Goal: Contribute content: Contribute content

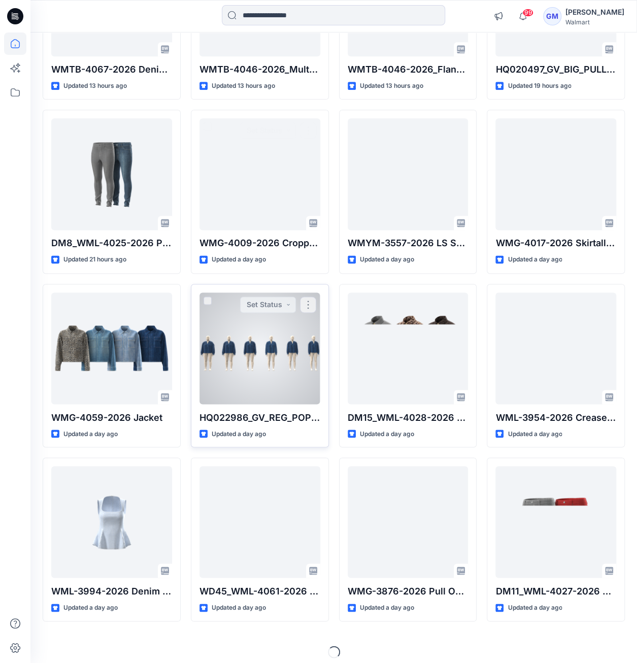
scroll to position [560, 0]
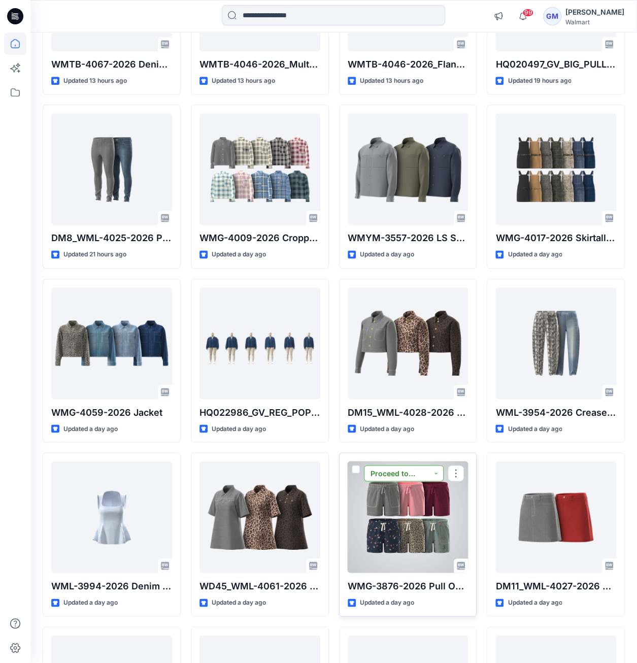
click at [434, 479] on button "Proceed to Sample" at bounding box center [404, 473] width 80 height 16
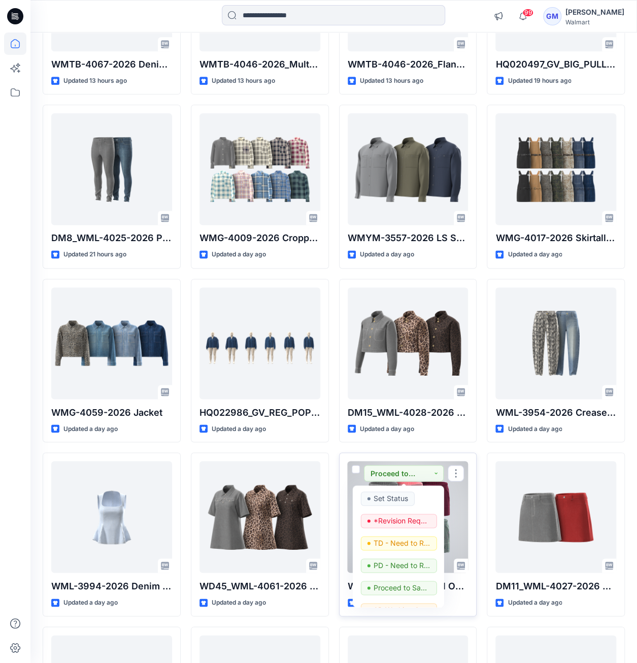
click at [453, 495] on div at bounding box center [408, 517] width 121 height 112
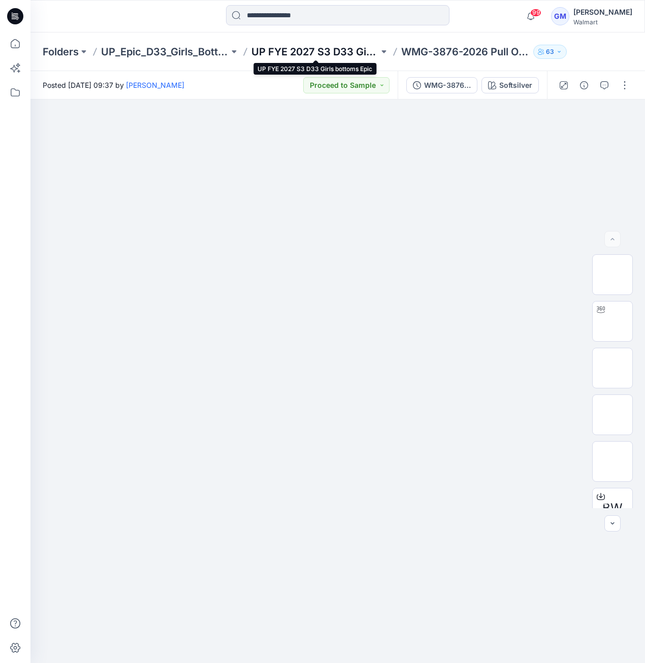
click at [301, 57] on p "UP FYE 2027 S3 D33 Girls bottoms Epic" at bounding box center [315, 52] width 128 height 14
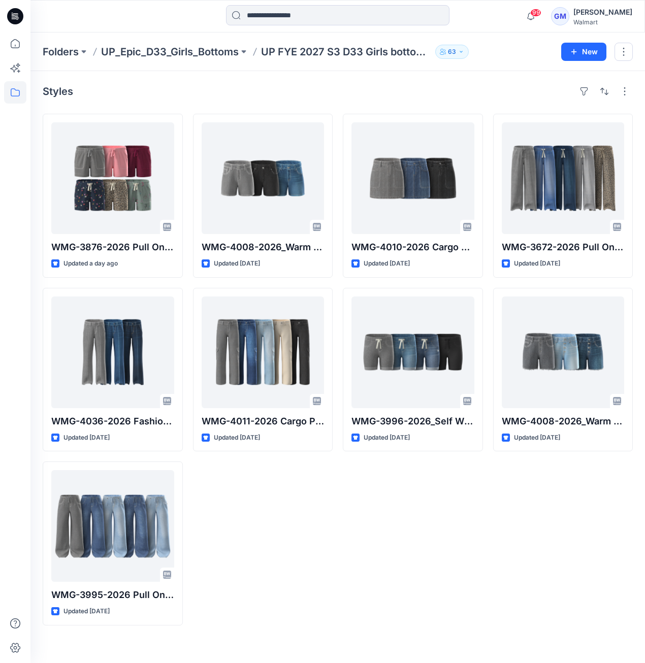
click at [312, 596] on div "WMG-4008-2026_Warm Door Shorts_Opt2 Updated 4 days ago WMG-4011-2026 Cargo Pant…" at bounding box center [263, 370] width 140 height 512
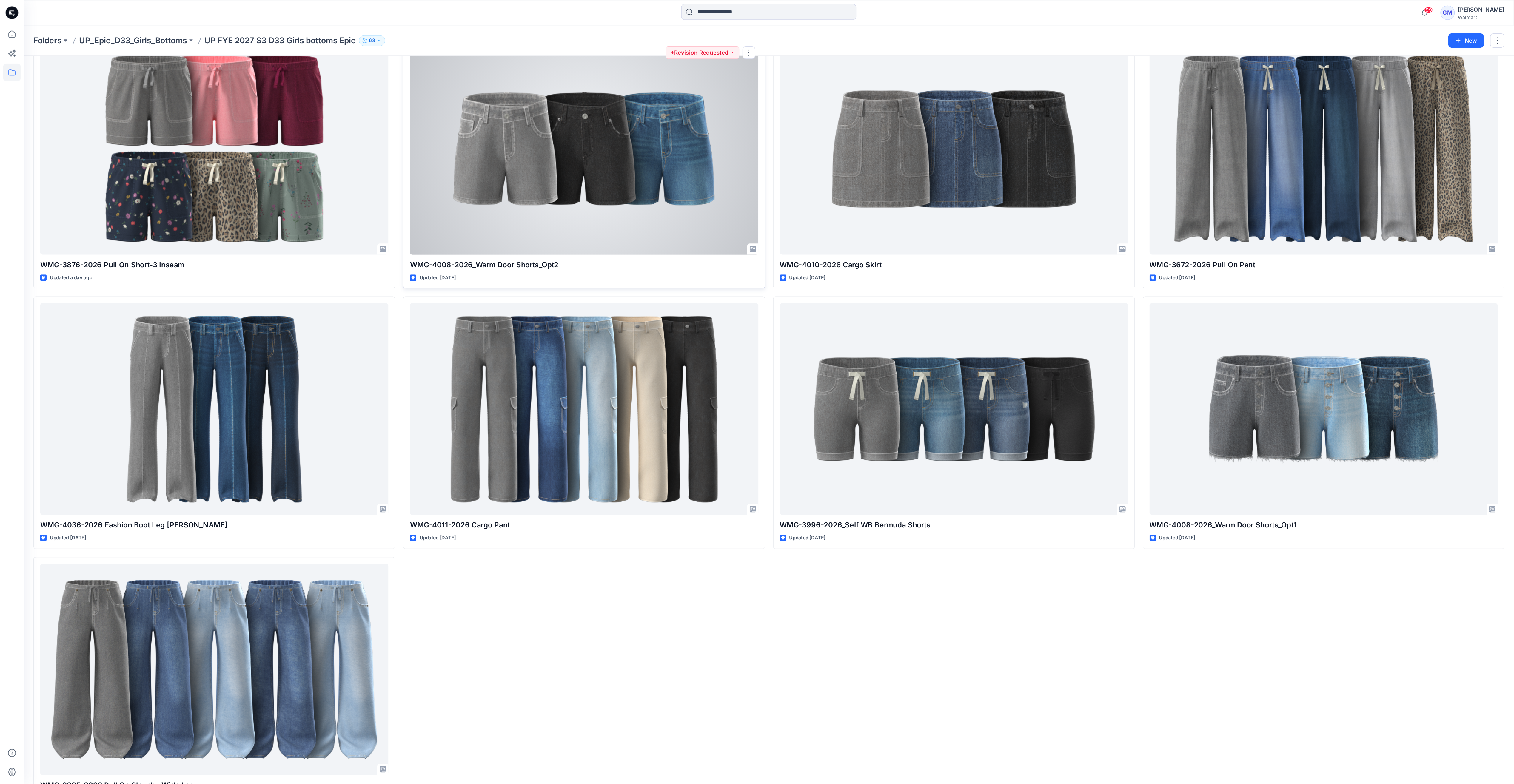
scroll to position [40, 0]
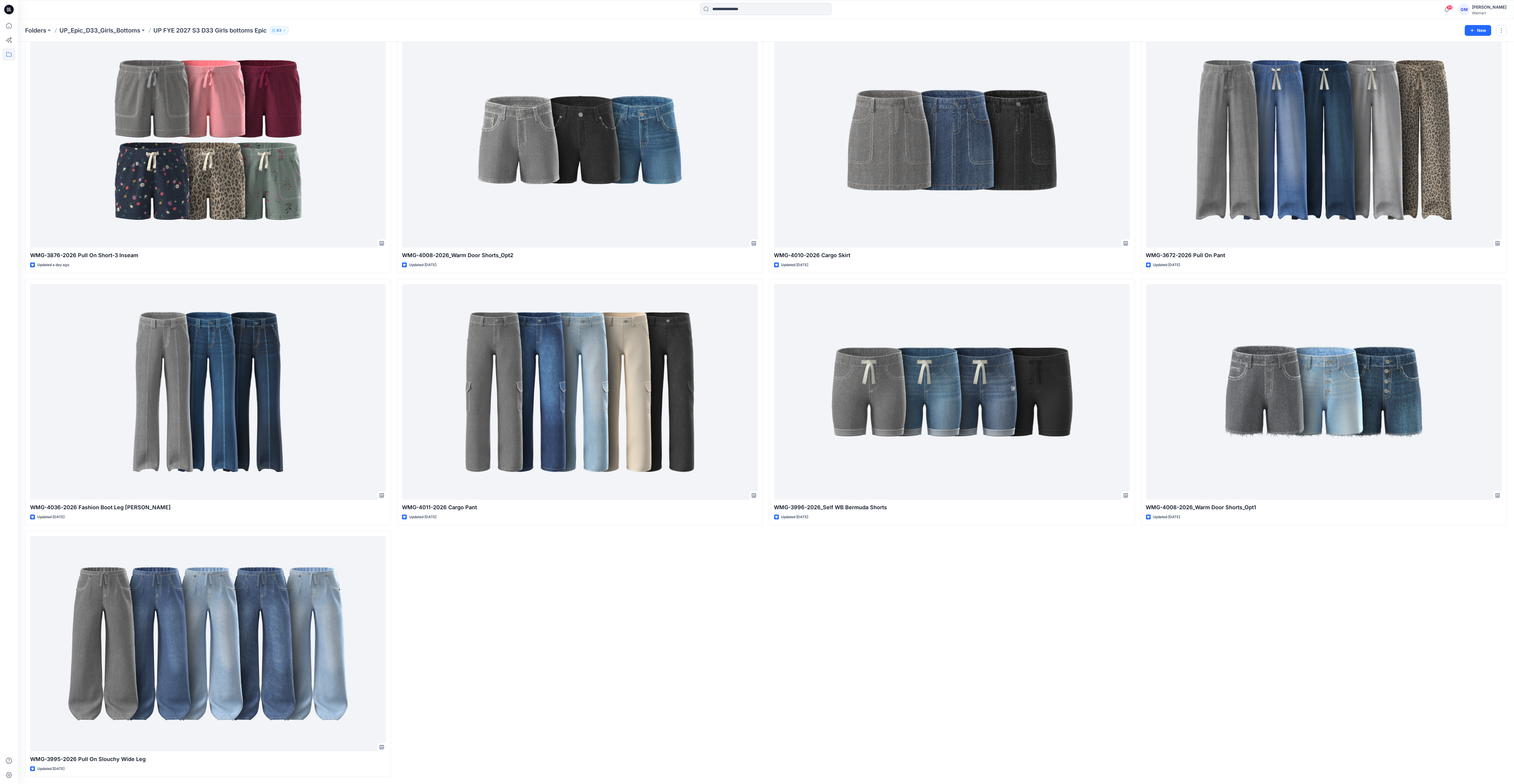
drag, startPoint x: 861, startPoint y: 652, endPoint x: 856, endPoint y: 626, distance: 26.5
click at [378, 390] on div "WMG-4010-2026 Cargo Skirt Updated 4 days ago WMG-3996-2026_Self WB Bermuda Shor…" at bounding box center [952, 402] width 366 height 751
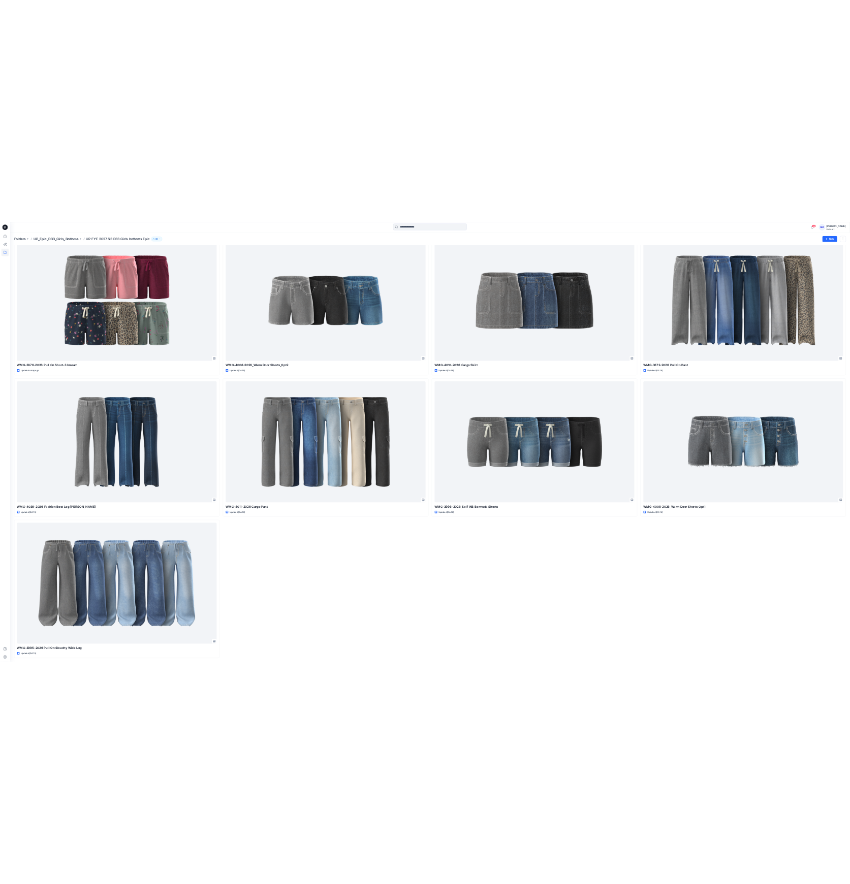
scroll to position [0, 0]
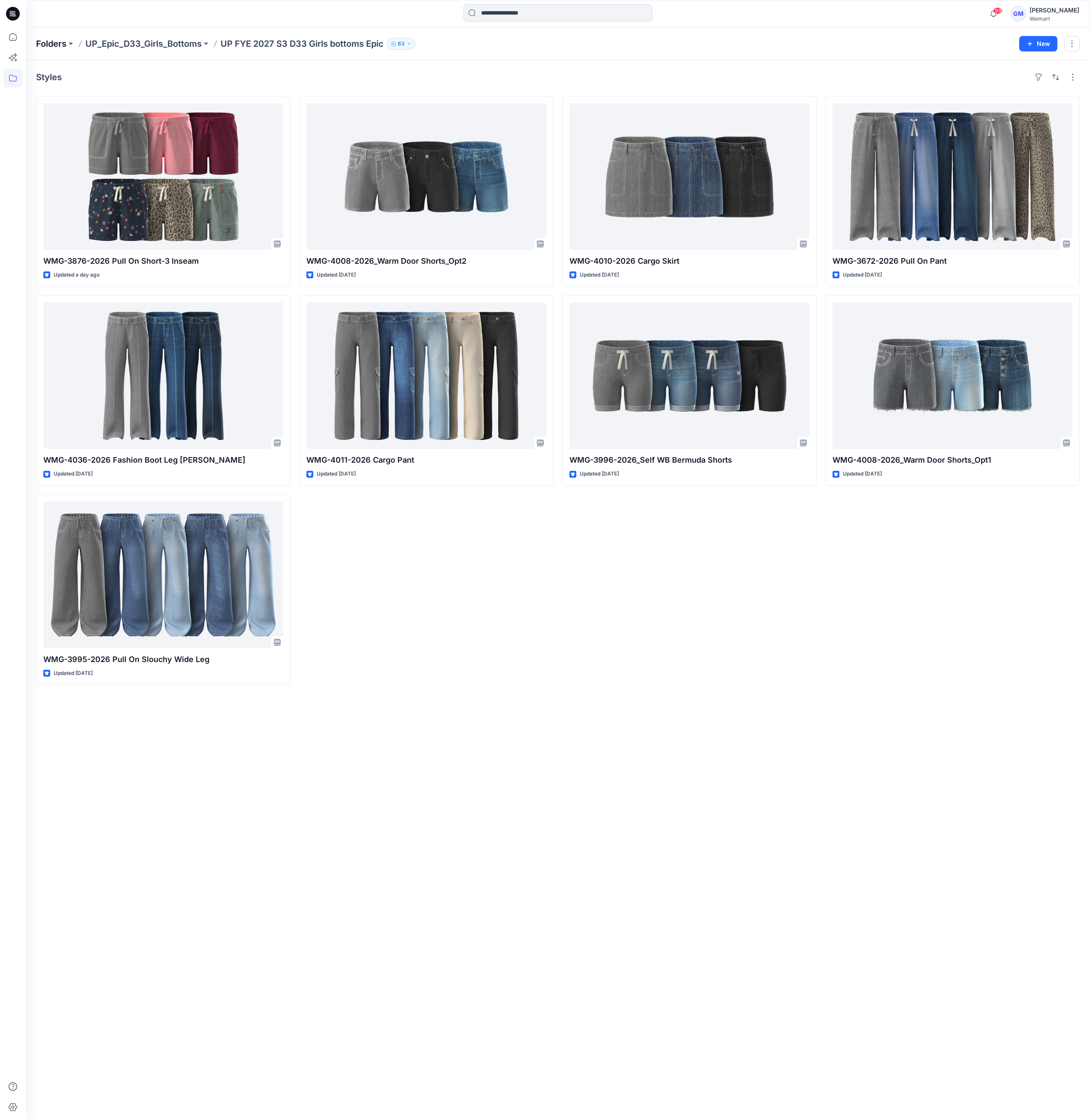
click at [45, 42] on p "Folders" at bounding box center [52, 44] width 30 height 12
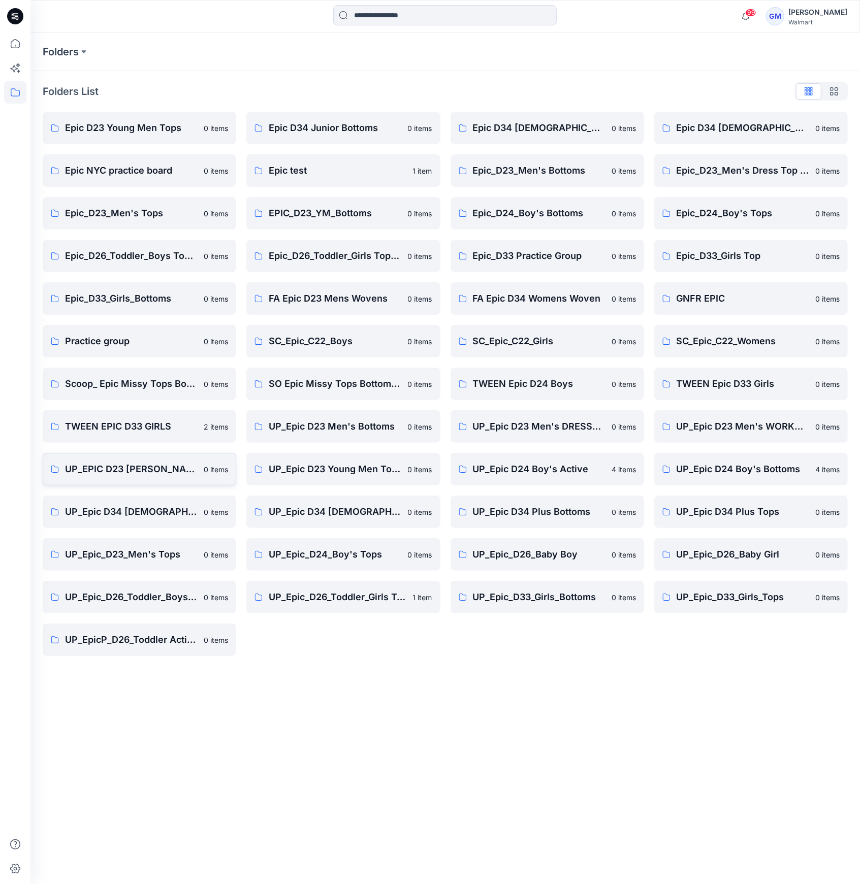
click at [152, 471] on p "UP_EPIC D23 [PERSON_NAME]" at bounding box center [131, 469] width 133 height 14
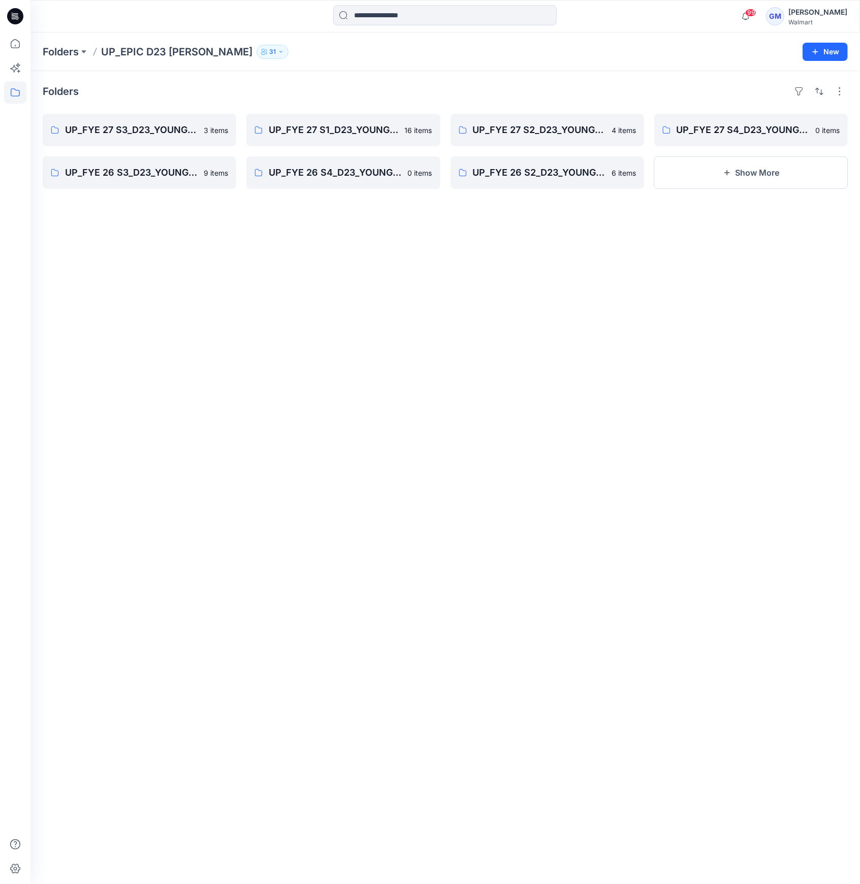
click at [136, 526] on div "Folders UP_FYE 27 S3_D23_YOUNG MENS BOTTOMS EPIC 3 items UP_FYE 26 S3_D23_YOUNG…" at bounding box center [444, 477] width 829 height 813
click at [512, 139] on link "UP_FYE 27 S2_D23_YOUNG MENS BOTTOMS EPIC" at bounding box center [546, 130] width 193 height 32
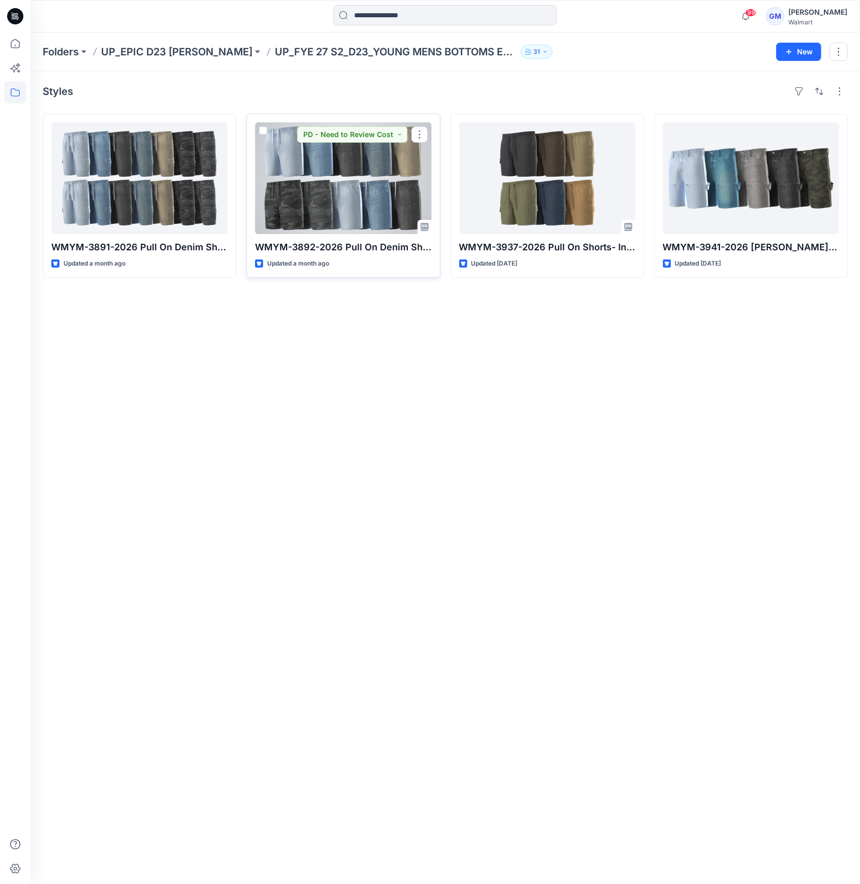
click at [360, 198] on div at bounding box center [343, 178] width 176 height 112
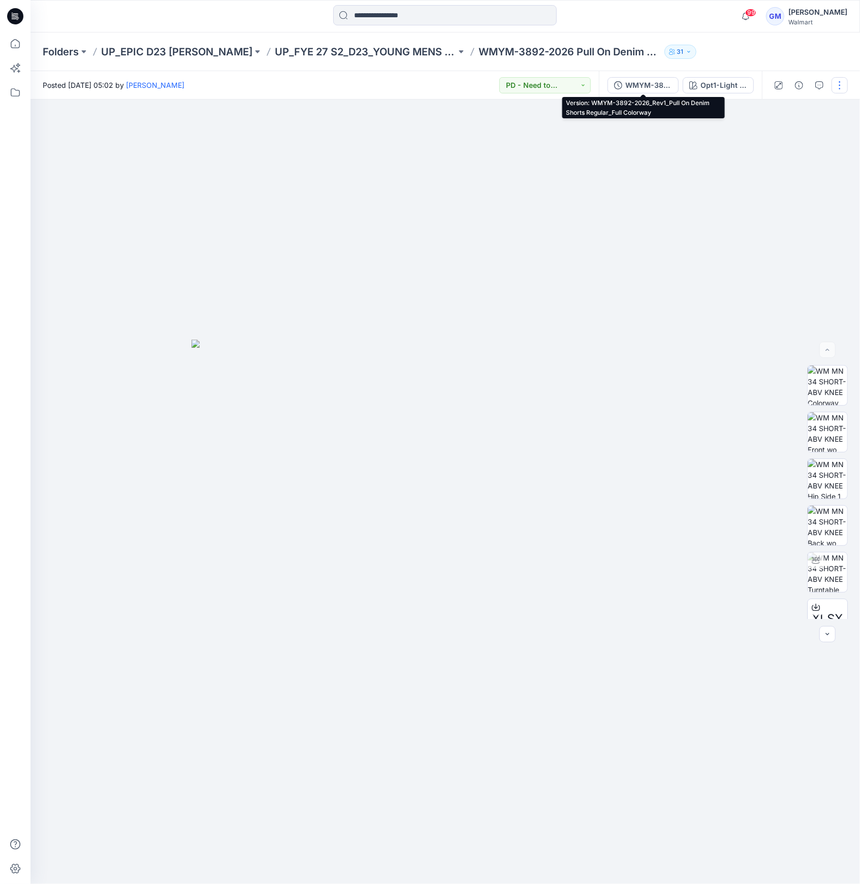
click at [640, 83] on div "WMYM-3892-2026_Rev1_Pull On Denim Shorts Regular_Full Colorway" at bounding box center [648, 85] width 47 height 11
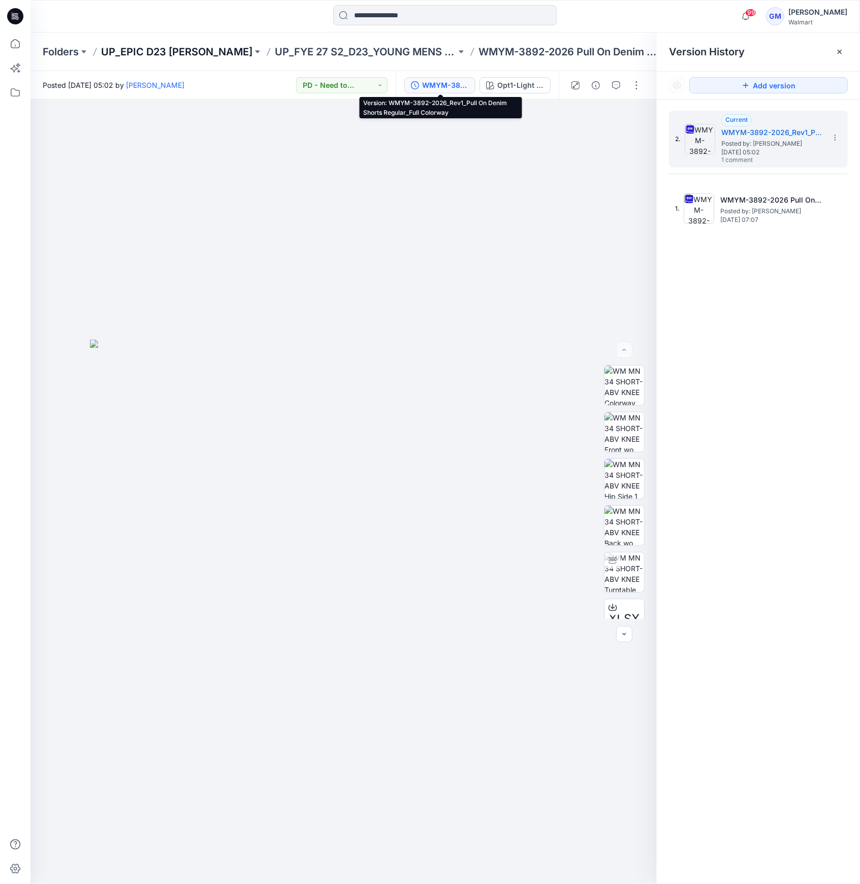
click at [209, 46] on p "UP_EPIC D23 [PERSON_NAME]" at bounding box center [176, 52] width 151 height 14
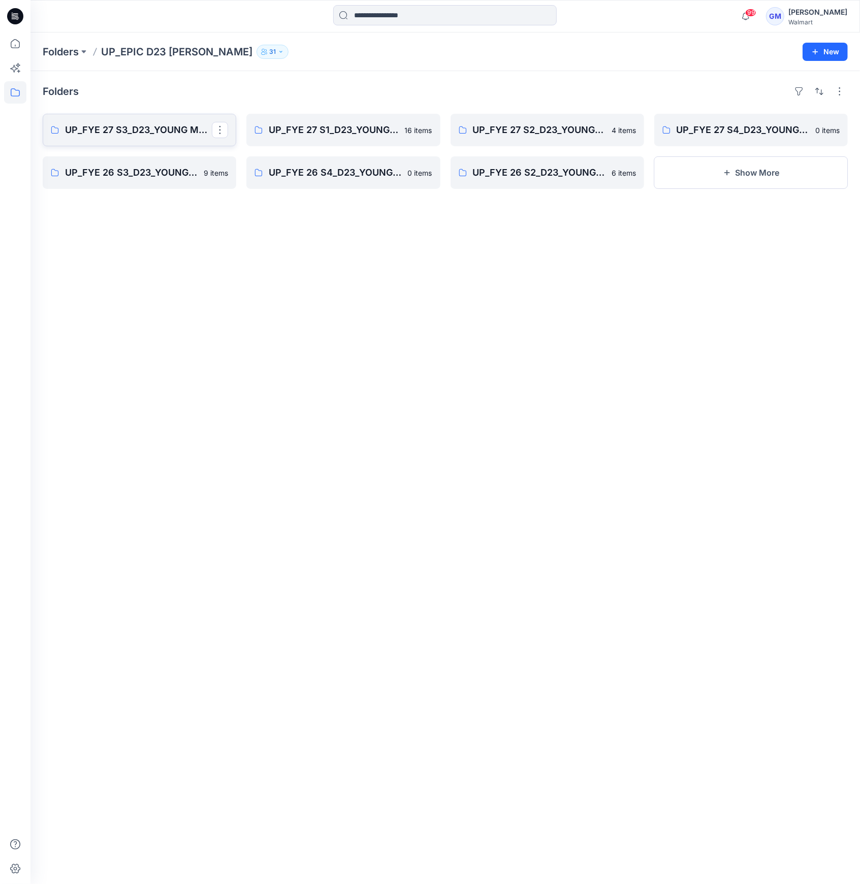
click at [177, 135] on p "UP_FYE 27 S3_D23_YOUNG MENS BOTTOMS EPIC" at bounding box center [138, 130] width 147 height 14
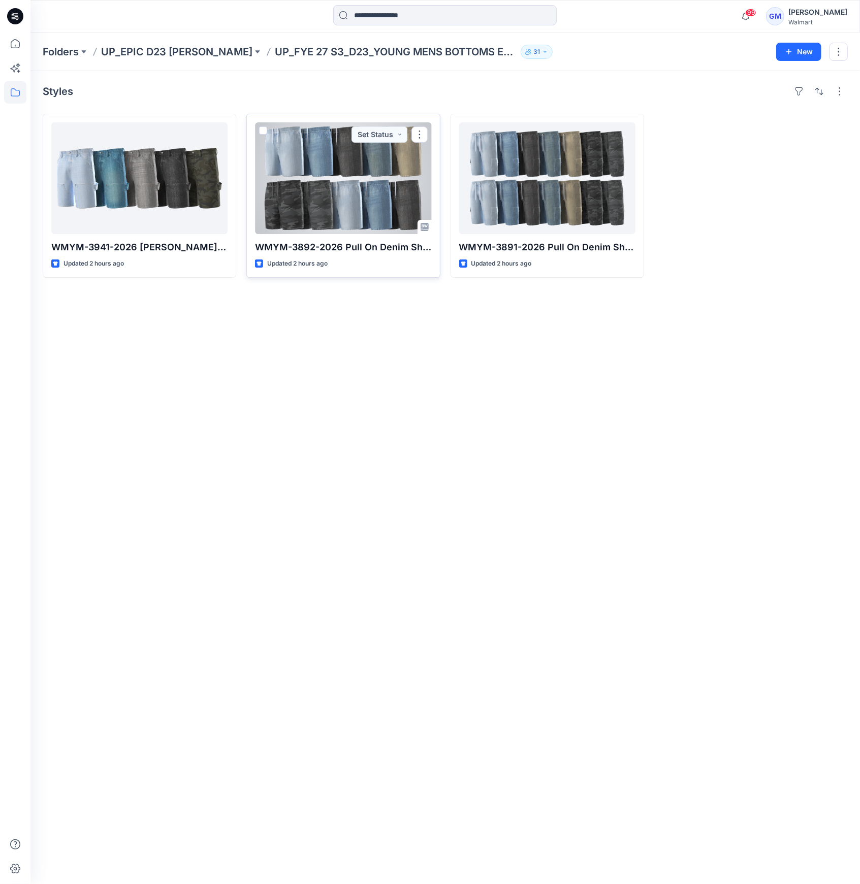
click at [349, 210] on div at bounding box center [343, 178] width 176 height 112
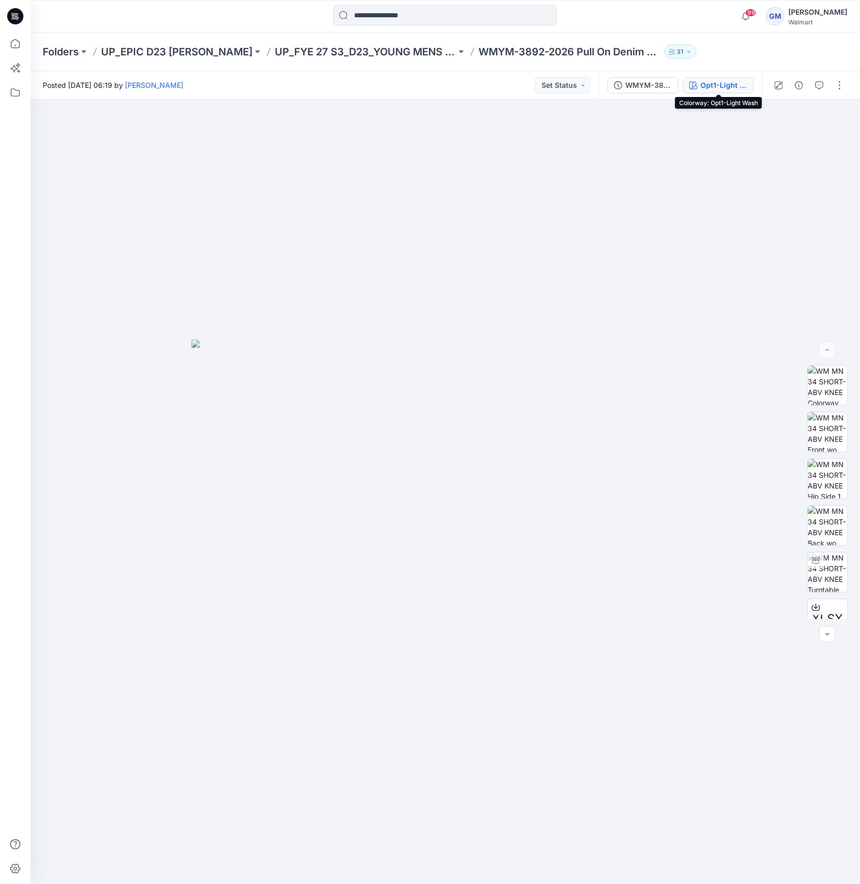
click at [644, 83] on icon "button" at bounding box center [693, 85] width 8 height 8
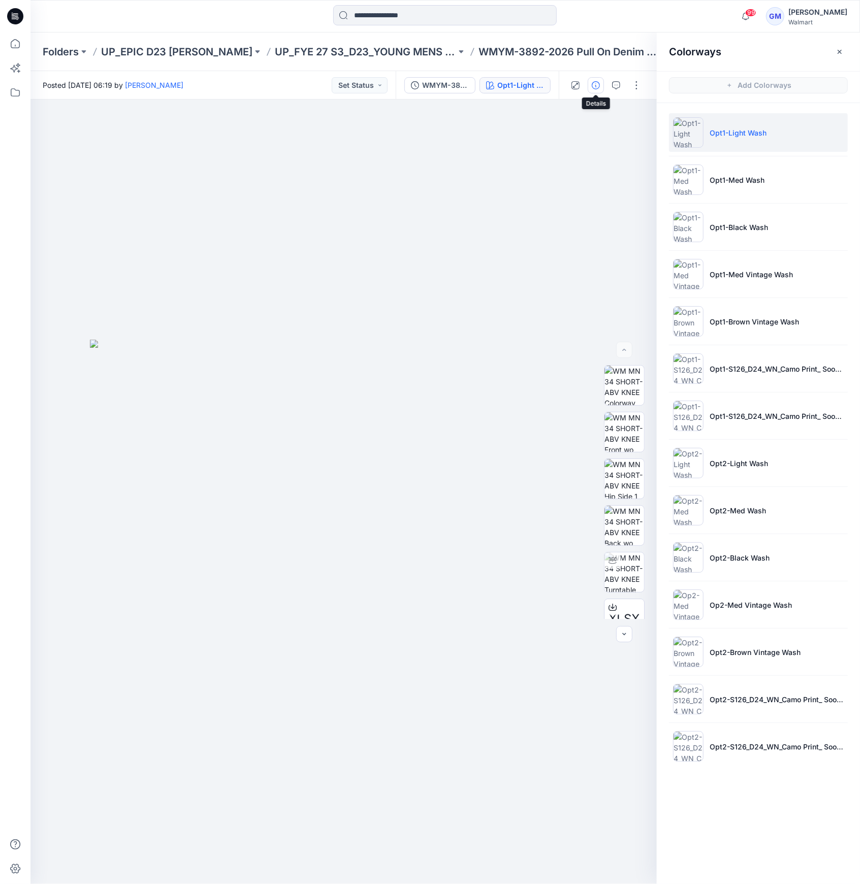
click at [598, 89] on button "button" at bounding box center [596, 85] width 16 height 16
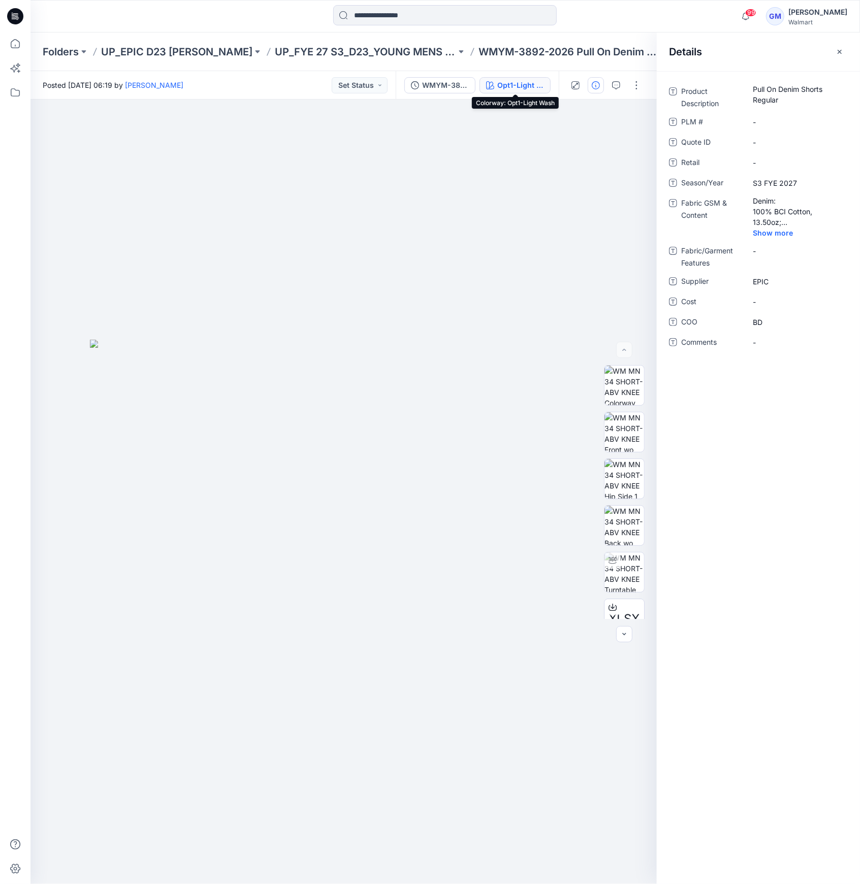
click at [543, 85] on div "Opt1-Light Wash" at bounding box center [520, 85] width 47 height 11
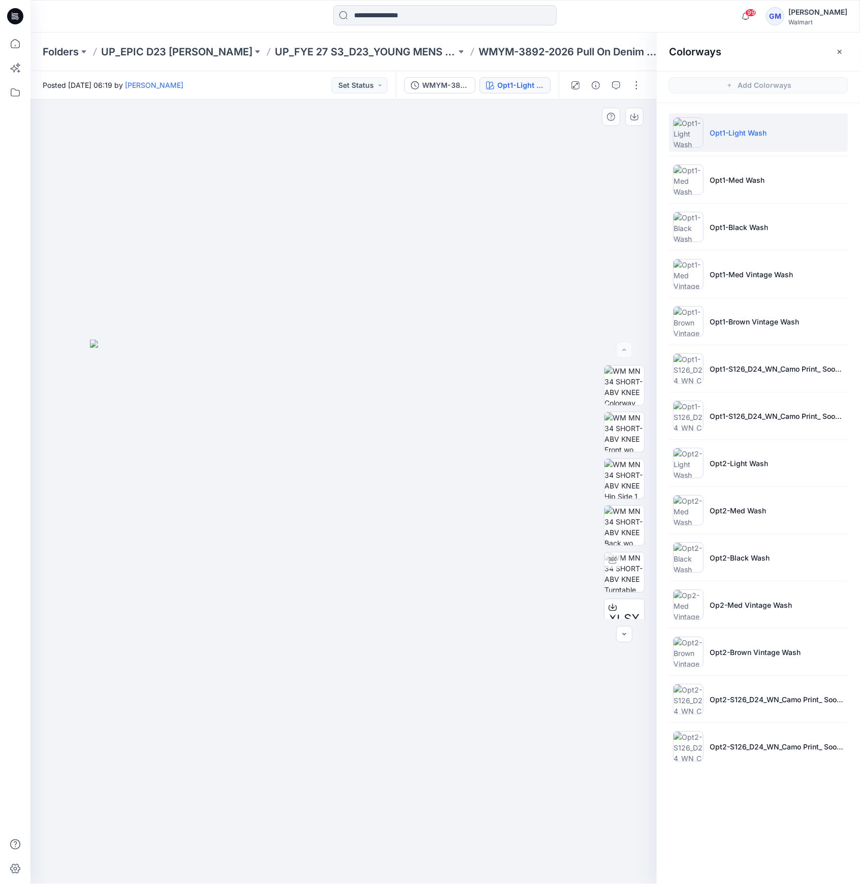
click at [580, 220] on div at bounding box center [343, 492] width 626 height 785
click at [363, 44] on div "Folders UP_EPIC D23 YM Bottoms UP_FYE 27 S3_D23_YOUNG MENS BOTTOMS EPIC WMYM-38…" at bounding box center [444, 51] width 829 height 39
click at [358, 49] on p "UP_FYE 27 S3_D23_YOUNG MENS BOTTOMS EPIC" at bounding box center [365, 52] width 181 height 14
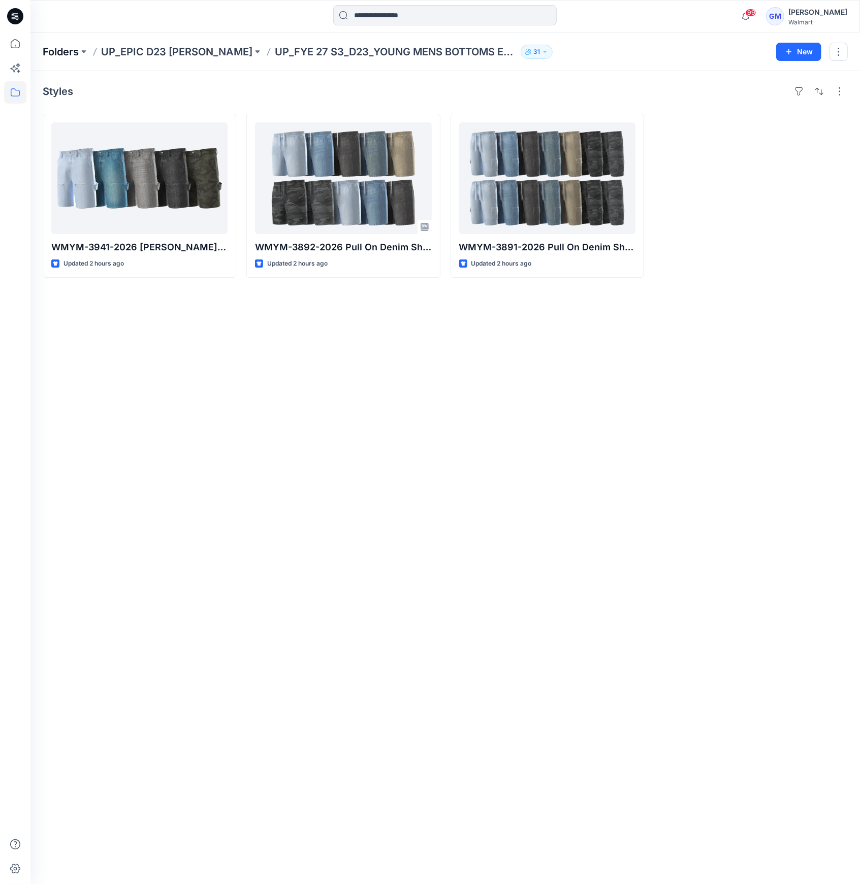
click at [67, 50] on p "Folders" at bounding box center [61, 52] width 36 height 14
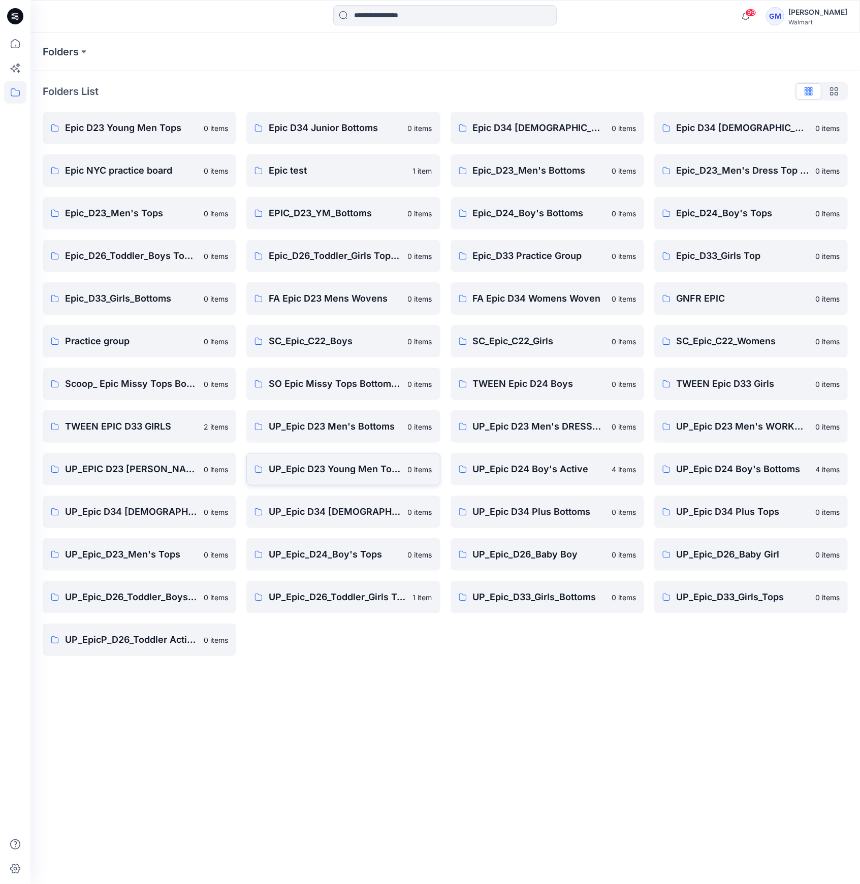
click at [365, 476] on p "UP_Epic D23 Young Men Tops" at bounding box center [335, 469] width 133 height 14
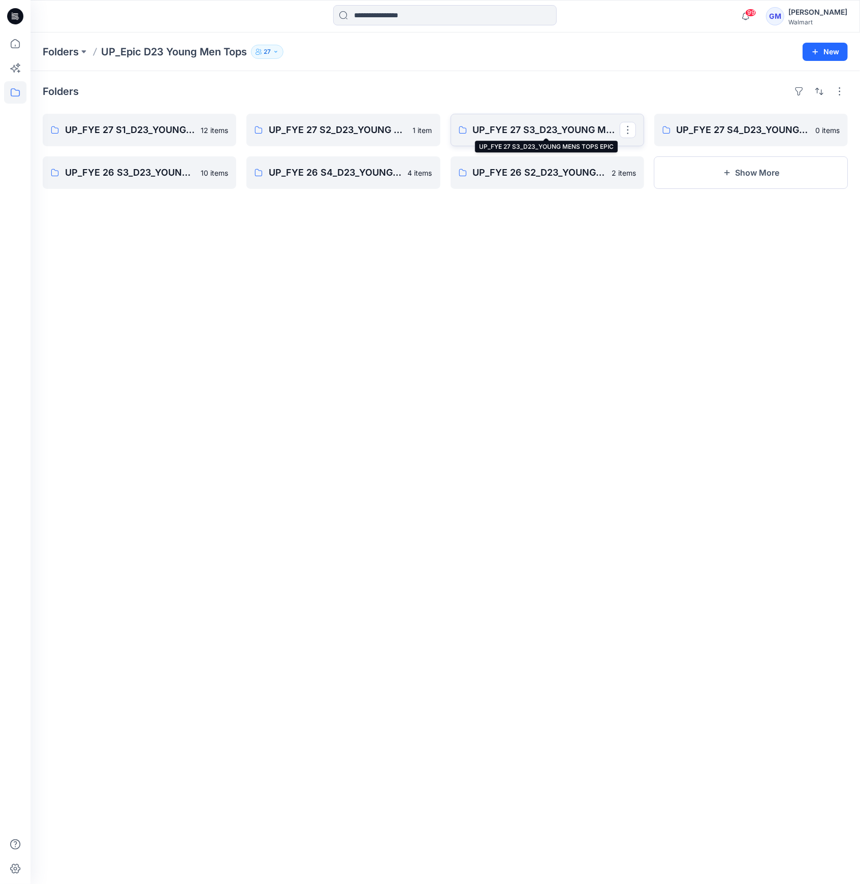
click at [516, 129] on p "UP_FYE 27 S3_D23_YOUNG MENS TOPS EPIC" at bounding box center [546, 130] width 147 height 14
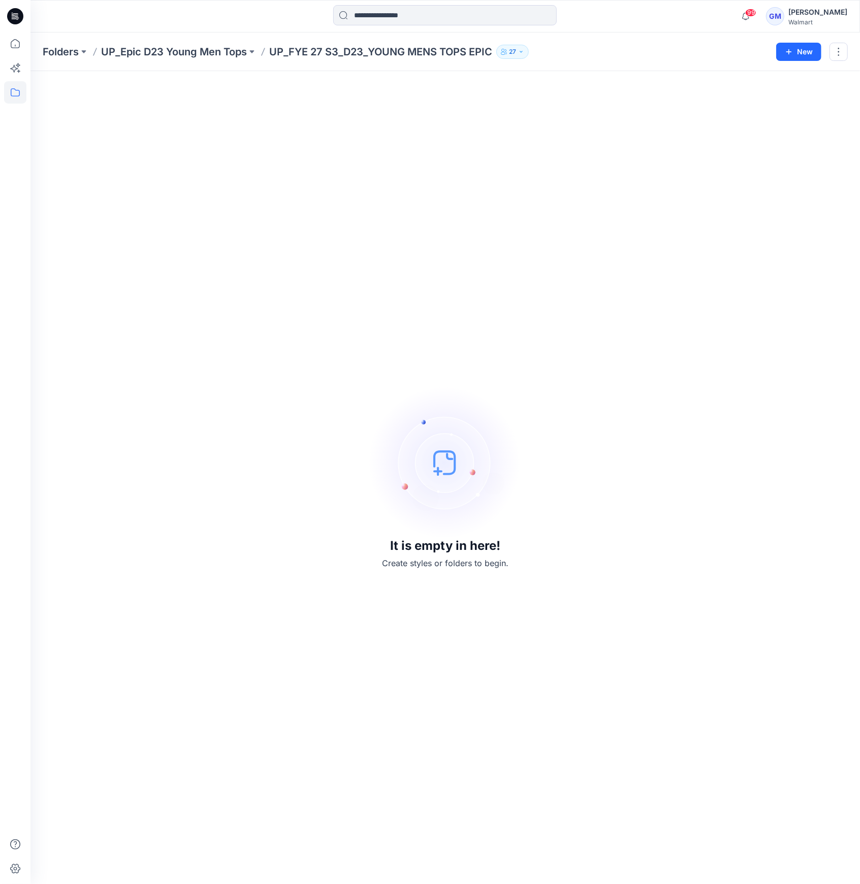
click at [10, 16] on icon at bounding box center [15, 16] width 16 height 16
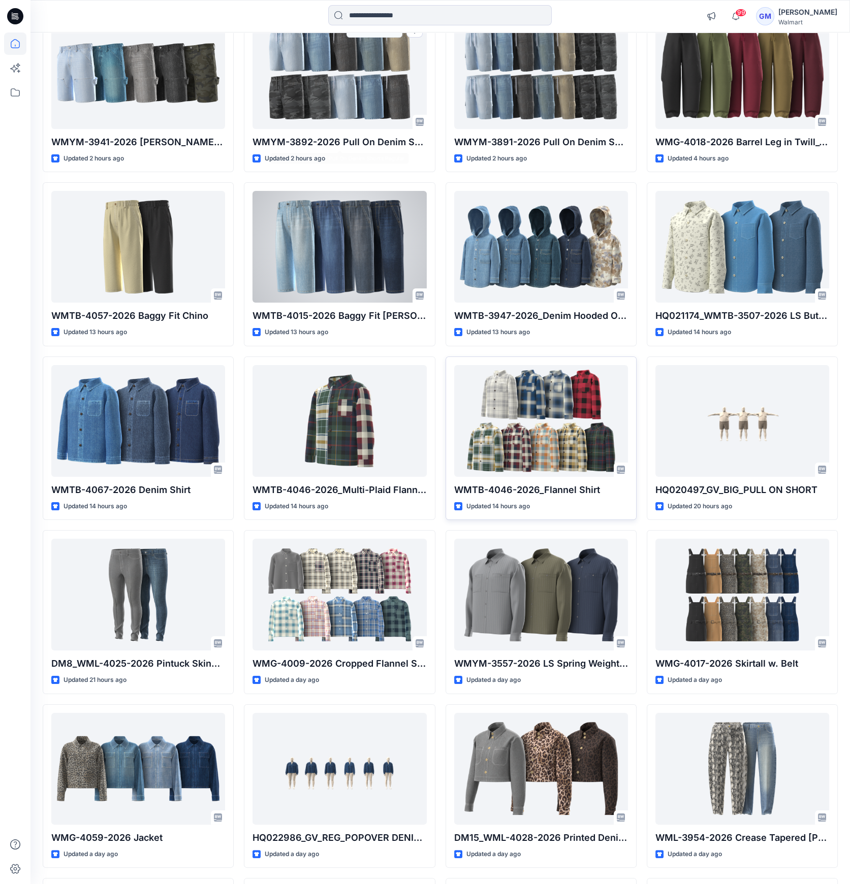
scroll to position [135, 0]
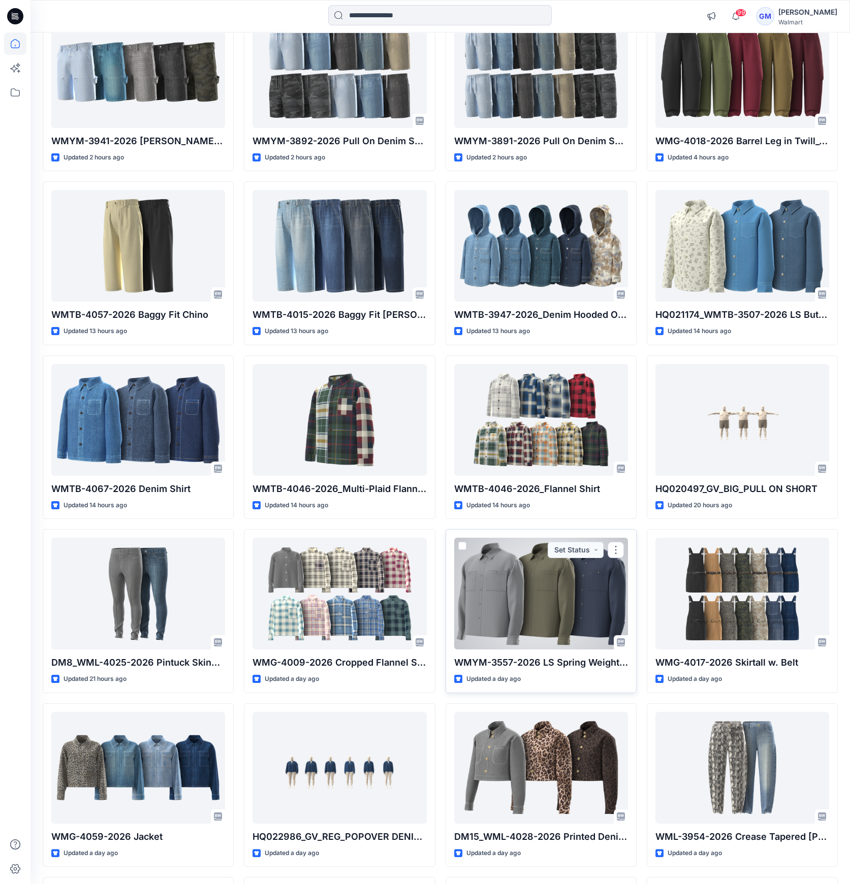
click at [557, 597] on div at bounding box center [541, 594] width 174 height 112
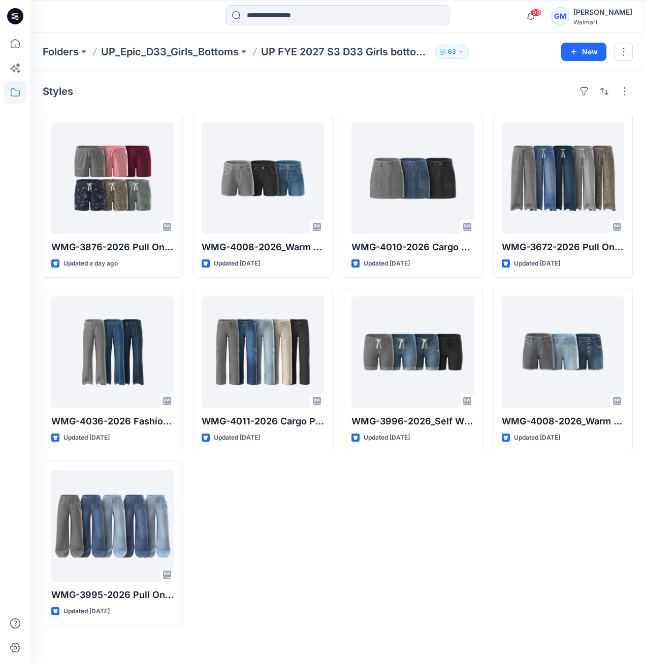
click at [188, 44] on div "Folders UP_Epic_D33_Girls_Bottoms UP FYE 2027 S3 D33 Girls bottoms Epic 63 New" at bounding box center [337, 51] width 614 height 39
click at [77, 55] on p "Folders" at bounding box center [61, 52] width 36 height 14
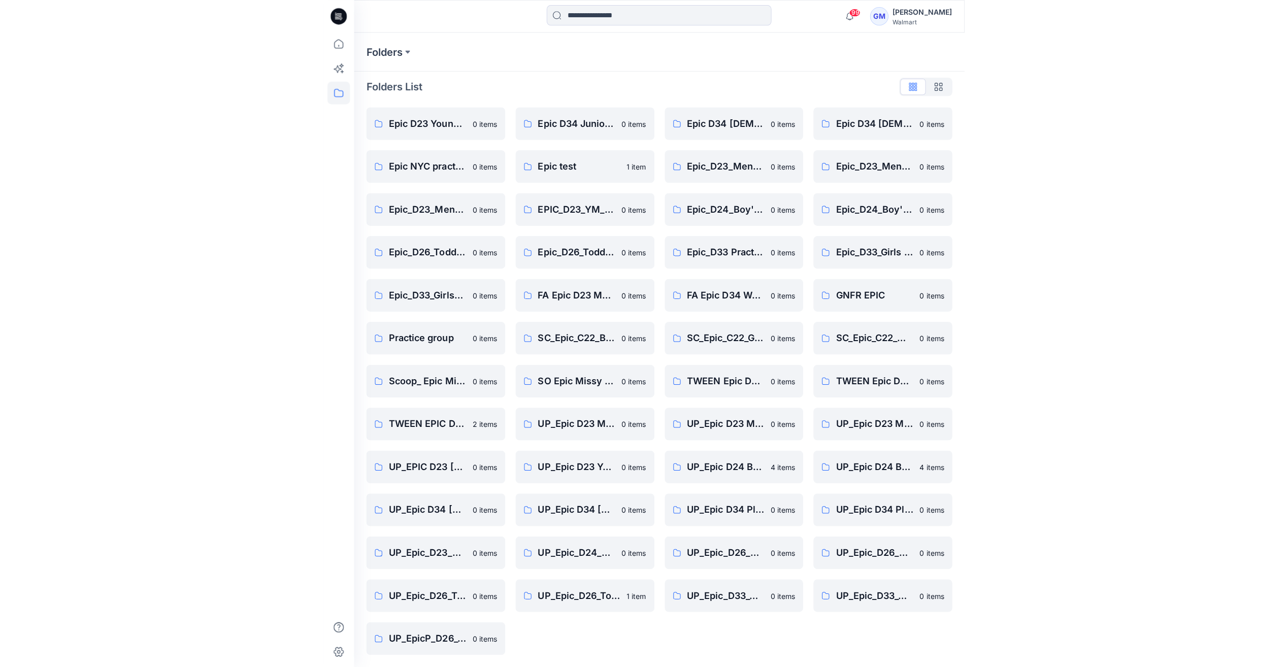
scroll to position [1, 0]
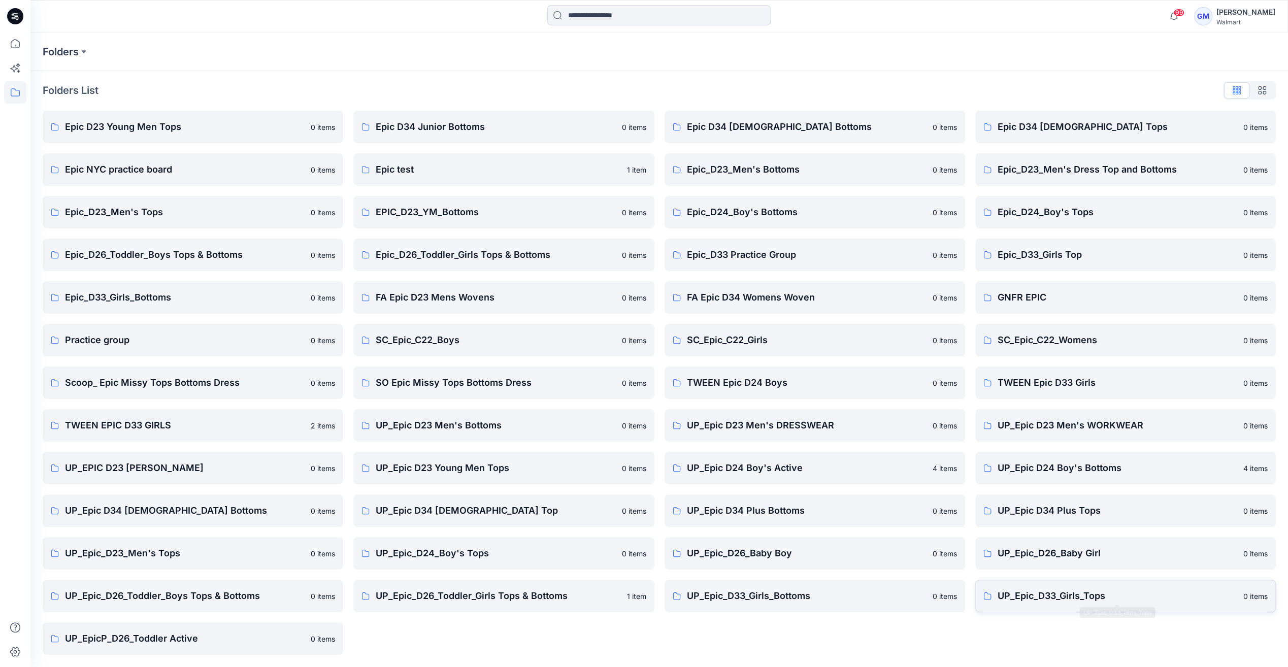
click at [644, 598] on p "UP_Epic_D33_Girls_Tops" at bounding box center [1118, 596] width 240 height 14
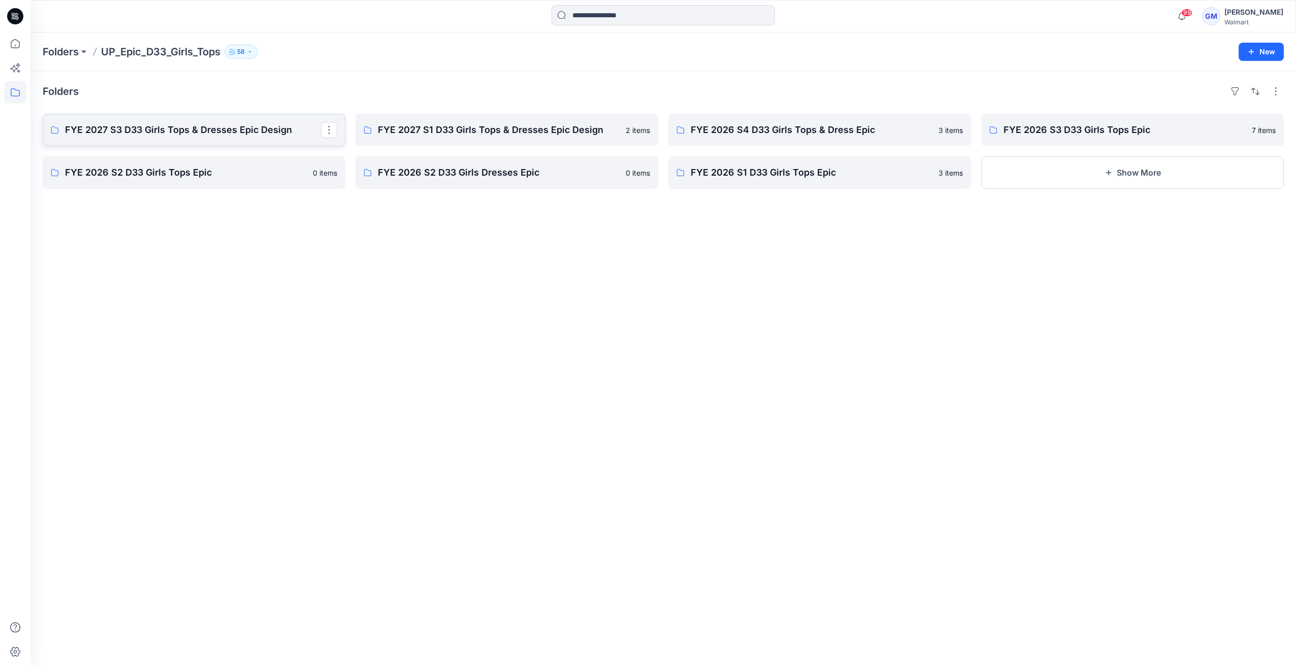
click at [218, 128] on p "FYE 2027 S3 D33 Girls Tops & Dresses Epic Design" at bounding box center [193, 130] width 256 height 14
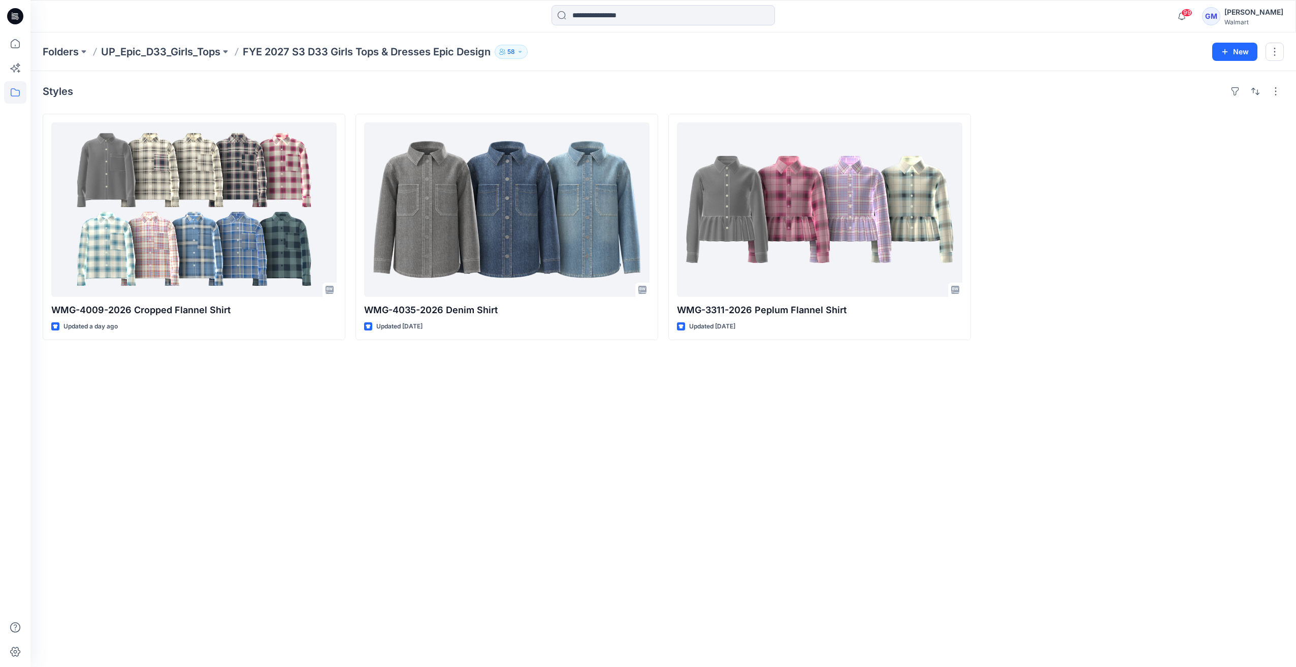
click at [288, 530] on div "Styles WMG-4009-2026 Cropped Flannel Shirt Updated a day ago WMG-4035-2026 Deni…" at bounding box center [662, 369] width 1265 height 596
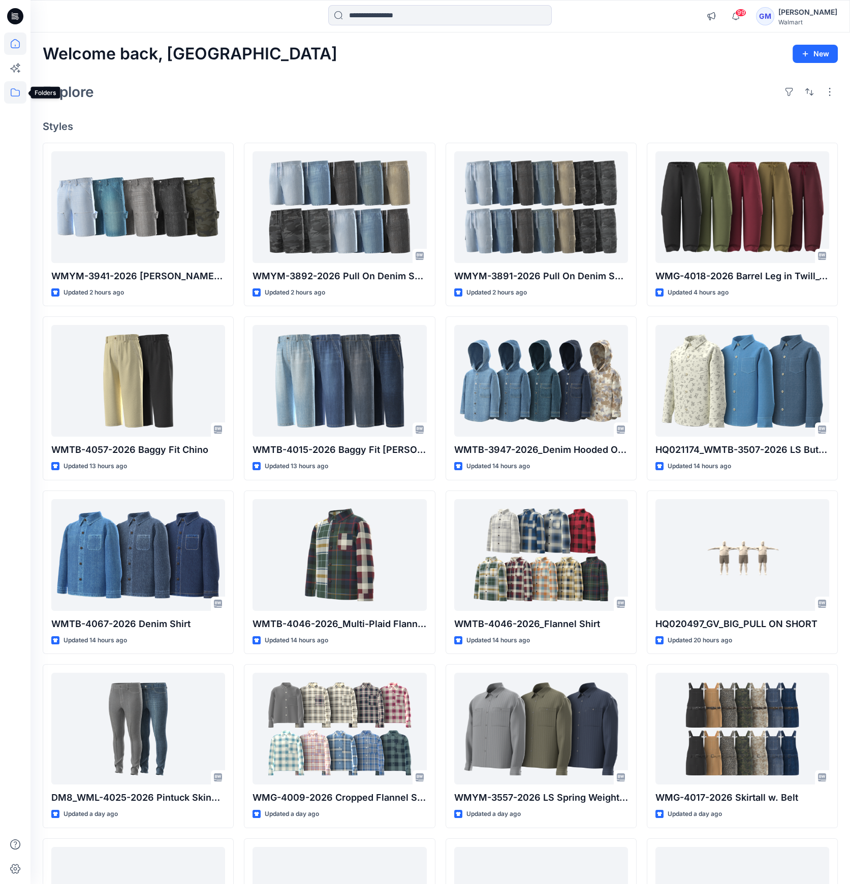
click at [20, 92] on icon at bounding box center [15, 92] width 22 height 22
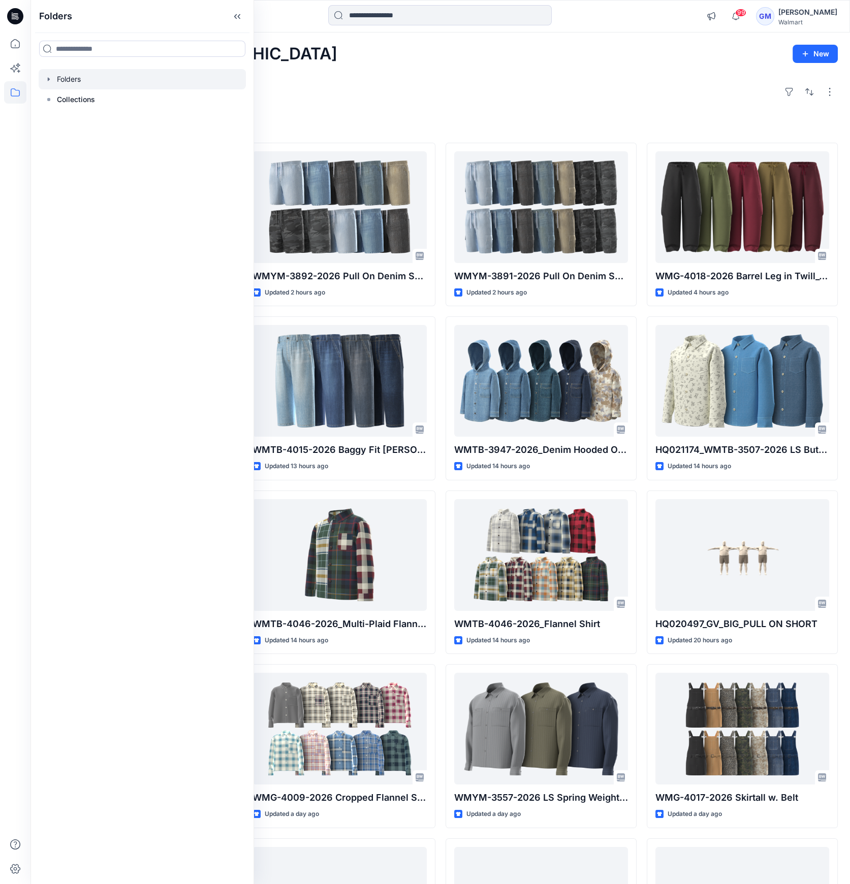
click at [51, 82] on icon "button" at bounding box center [49, 79] width 8 height 8
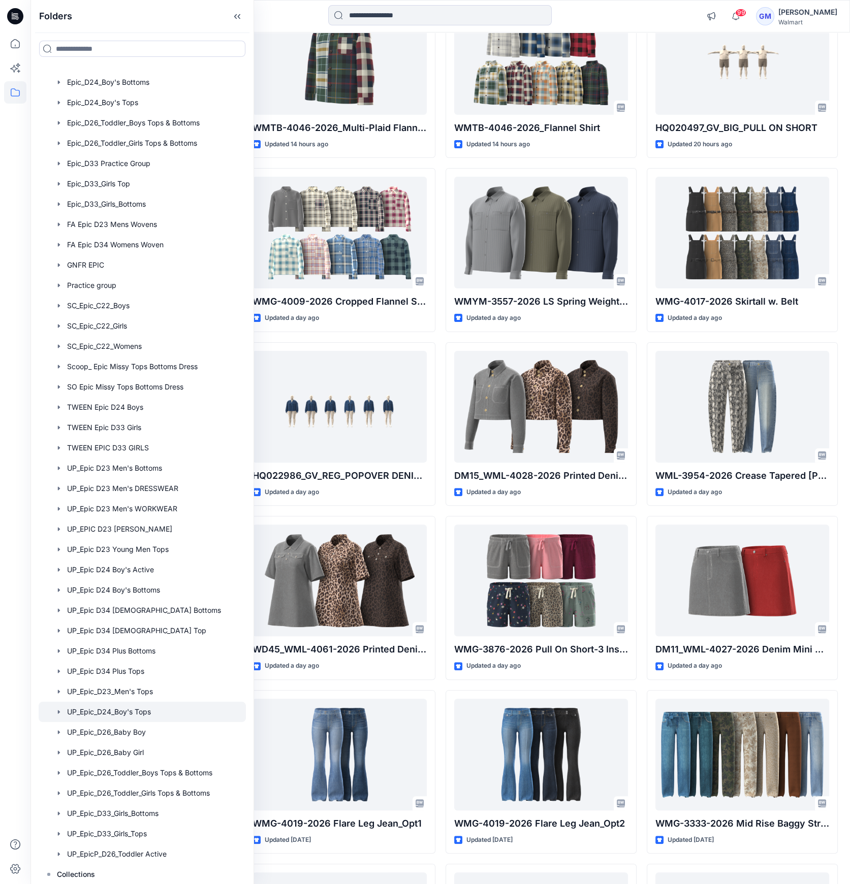
scroll to position [861, 0]
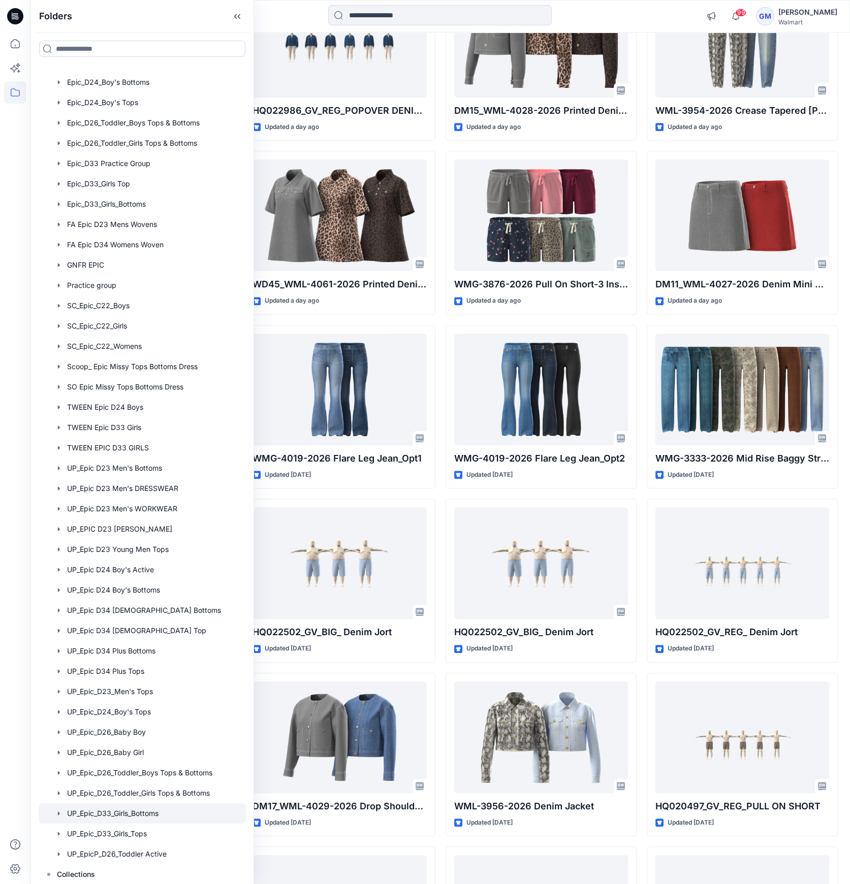
click at [166, 810] on div at bounding box center [142, 813] width 207 height 20
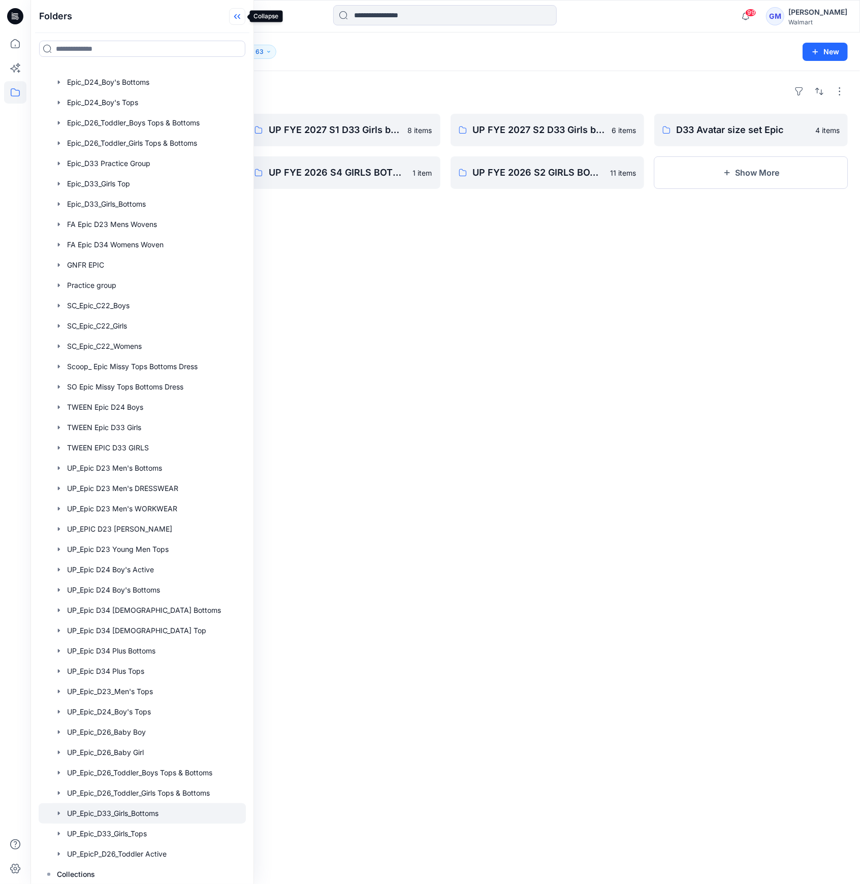
click at [241, 18] on icon at bounding box center [237, 16] width 16 height 17
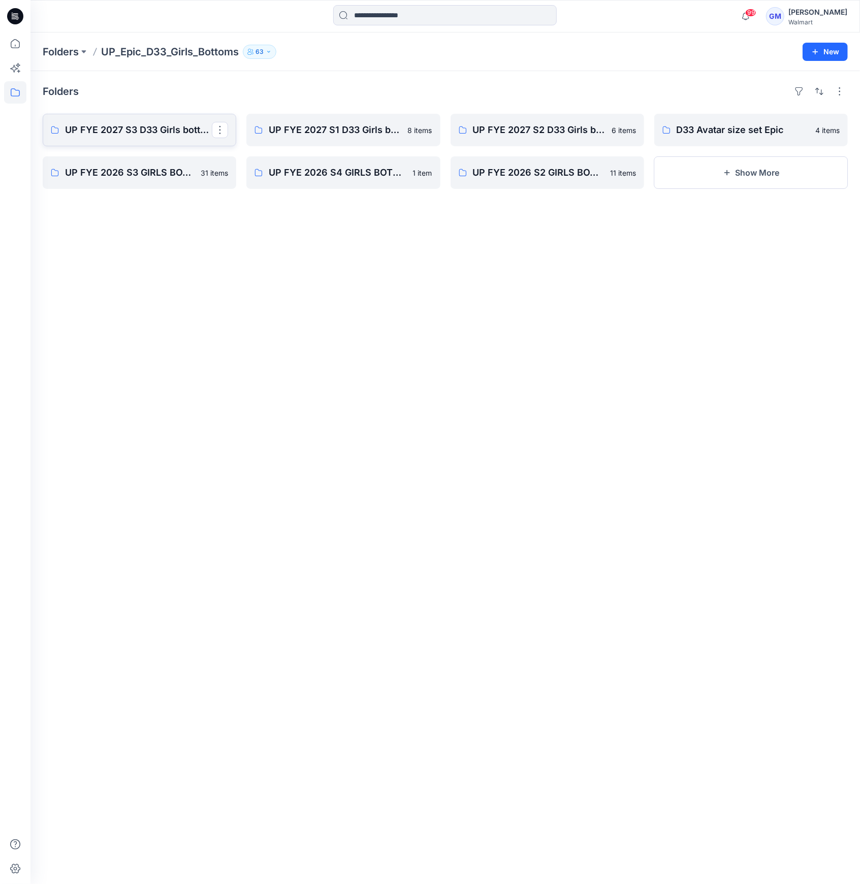
click at [156, 123] on p "UP FYE 2027 S3 D33 Girls bottoms Epic" at bounding box center [138, 130] width 147 height 14
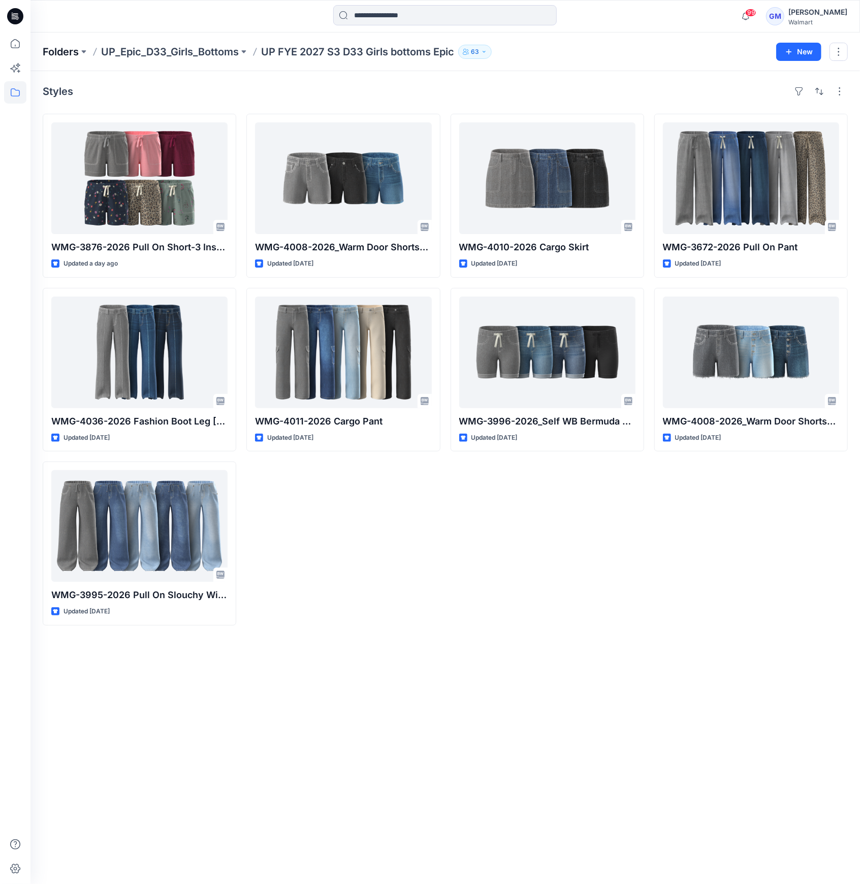
click at [58, 47] on p "Folders" at bounding box center [61, 52] width 36 height 14
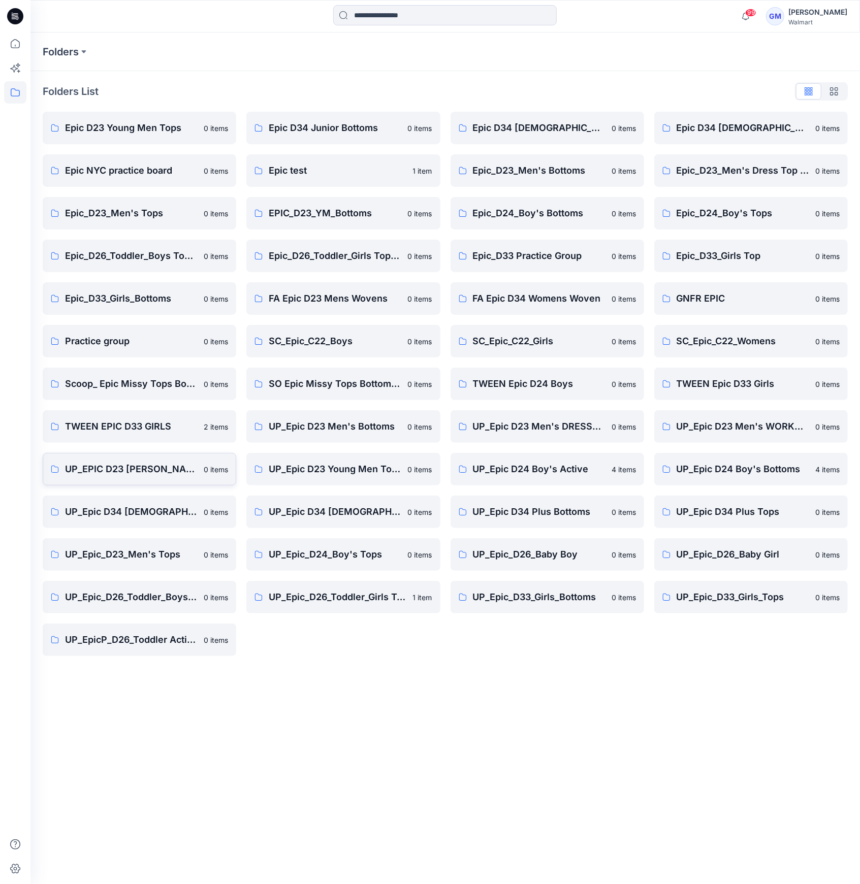
click at [157, 473] on p "UP_EPIC D23 [PERSON_NAME]" at bounding box center [131, 469] width 133 height 14
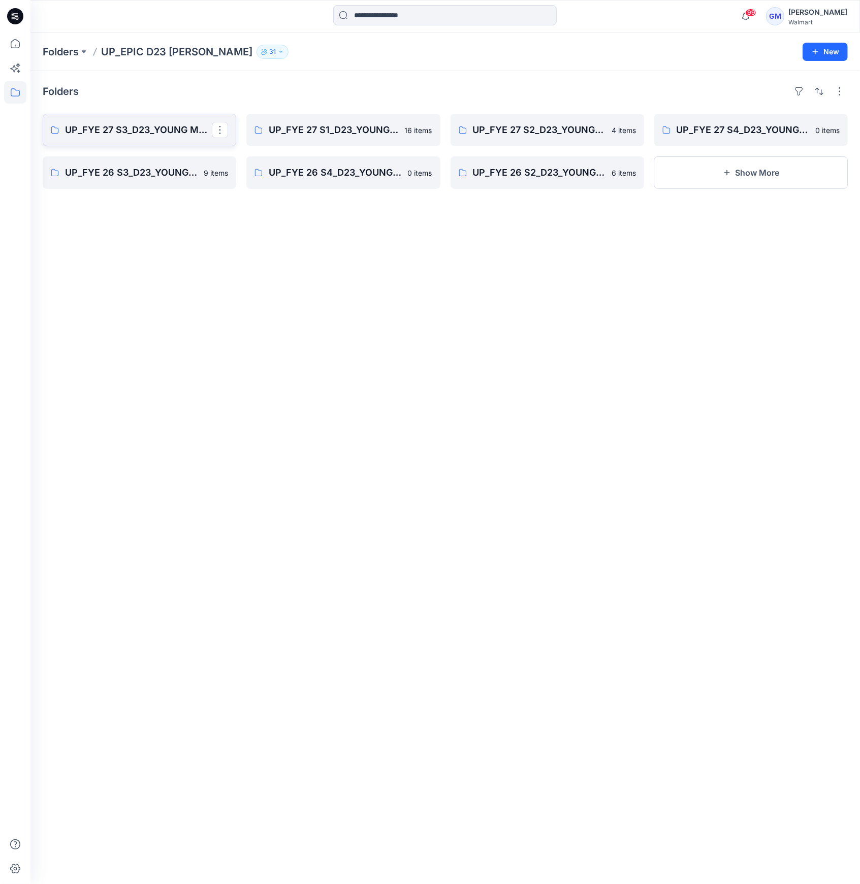
click at [151, 122] on link "UP_FYE 27 S3_D23_YOUNG MENS BOTTOMS EPIC" at bounding box center [139, 130] width 193 height 32
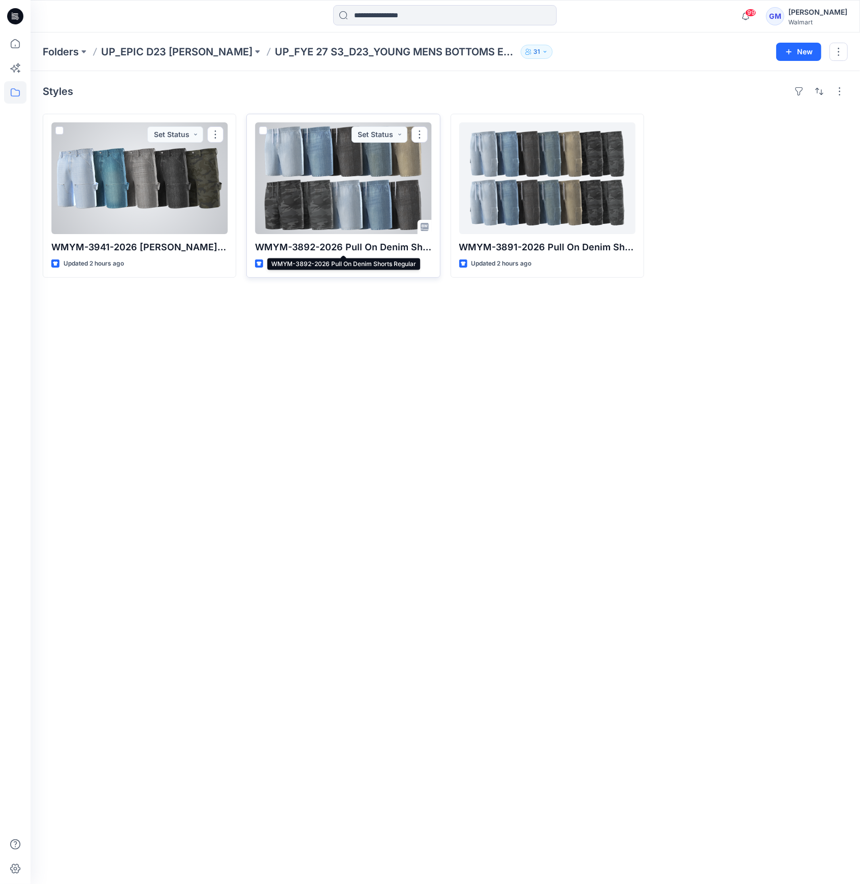
click at [329, 246] on p "WMYM-3892-2026 Pull On Denim Shorts Regular" at bounding box center [343, 247] width 176 height 14
click at [359, 243] on p "WMYM-3892-2026 Pull On Denim Shorts Regular" at bounding box center [343, 247] width 176 height 14
click at [319, 151] on div at bounding box center [343, 178] width 176 height 112
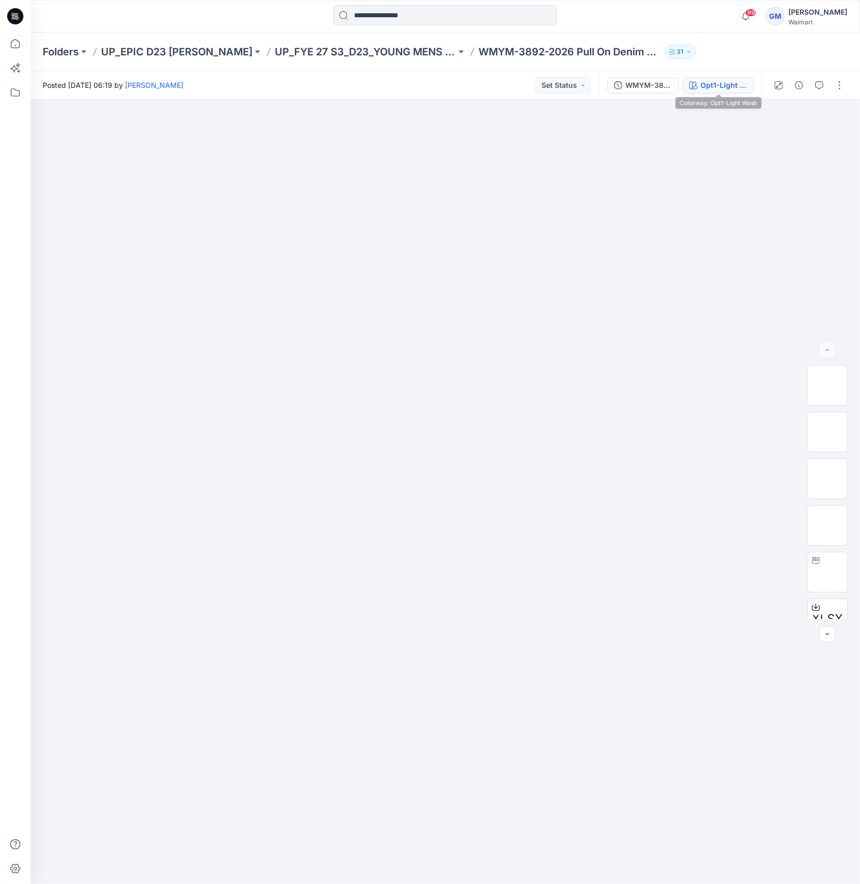
click at [713, 80] on div "Opt1-Light Wash" at bounding box center [723, 85] width 47 height 11
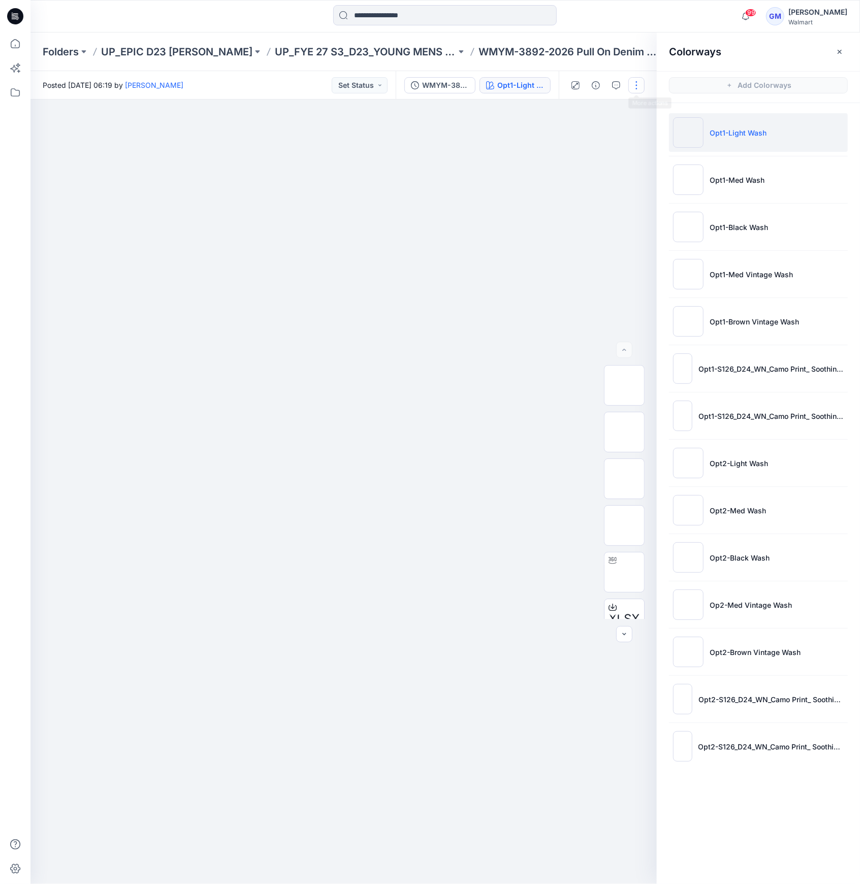
click at [640, 87] on button "button" at bounding box center [636, 85] width 16 height 16
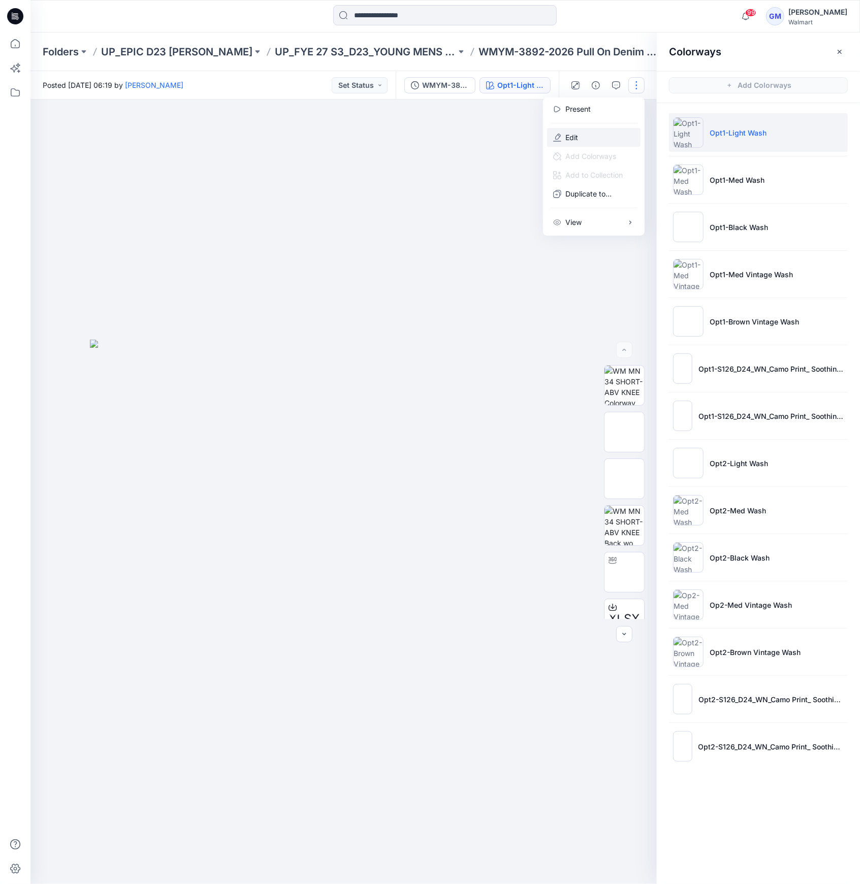
click at [599, 139] on button "Edit" at bounding box center [593, 137] width 93 height 19
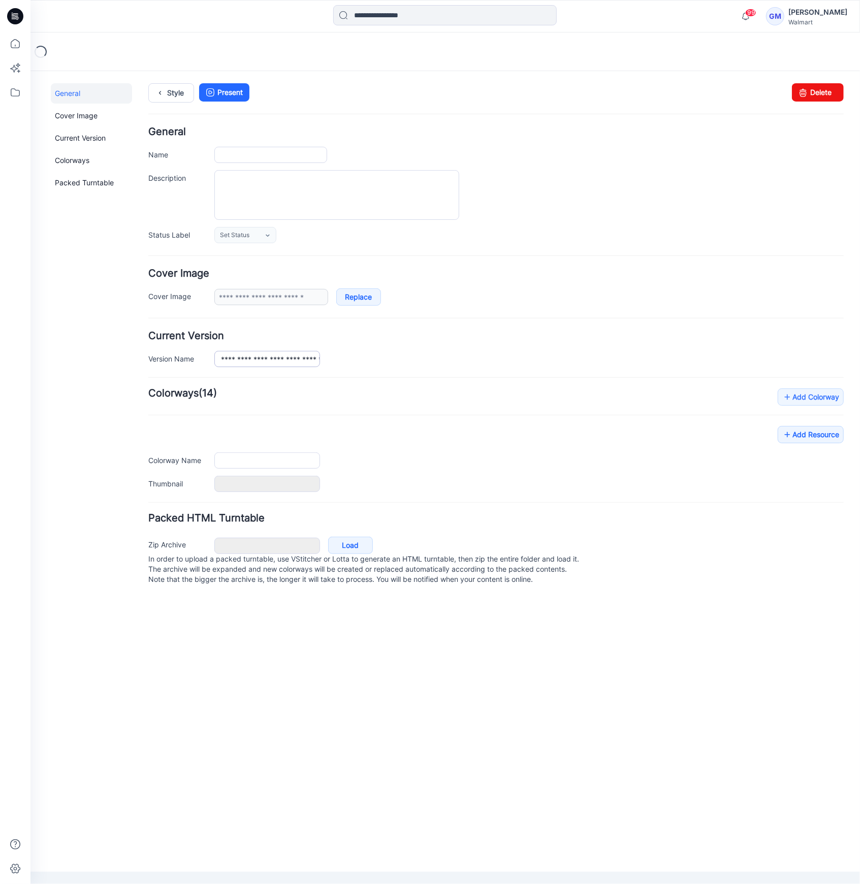
type input "**********"
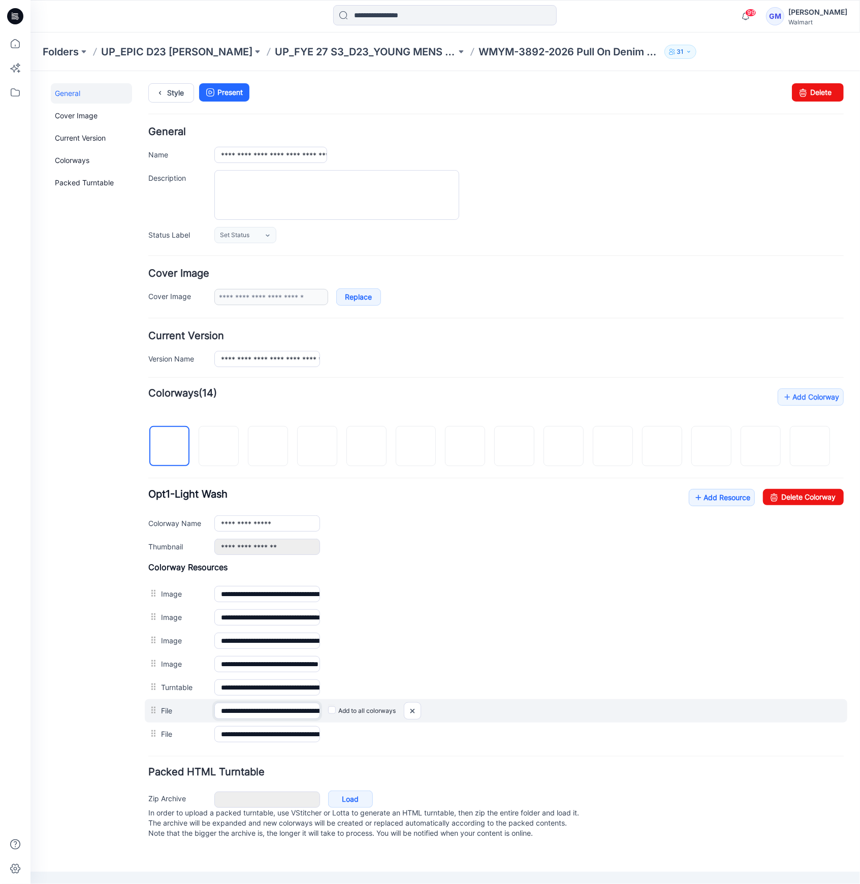
scroll to position [0, 178]
drag, startPoint x: 263, startPoint y: 705, endPoint x: 461, endPoint y: 717, distance: 198.4
click at [463, 717] on div "**********" at bounding box center [495, 710] width 702 height 23
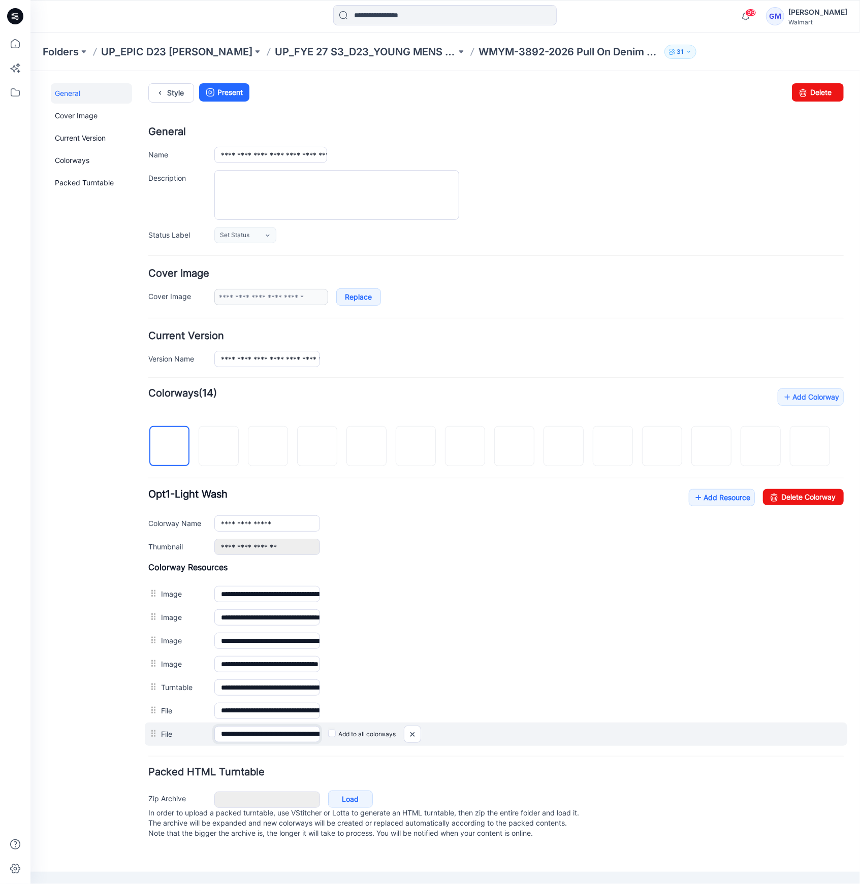
scroll to position [0, 90]
drag, startPoint x: 277, startPoint y: 730, endPoint x: 487, endPoint y: 733, distance: 209.7
click at [487, 733] on div "**********" at bounding box center [495, 733] width 702 height 23
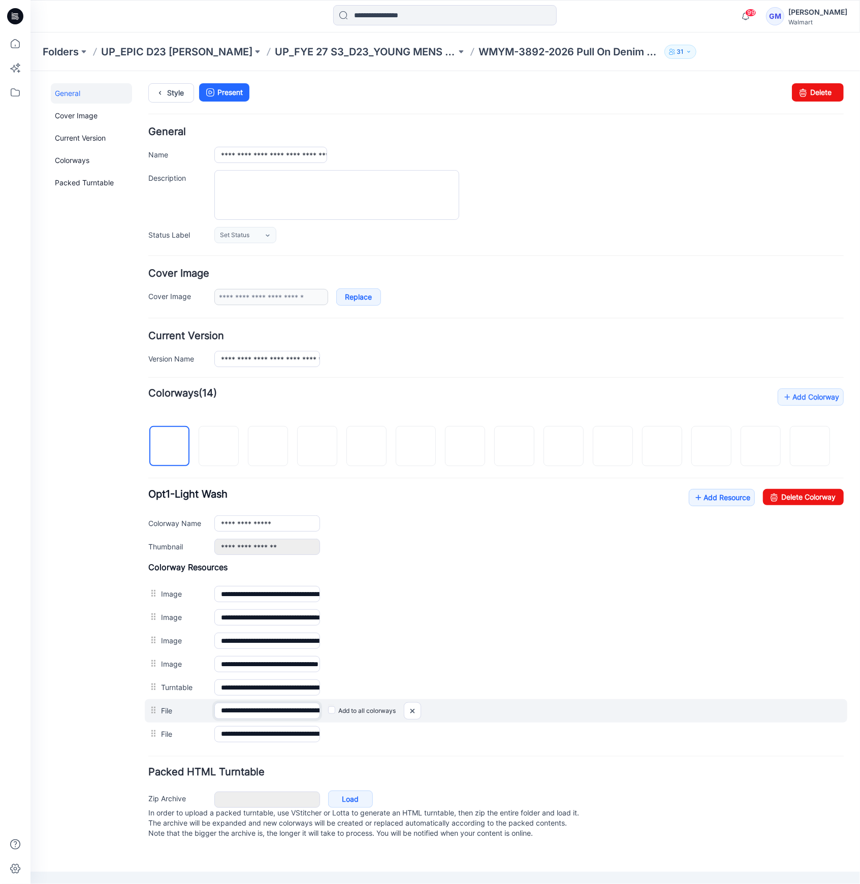
scroll to position [0, 178]
drag, startPoint x: 270, startPoint y: 714, endPoint x: 435, endPoint y: 714, distance: 165.5
click at [435, 714] on div "**********" at bounding box center [495, 710] width 702 height 23
click at [703, 498] on link "Add Resource" at bounding box center [721, 496] width 66 height 17
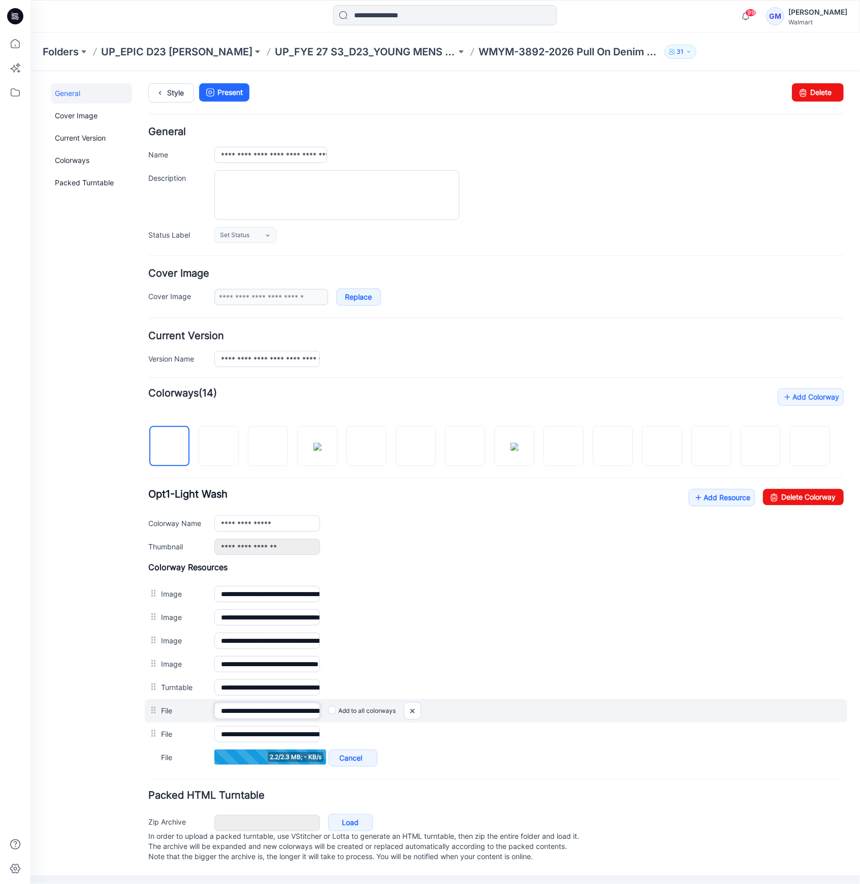
scroll to position [0, 178]
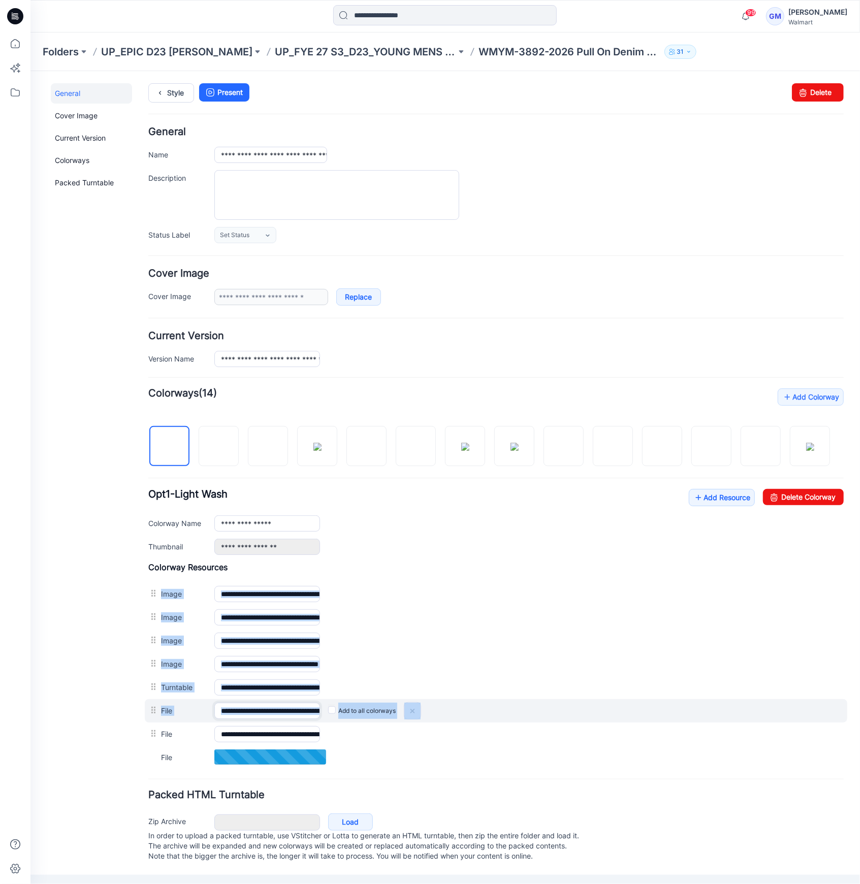
click at [278, 706] on input "**********" at bounding box center [267, 710] width 106 height 16
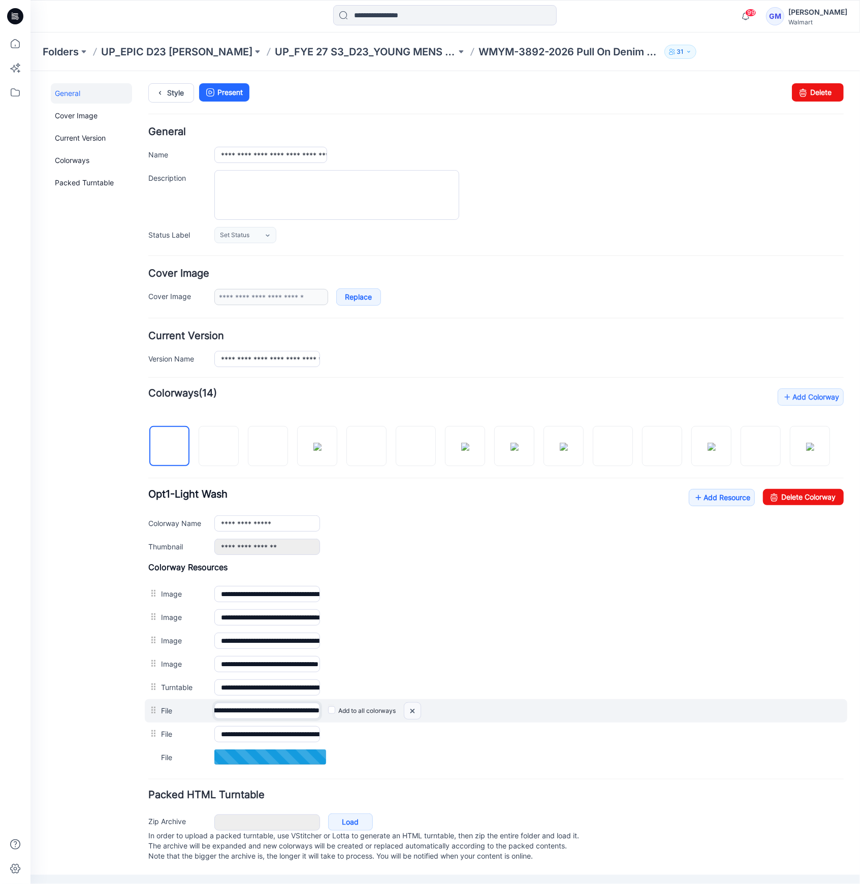
drag, startPoint x: 274, startPoint y: 711, endPoint x: 405, endPoint y: 708, distance: 131.6
click at [405, 708] on div "**********" at bounding box center [495, 710] width 702 height 23
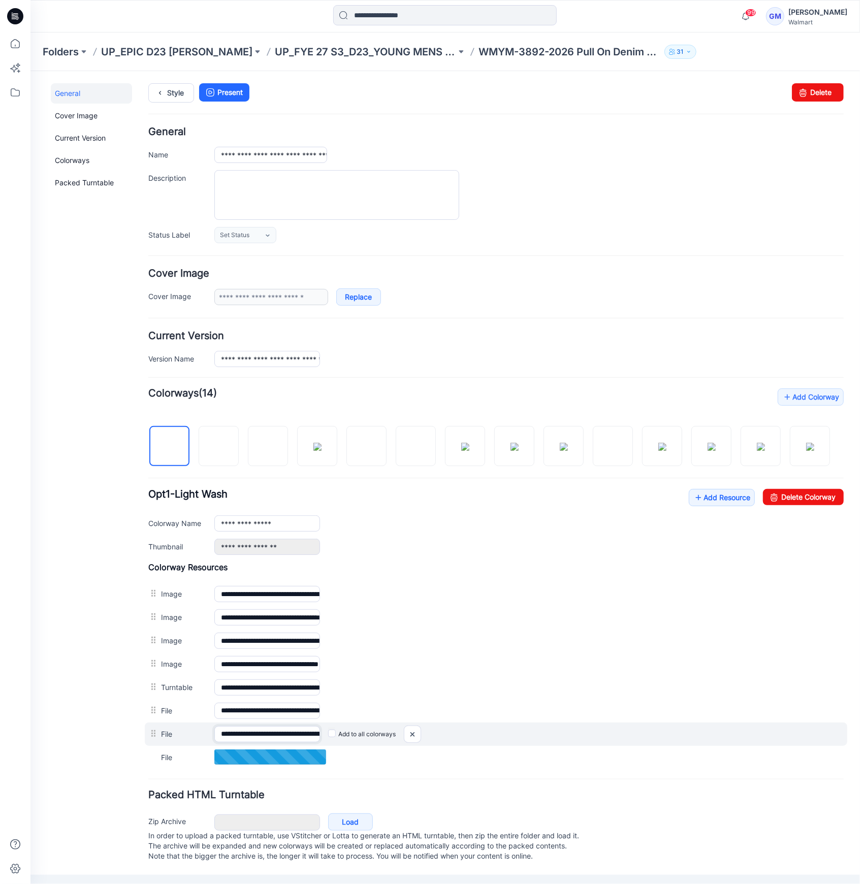
scroll to position [0, 90]
drag, startPoint x: 281, startPoint y: 731, endPoint x: 426, endPoint y: 732, distance: 144.7
click at [426, 732] on div "**********" at bounding box center [495, 733] width 702 height 23
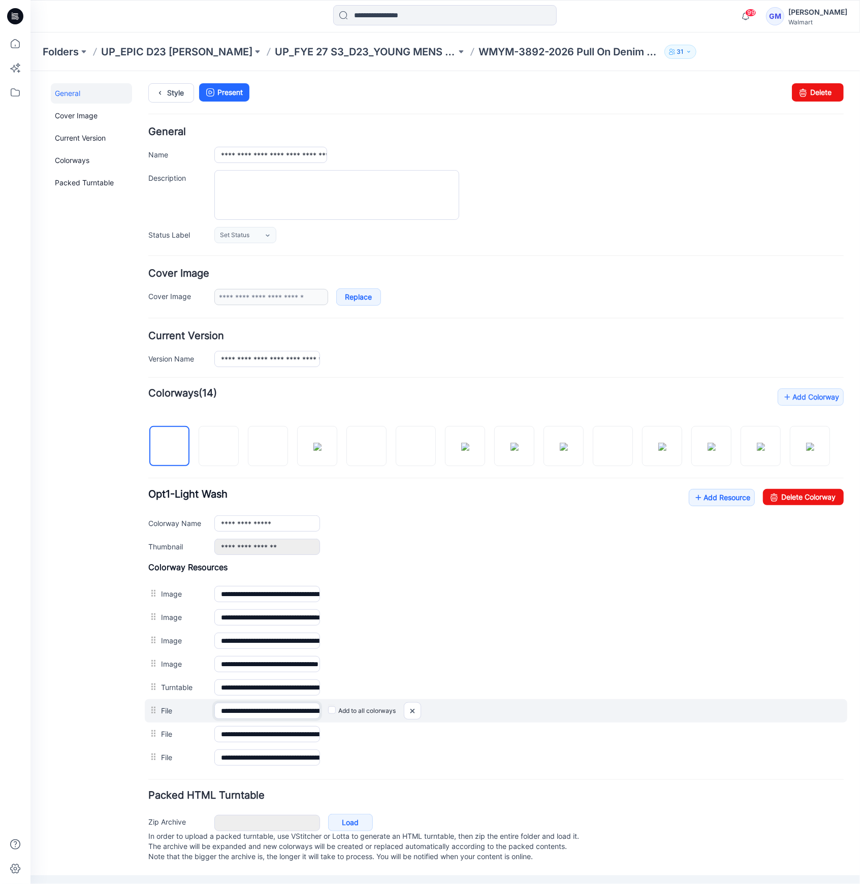
scroll to position [0, 178]
drag, startPoint x: 273, startPoint y: 713, endPoint x: 431, endPoint y: 712, distance: 157.9
click at [431, 712] on div "**********" at bounding box center [495, 710] width 702 height 23
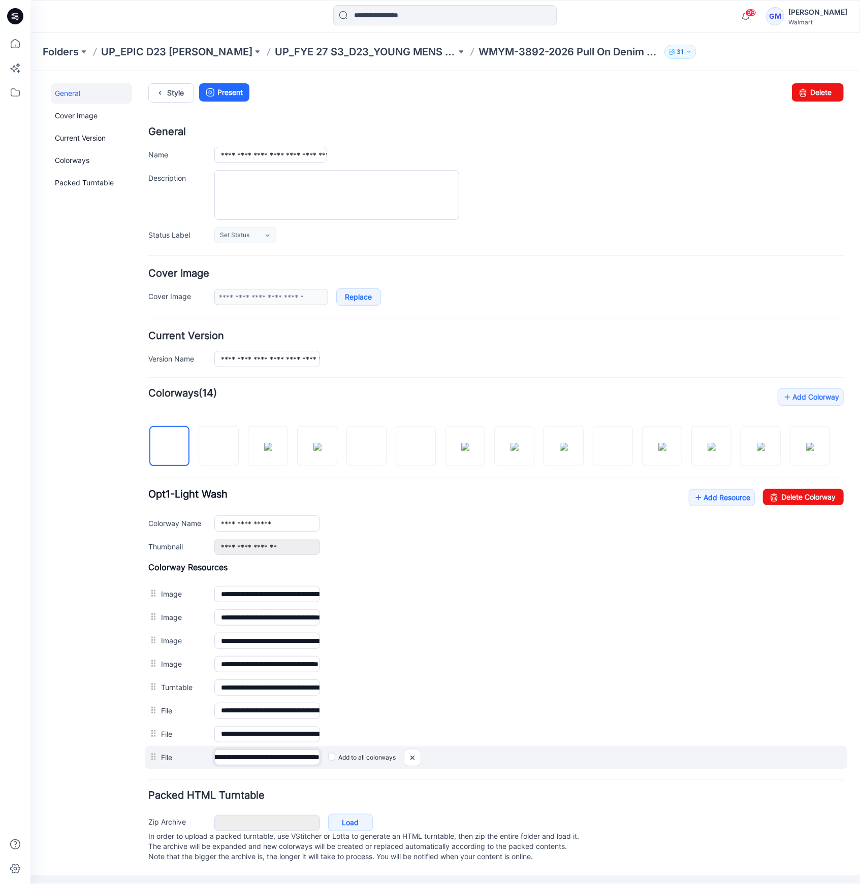
drag, startPoint x: 298, startPoint y: 760, endPoint x: 427, endPoint y: 764, distance: 128.5
click at [437, 764] on div "**********" at bounding box center [495, 756] width 702 height 23
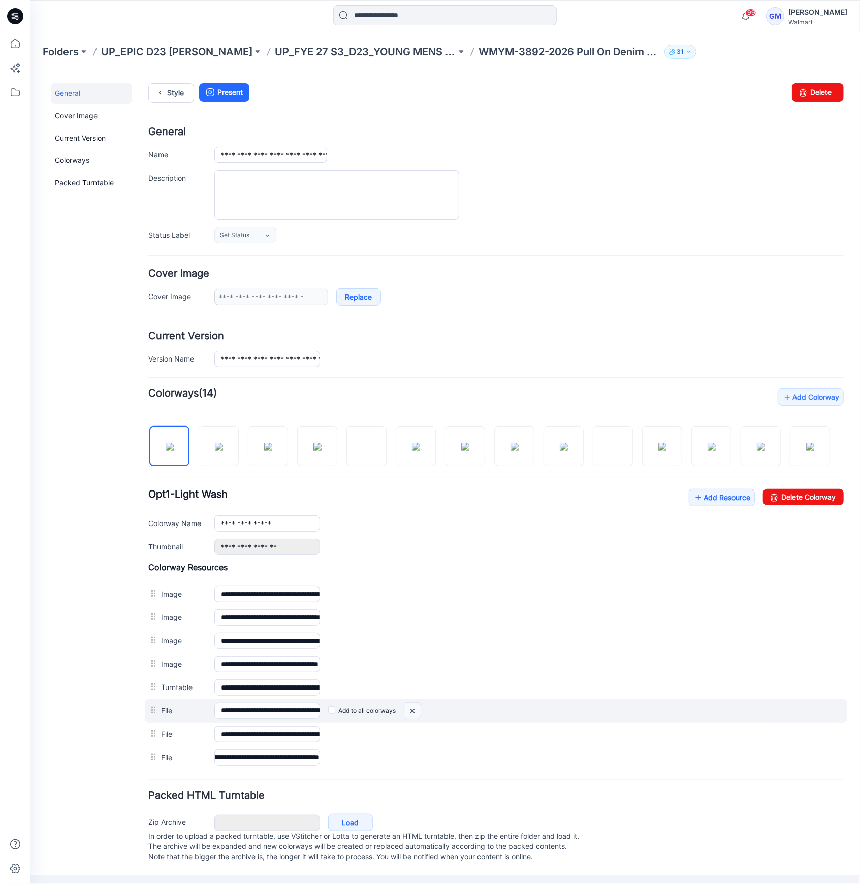
scroll to position [0, 0]
click at [414, 708] on img at bounding box center [412, 710] width 16 height 17
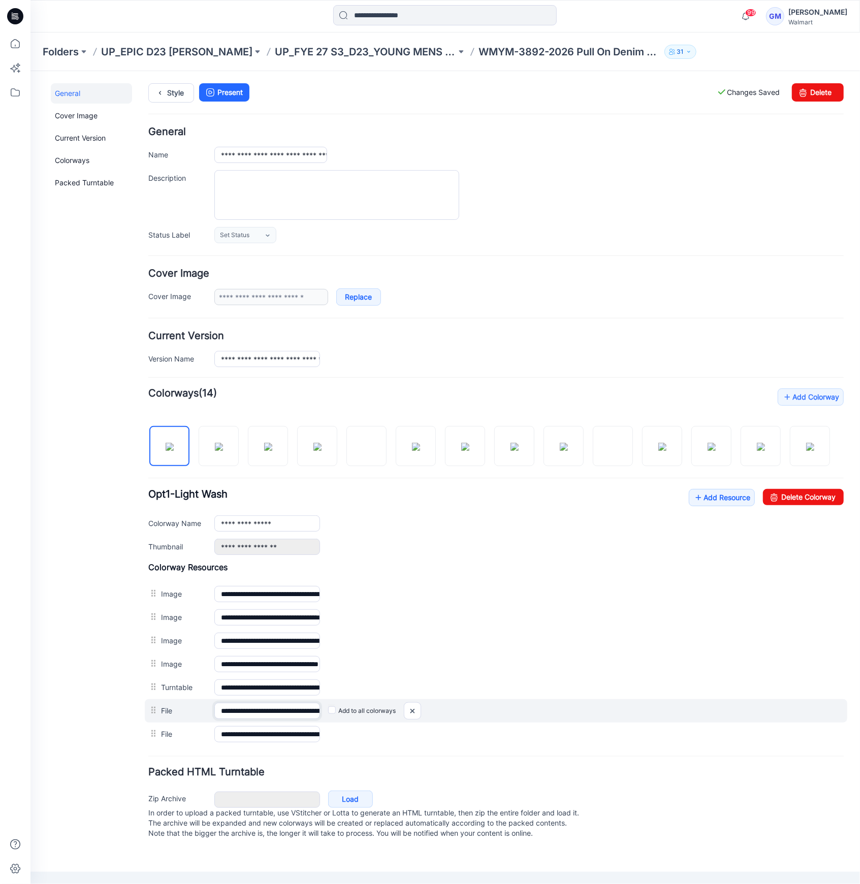
scroll to position [0, 90]
drag, startPoint x: 272, startPoint y: 712, endPoint x: 489, endPoint y: 711, distance: 216.8
click at [490, 711] on div "**********" at bounding box center [495, 710] width 702 height 23
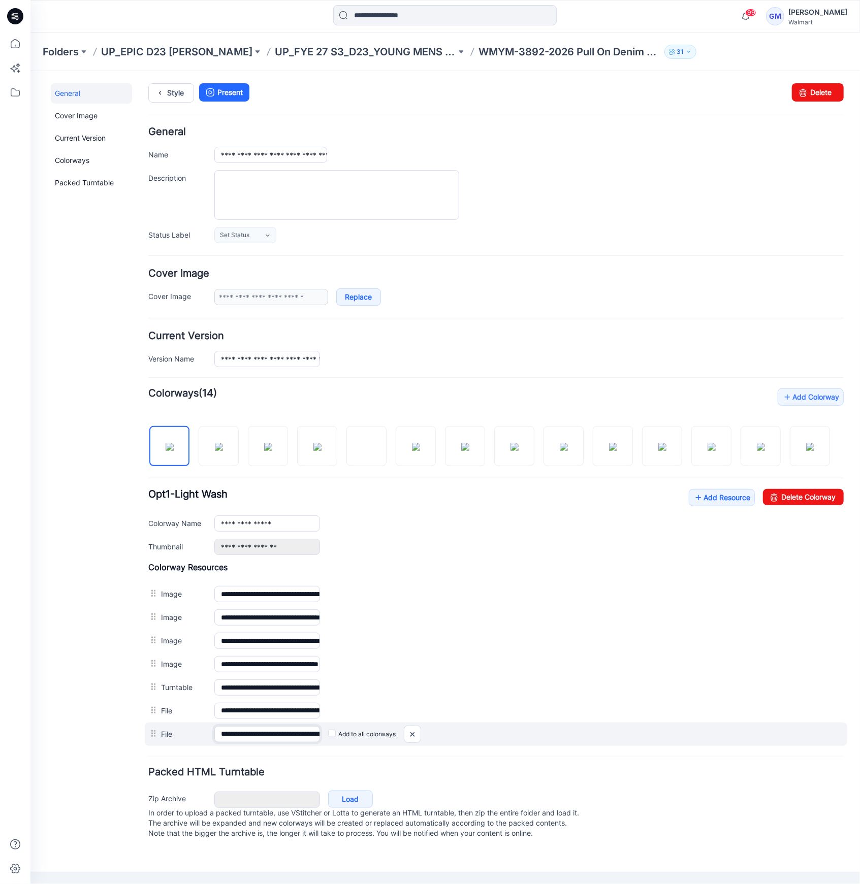
scroll to position [0, 178]
drag, startPoint x: 299, startPoint y: 730, endPoint x: 454, endPoint y: 729, distance: 155.4
click at [456, 729] on div "**********" at bounding box center [495, 733] width 702 height 23
click at [286, 741] on div "**********" at bounding box center [495, 733] width 702 height 23
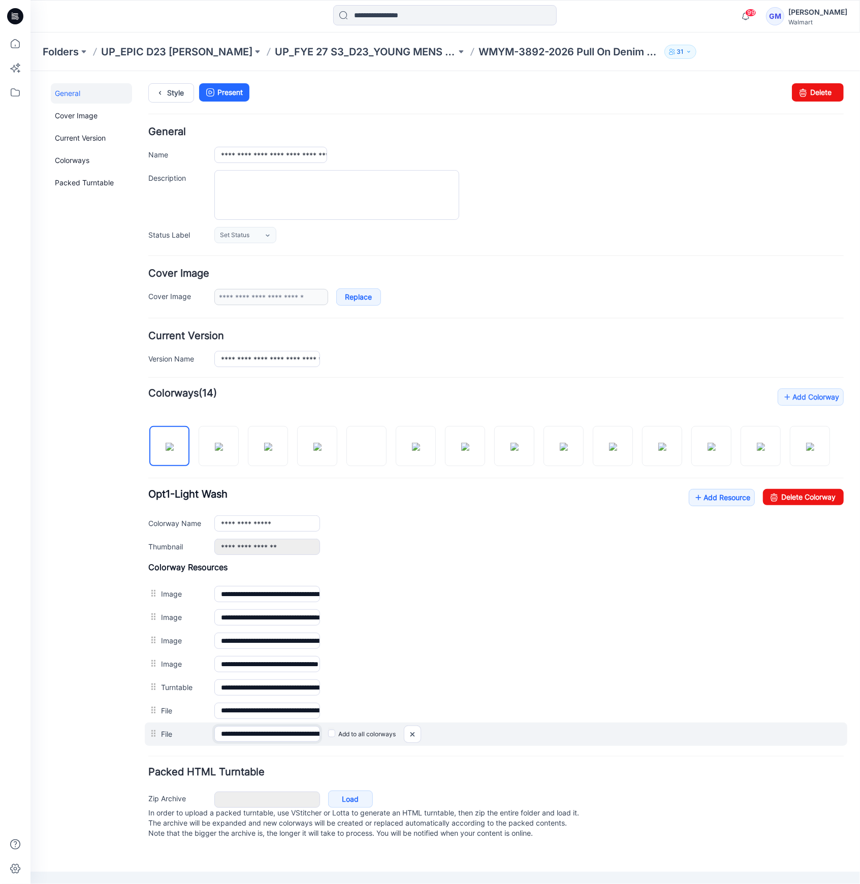
drag, startPoint x: 291, startPoint y: 732, endPoint x: 150, endPoint y: 725, distance: 141.4
click at [150, 725] on div "**********" at bounding box center [495, 733] width 702 height 23
click at [709, 499] on link "Add Resource" at bounding box center [721, 496] width 66 height 17
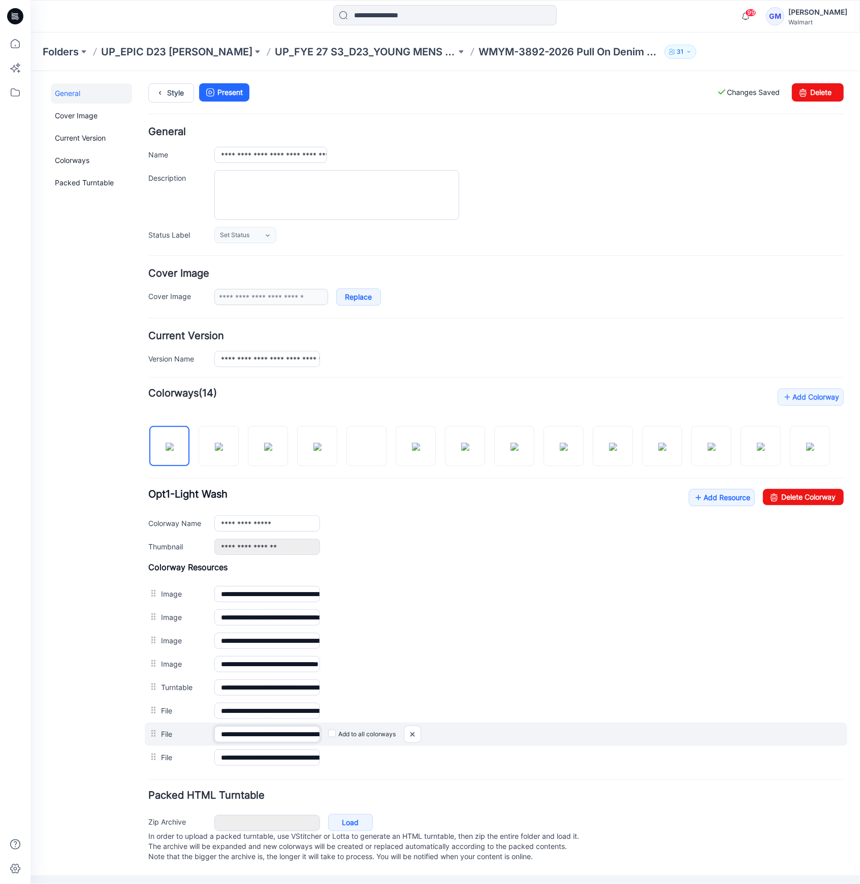
scroll to position [0, 178]
drag, startPoint x: 231, startPoint y: 737, endPoint x: 470, endPoint y: 733, distance: 239.2
click at [470, 733] on div "**********" at bounding box center [495, 733] width 702 height 23
drag, startPoint x: 413, startPoint y: 729, endPoint x: 530, endPoint y: 139, distance: 601.4
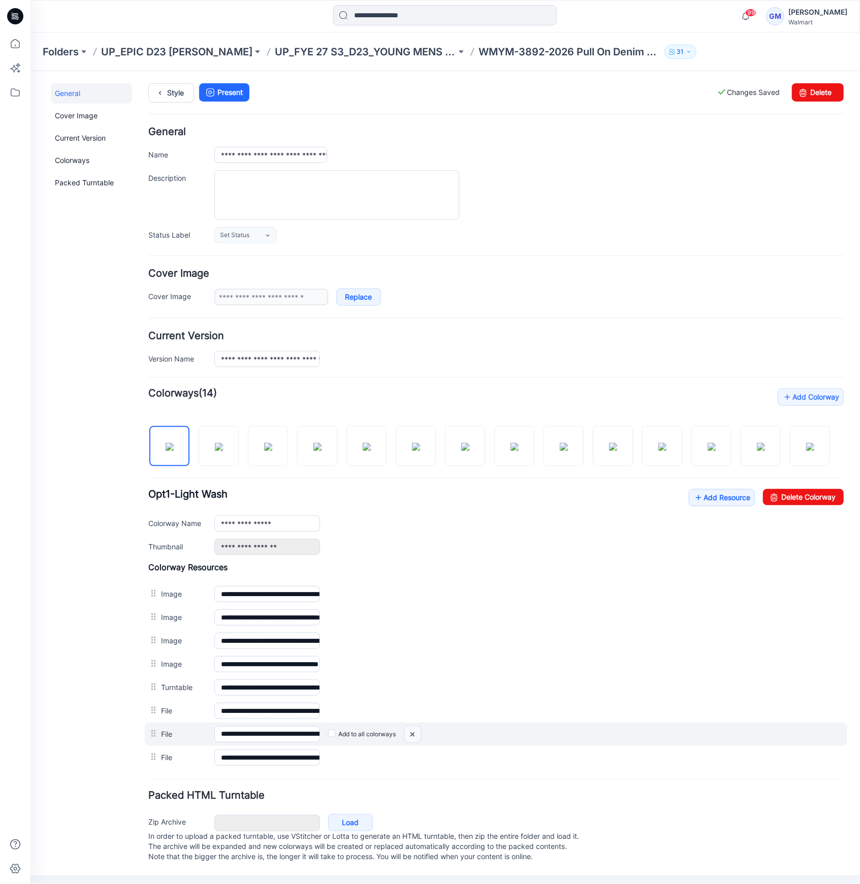
click at [413, 729] on img at bounding box center [412, 734] width 16 height 17
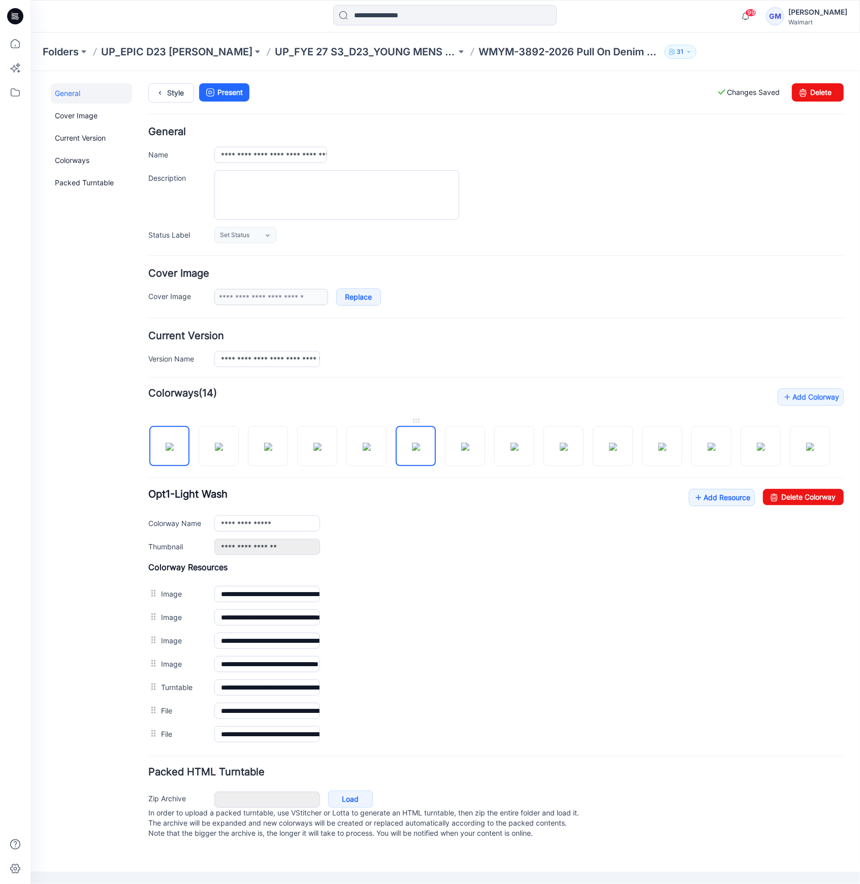
click at [411, 442] on img at bounding box center [415, 446] width 8 height 8
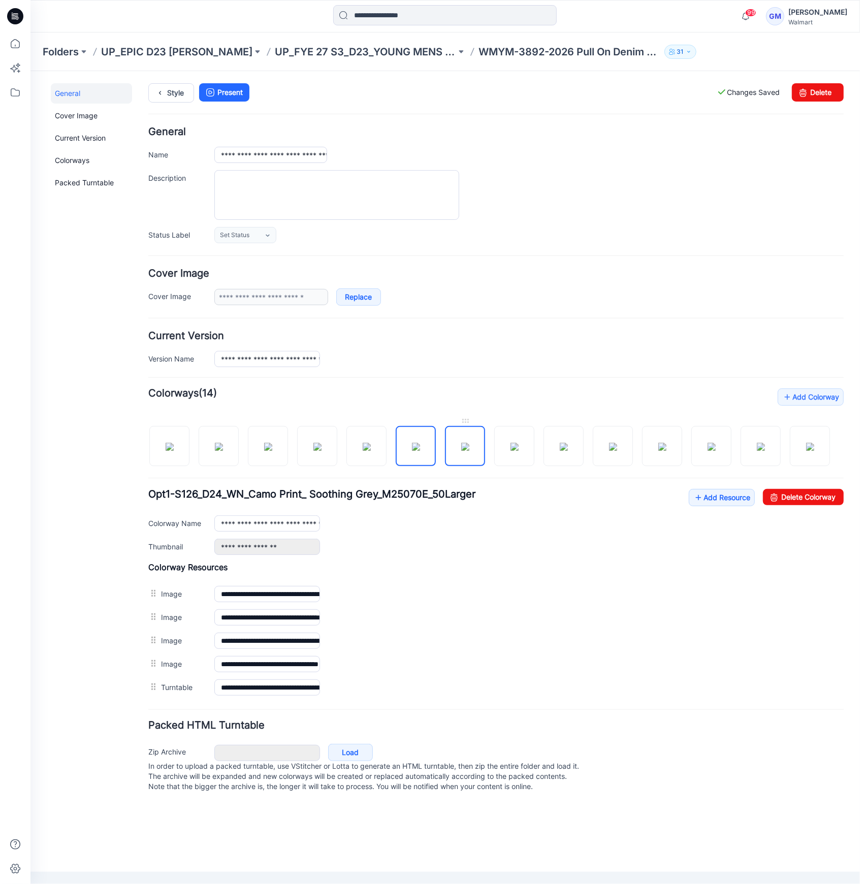
click at [469, 449] on img at bounding box center [465, 446] width 8 height 8
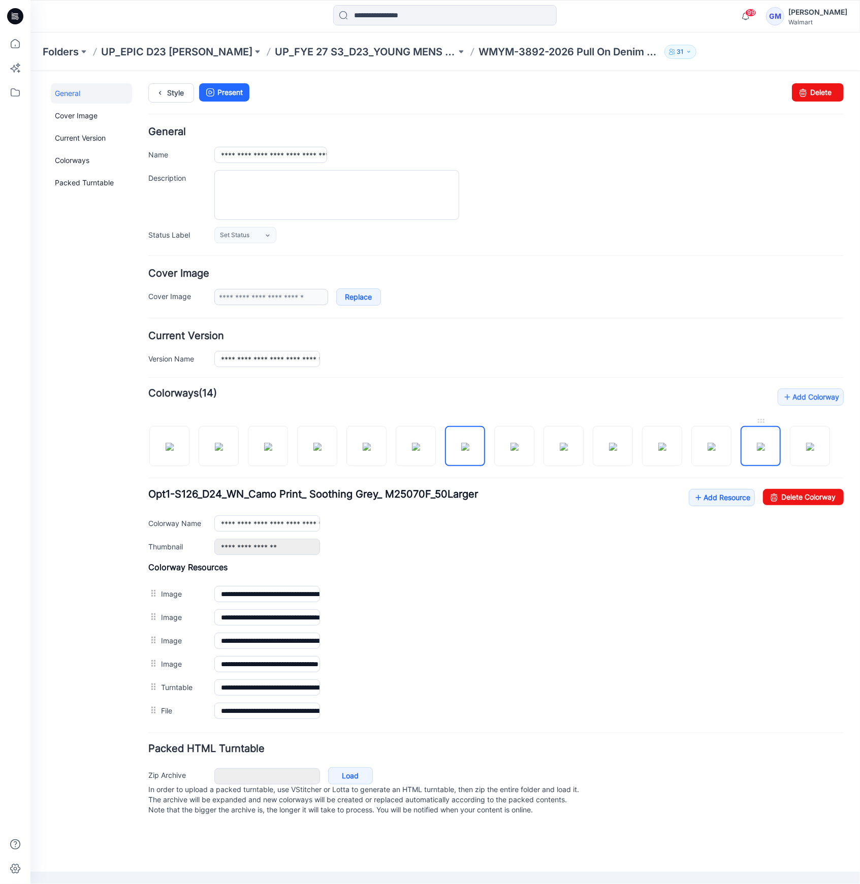
click at [764, 442] on img at bounding box center [760, 446] width 8 height 8
click at [805, 442] on img at bounding box center [809, 446] width 8 height 8
click at [173, 450] on img at bounding box center [169, 446] width 8 height 8
type input "**********"
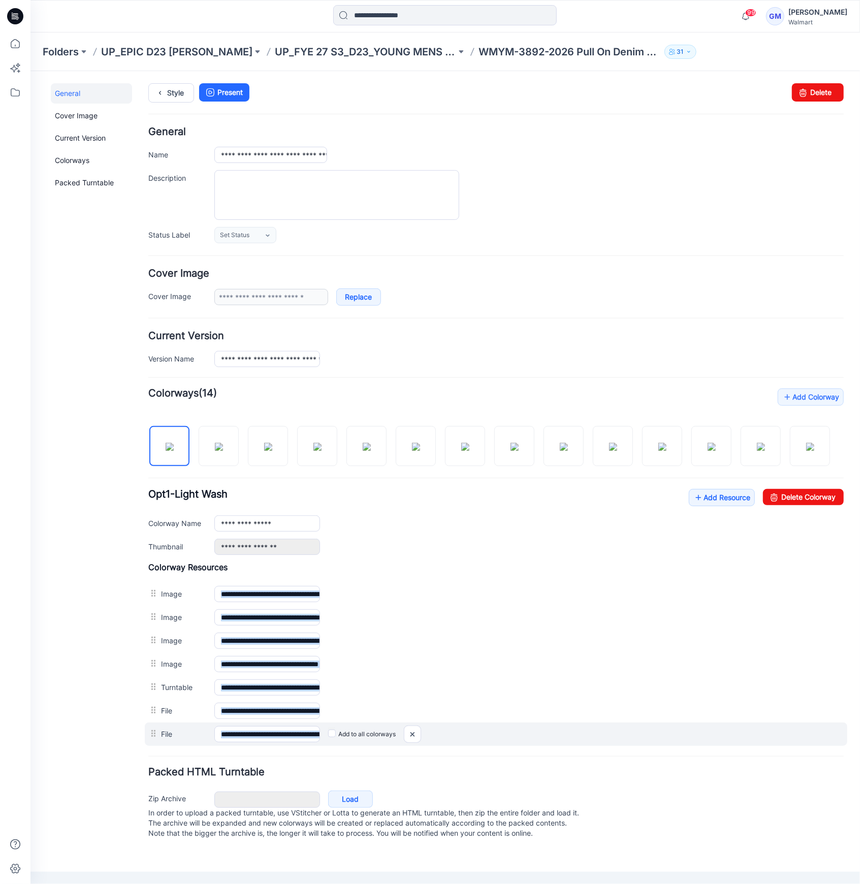
drag, startPoint x: 295, startPoint y: 734, endPoint x: 430, endPoint y: 732, distance: 135.1
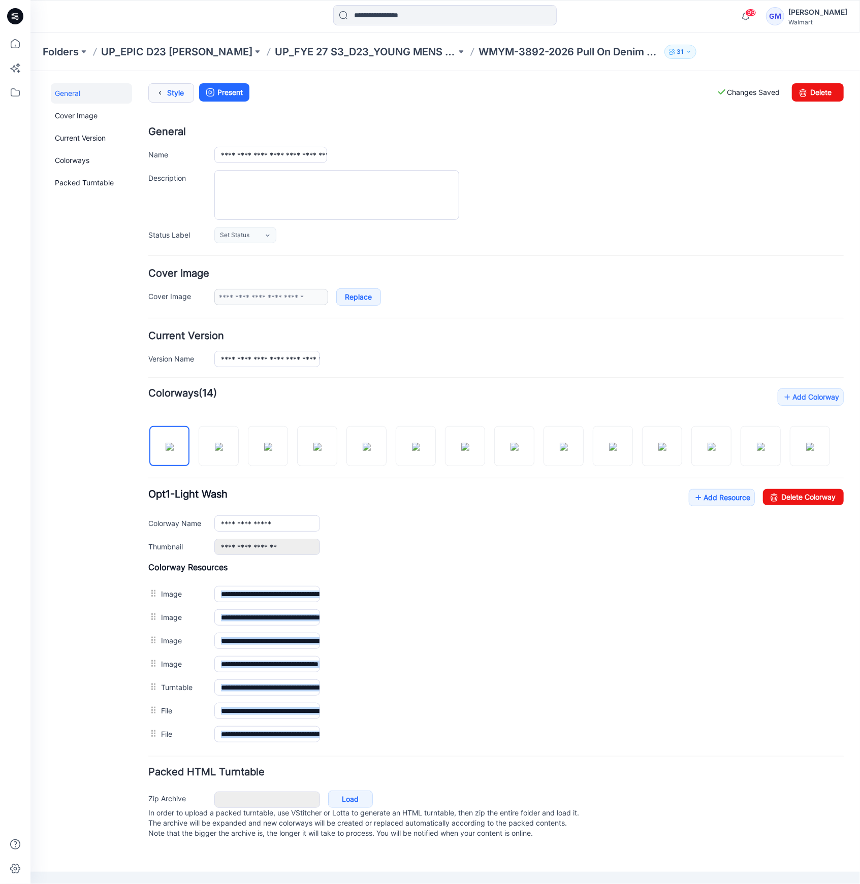
click at [167, 92] on link "Style" at bounding box center [171, 92] width 46 height 19
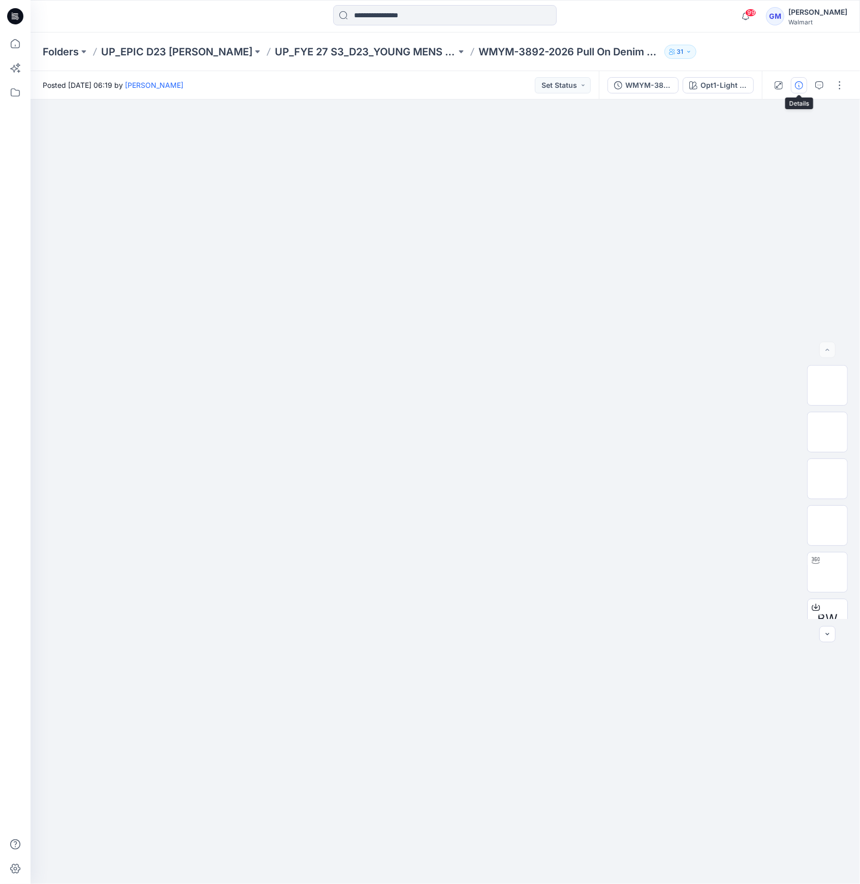
click at [799, 91] on button "button" at bounding box center [799, 85] width 16 height 16
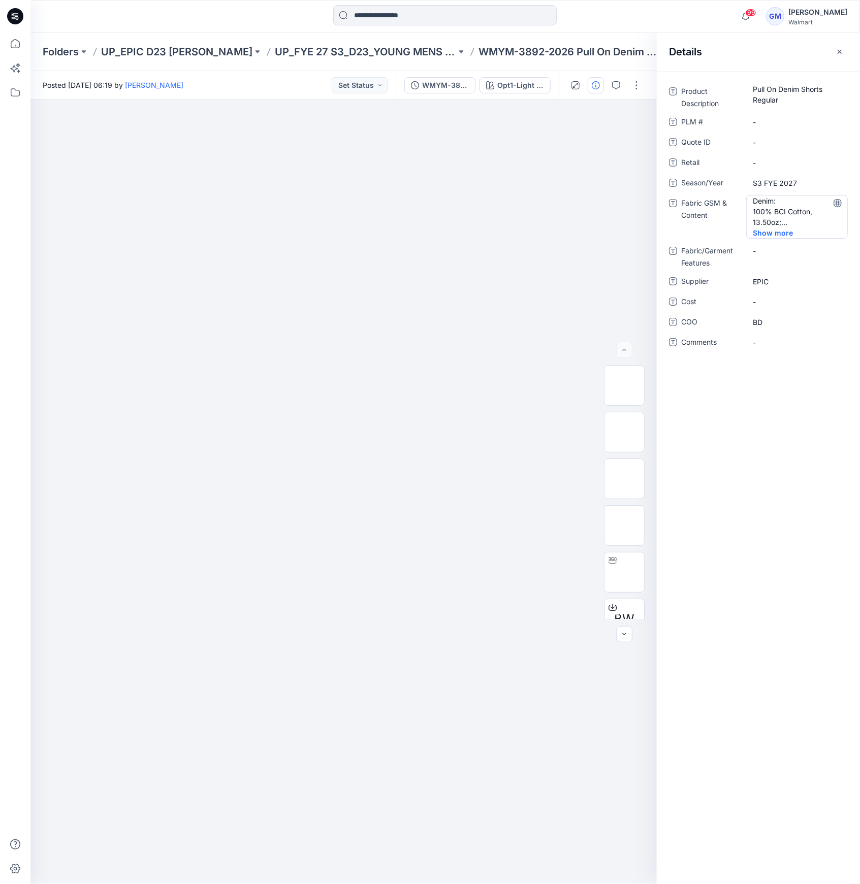
click at [775, 232] on span "Show more" at bounding box center [779, 232] width 53 height 11
click at [445, 301] on div at bounding box center [343, 492] width 626 height 785
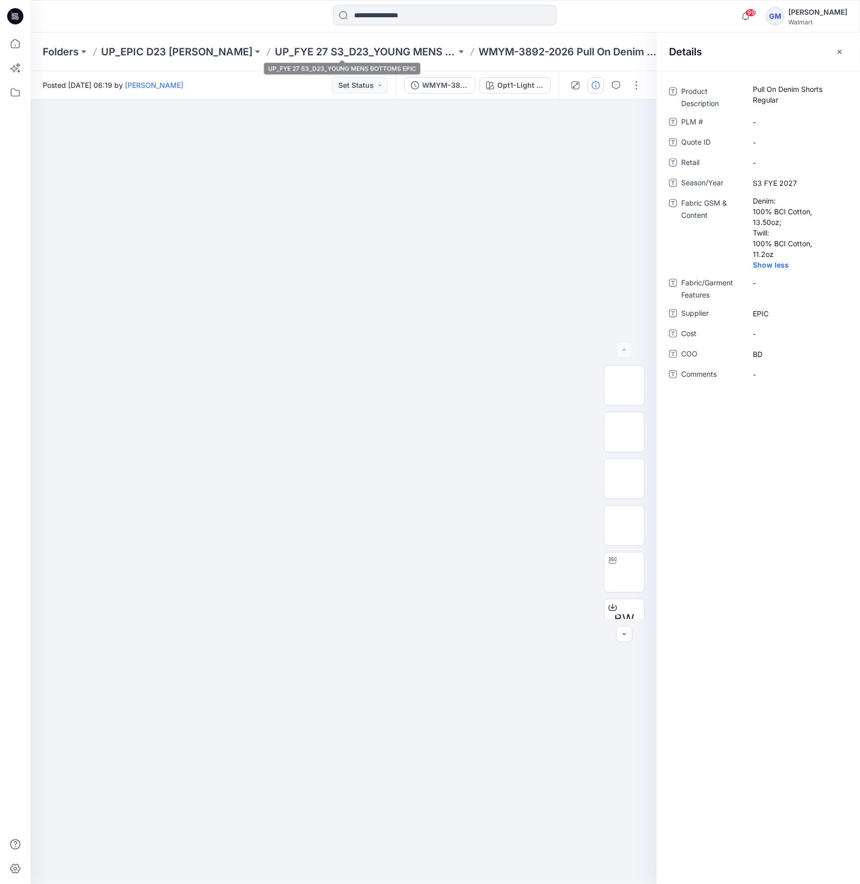
click at [351, 48] on p "UP_FYE 27 S3_D23_YOUNG MENS BOTTOMS EPIC" at bounding box center [365, 52] width 181 height 14
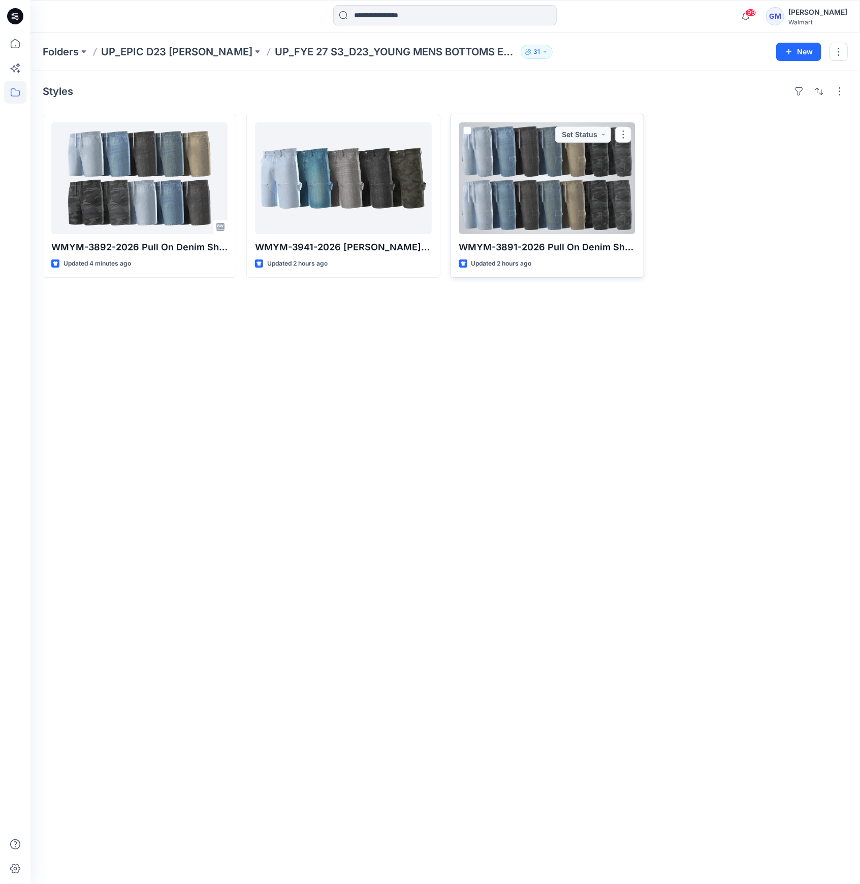
click at [477, 182] on div at bounding box center [547, 178] width 176 height 112
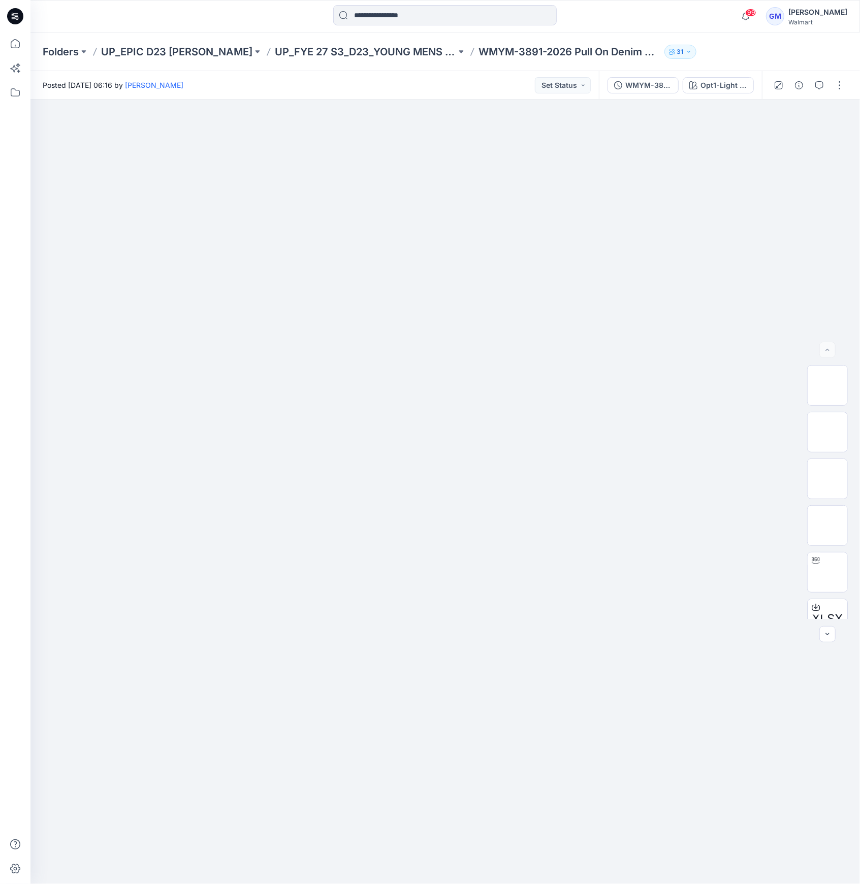
click at [833, 94] on div at bounding box center [809, 85] width 94 height 28
click at [837, 93] on div at bounding box center [809, 85] width 94 height 28
click at [837, 87] on button "button" at bounding box center [839, 85] width 16 height 16
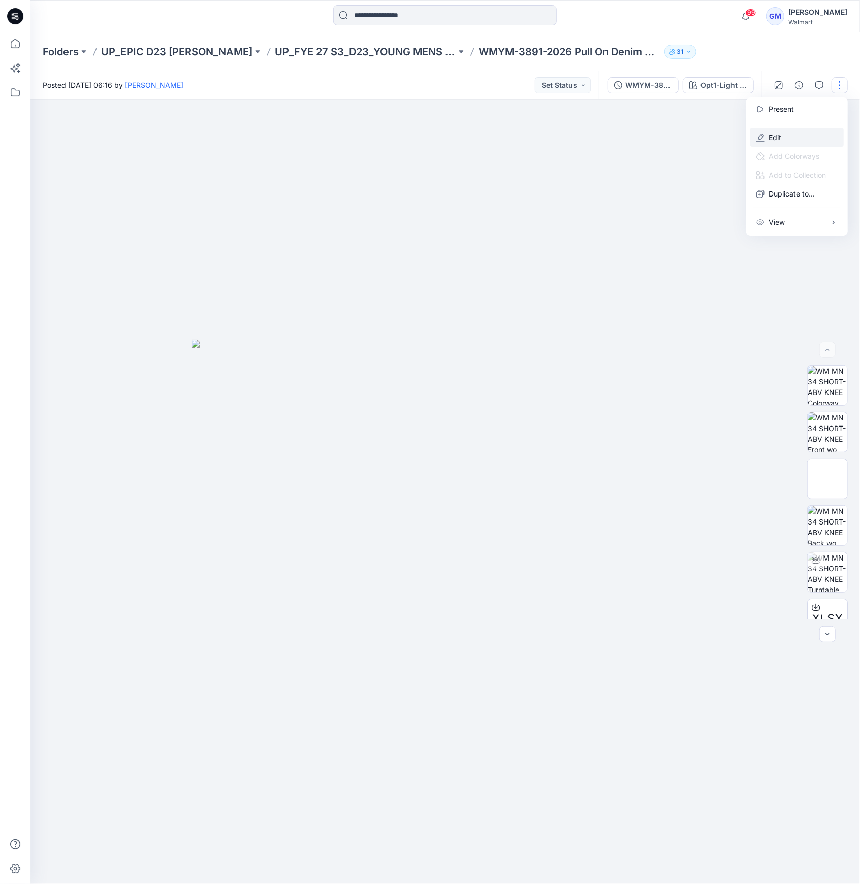
click at [790, 128] on button "Edit" at bounding box center [796, 137] width 93 height 19
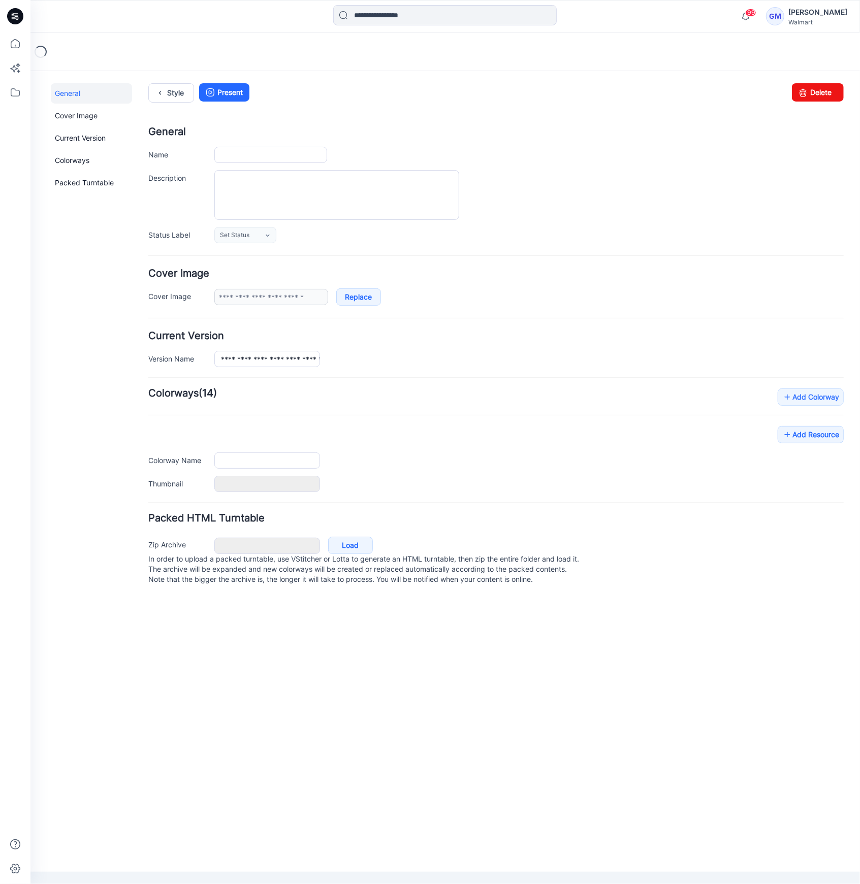
type input "**********"
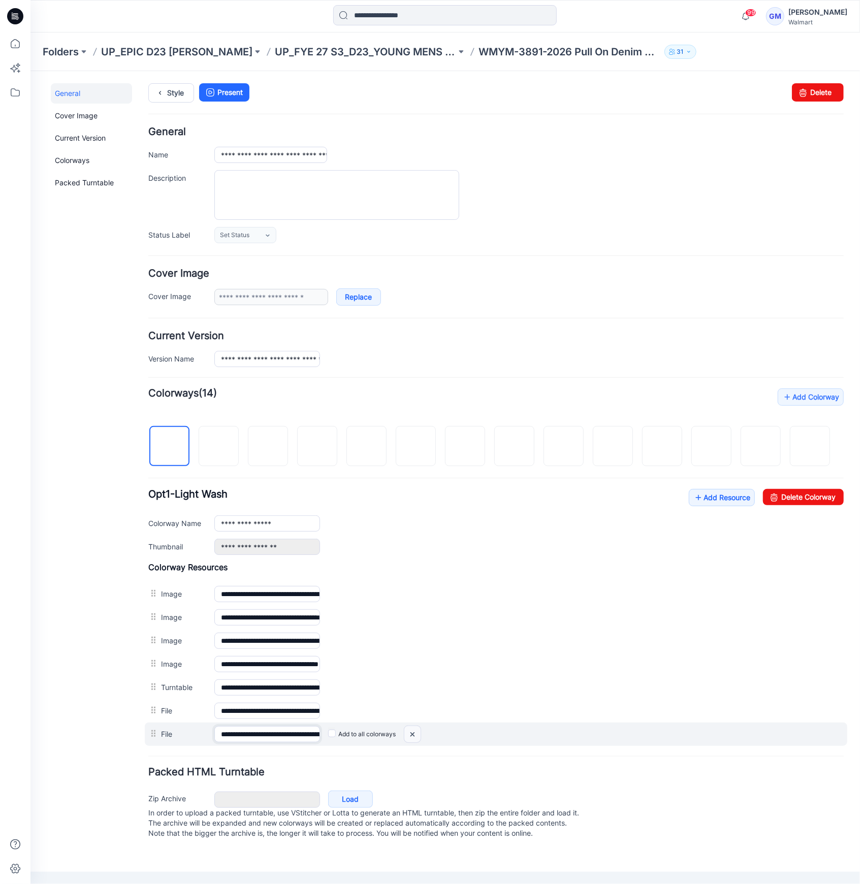
scroll to position [0, 77]
drag, startPoint x: 306, startPoint y: 733, endPoint x: 475, endPoint y: 731, distance: 168.6
click at [474, 732] on div "**********" at bounding box center [495, 733] width 702 height 23
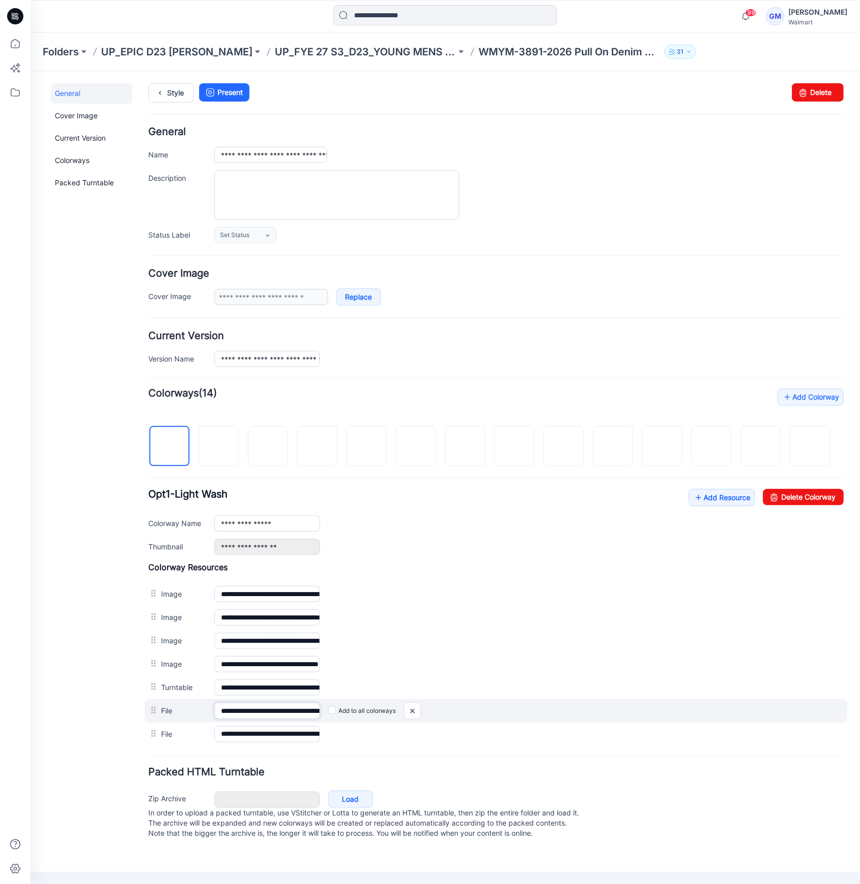
scroll to position [0, 179]
drag, startPoint x: 281, startPoint y: 710, endPoint x: 389, endPoint y: 709, distance: 108.2
click at [430, 710] on div "**********" at bounding box center [495, 710] width 702 height 23
click at [723, 490] on link "Add Resource" at bounding box center [721, 496] width 66 height 17
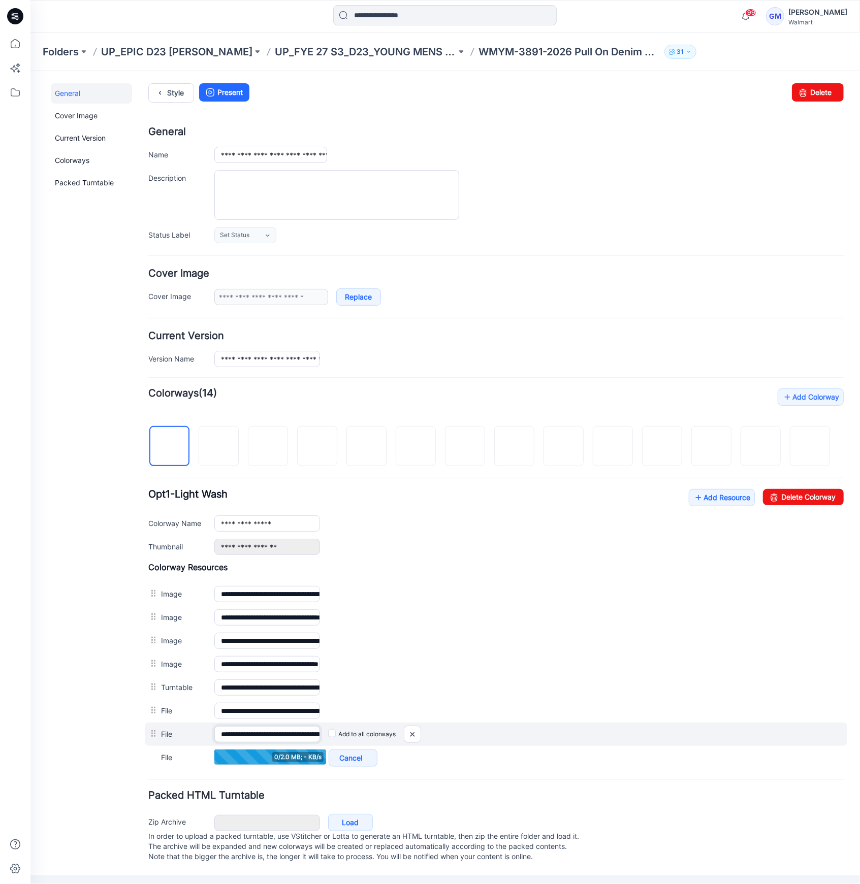
scroll to position [0, 77]
drag, startPoint x: 252, startPoint y: 726, endPoint x: 397, endPoint y: 724, distance: 145.2
click at [397, 724] on div "**********" at bounding box center [495, 733] width 702 height 23
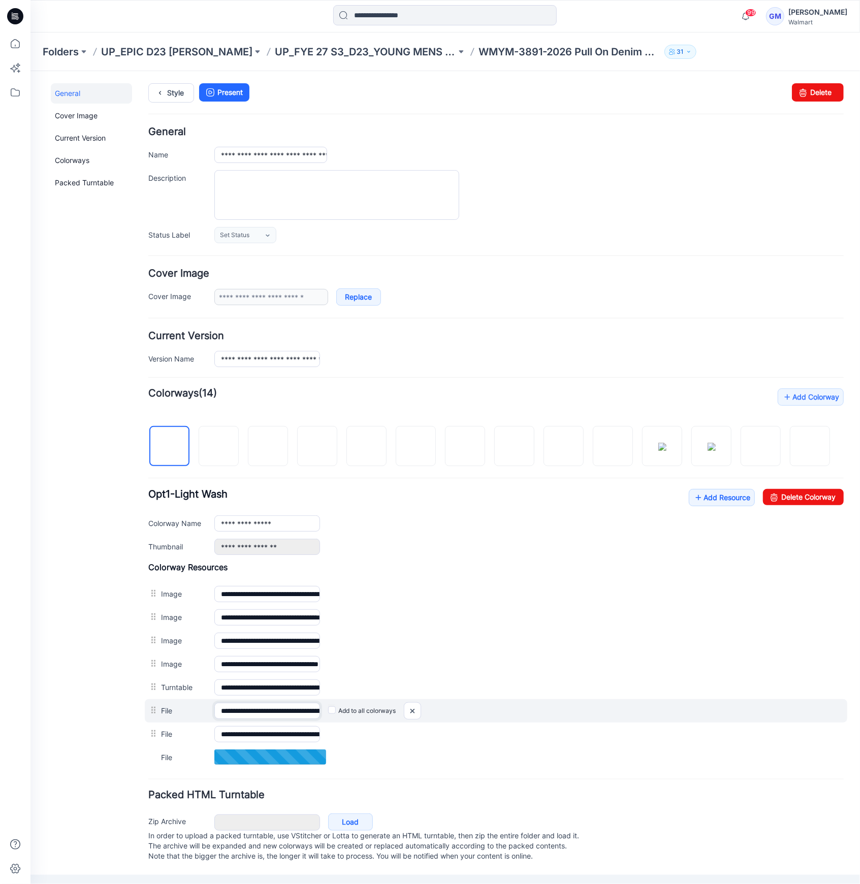
scroll to position [0, 179]
drag, startPoint x: 276, startPoint y: 709, endPoint x: 441, endPoint y: 704, distance: 165.1
click at [441, 704] on div "**********" at bounding box center [495, 710] width 702 height 23
click at [409, 710] on img at bounding box center [412, 710] width 16 height 17
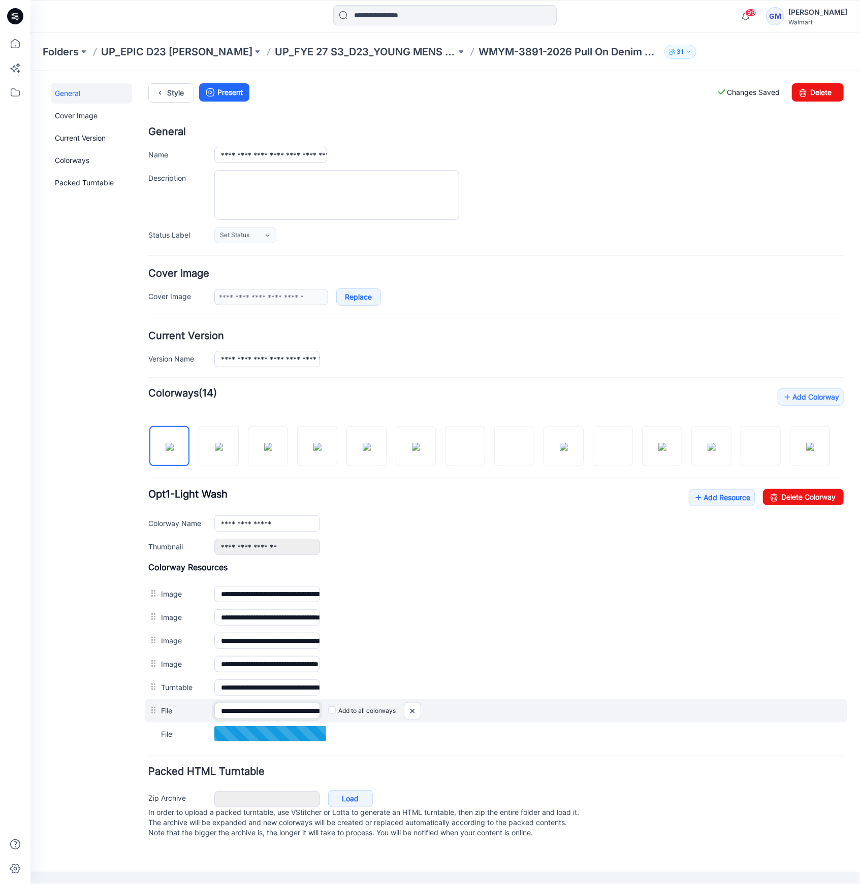
scroll to position [0, 77]
drag, startPoint x: 279, startPoint y: 705, endPoint x: 491, endPoint y: 704, distance: 211.2
click at [491, 704] on div "**********" at bounding box center [495, 710] width 702 height 23
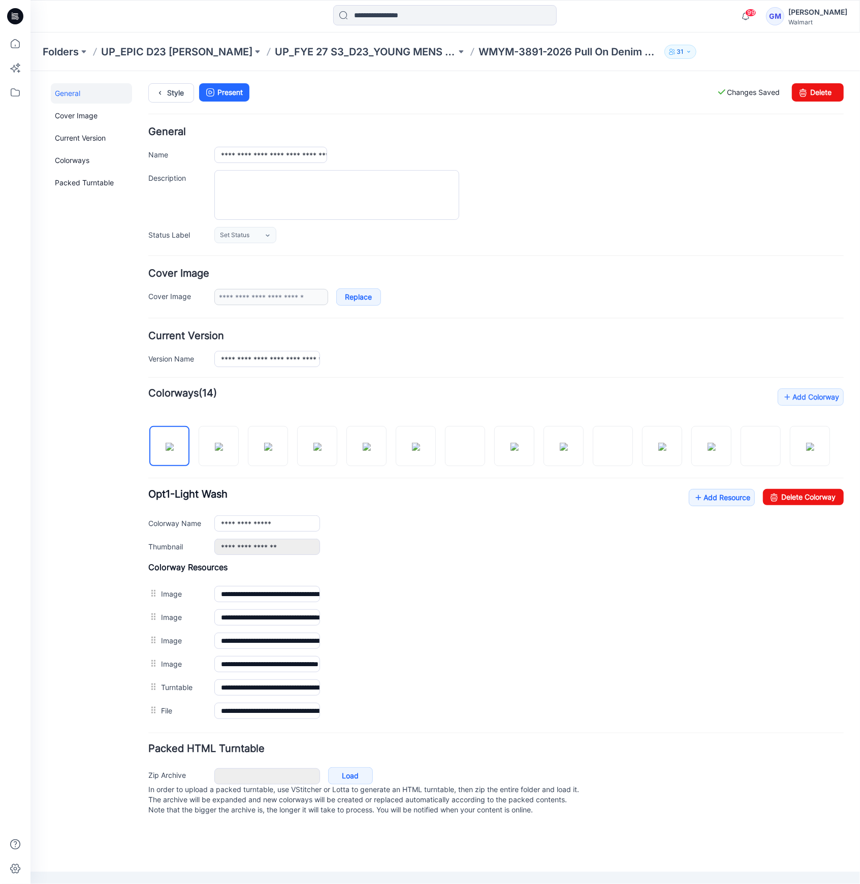
drag, startPoint x: 272, startPoint y: 760, endPoint x: 345, endPoint y: 760, distance: 73.6
click at [345, 760] on div "Packed HTML Turntable Zip Archive Cancel Load In order to upload a packed turnt…" at bounding box center [495, 780] width 695 height 75
click at [173, 450] on img at bounding box center [169, 446] width 8 height 8
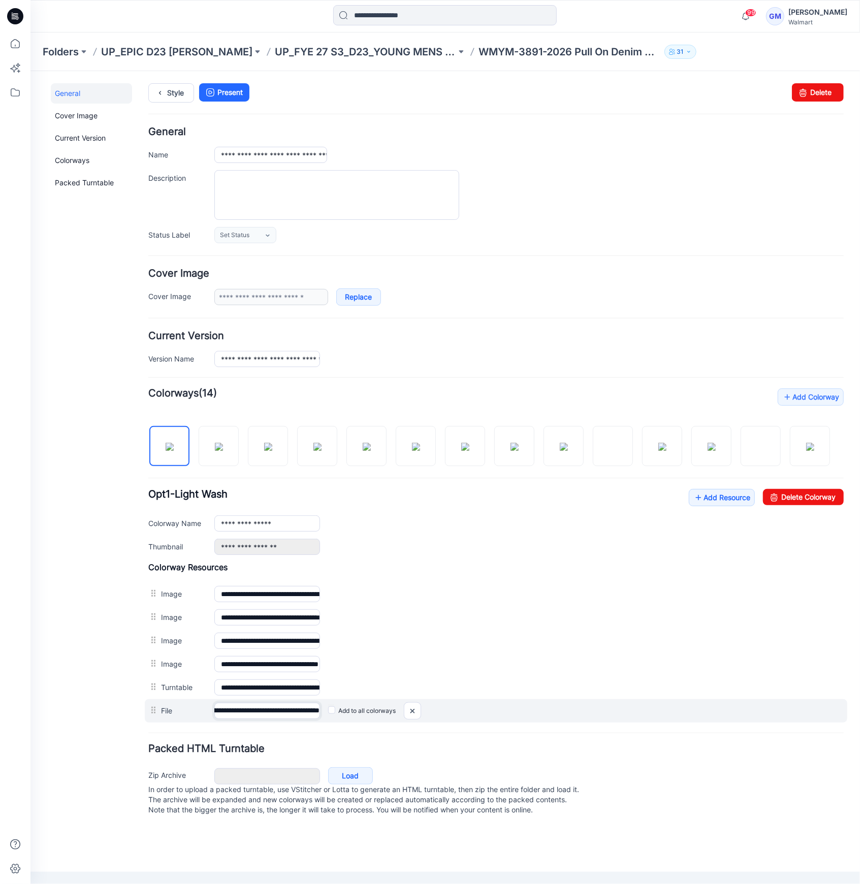
drag, startPoint x: 270, startPoint y: 709, endPoint x: 446, endPoint y: 711, distance: 176.2
click at [446, 711] on div "**********" at bounding box center [495, 710] width 702 height 23
click at [710, 500] on link "Add Resource" at bounding box center [721, 496] width 66 height 17
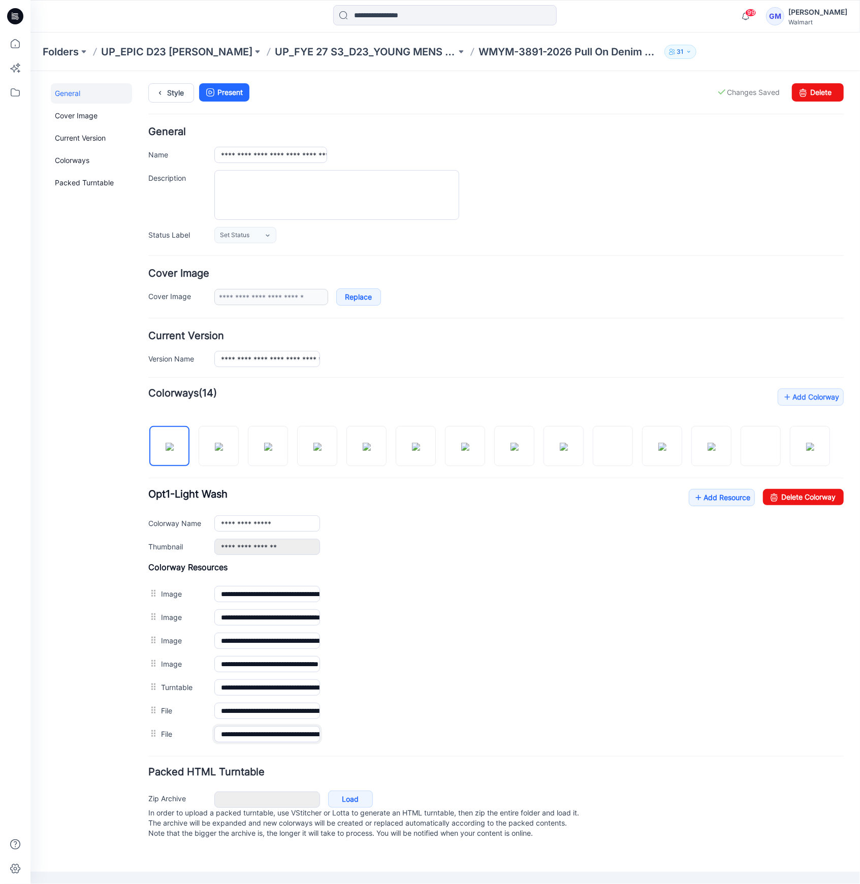
scroll to position [0, 179]
drag, startPoint x: 279, startPoint y: 738, endPoint x: 503, endPoint y: 754, distance: 225.0
click at [503, 754] on form "**********" at bounding box center [495, 483] width 695 height 715
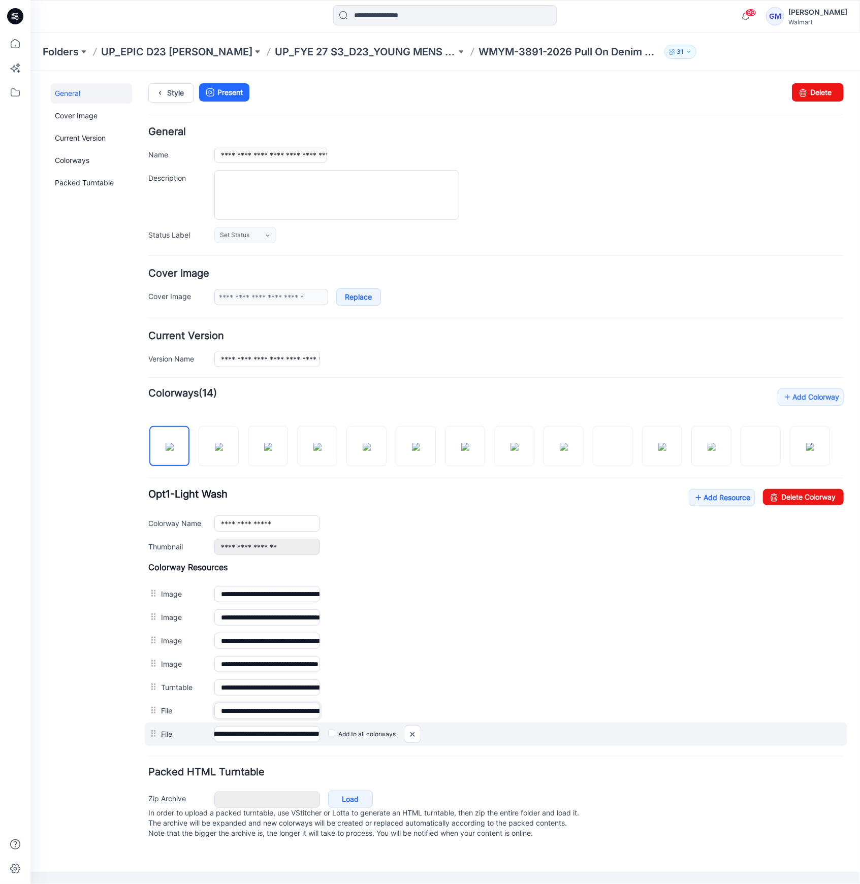
scroll to position [0, 0]
drag, startPoint x: 278, startPoint y: 711, endPoint x: 510, endPoint y: 728, distance: 232.7
click at [510, 728] on div "**********" at bounding box center [495, 654] width 695 height 184
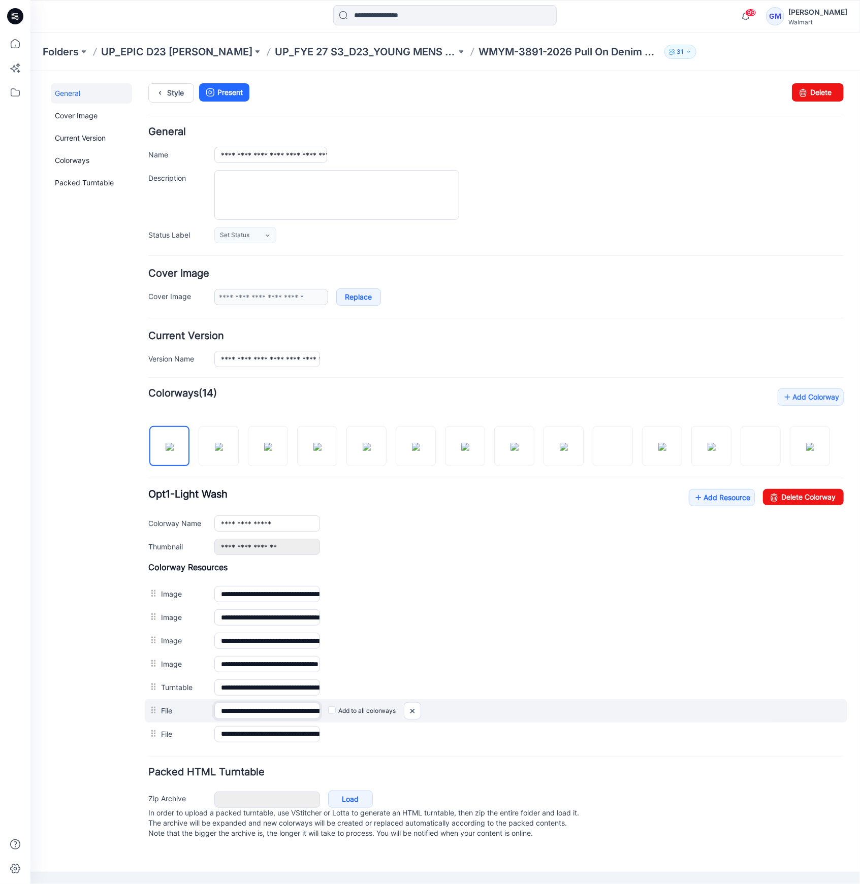
scroll to position [0, 77]
drag, startPoint x: 296, startPoint y: 710, endPoint x: 589, endPoint y: 710, distance: 292.5
click at [597, 710] on div "**********" at bounding box center [495, 710] width 702 height 23
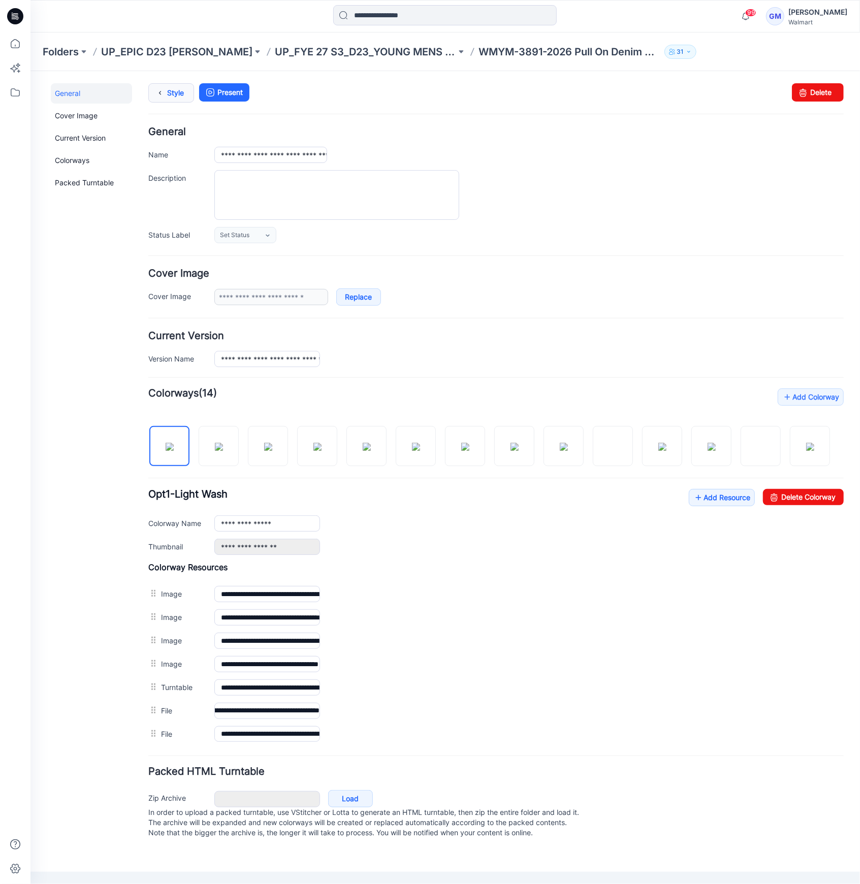
scroll to position [0, 0]
click at [162, 96] on icon at bounding box center [159, 92] width 14 height 18
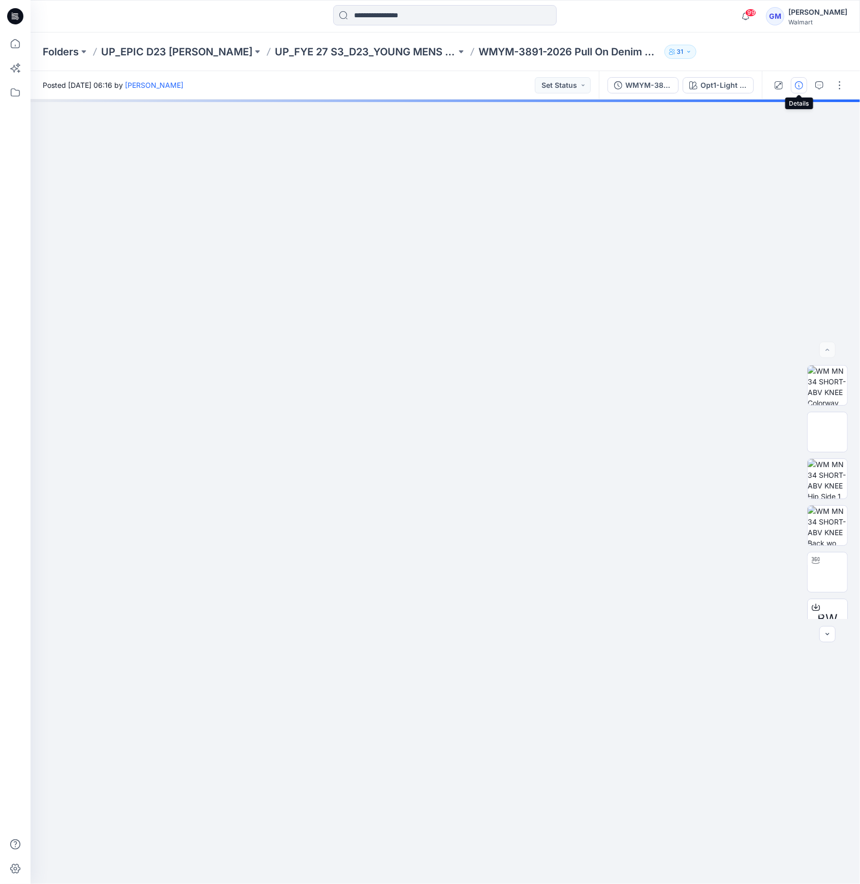
click at [801, 83] on icon "button" at bounding box center [799, 85] width 8 height 8
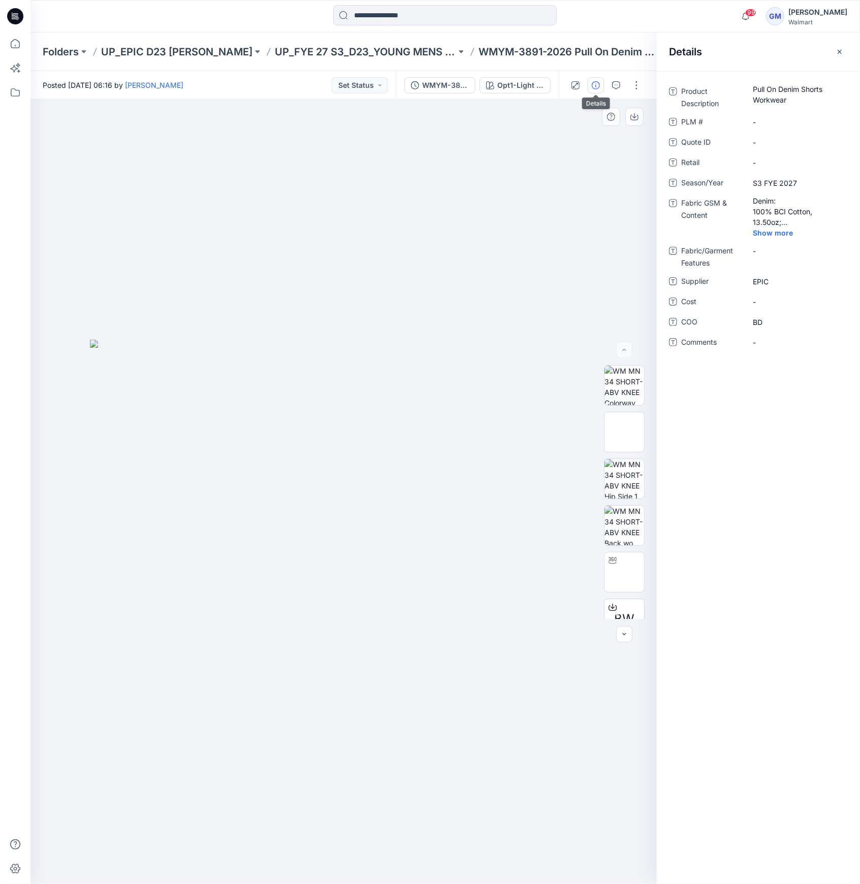
click at [269, 227] on div at bounding box center [343, 492] width 626 height 785
click at [645, 84] on div at bounding box center [606, 85] width 94 height 28
click at [643, 85] on div at bounding box center [606, 85] width 94 height 28
click at [640, 86] on button "button" at bounding box center [636, 85] width 16 height 16
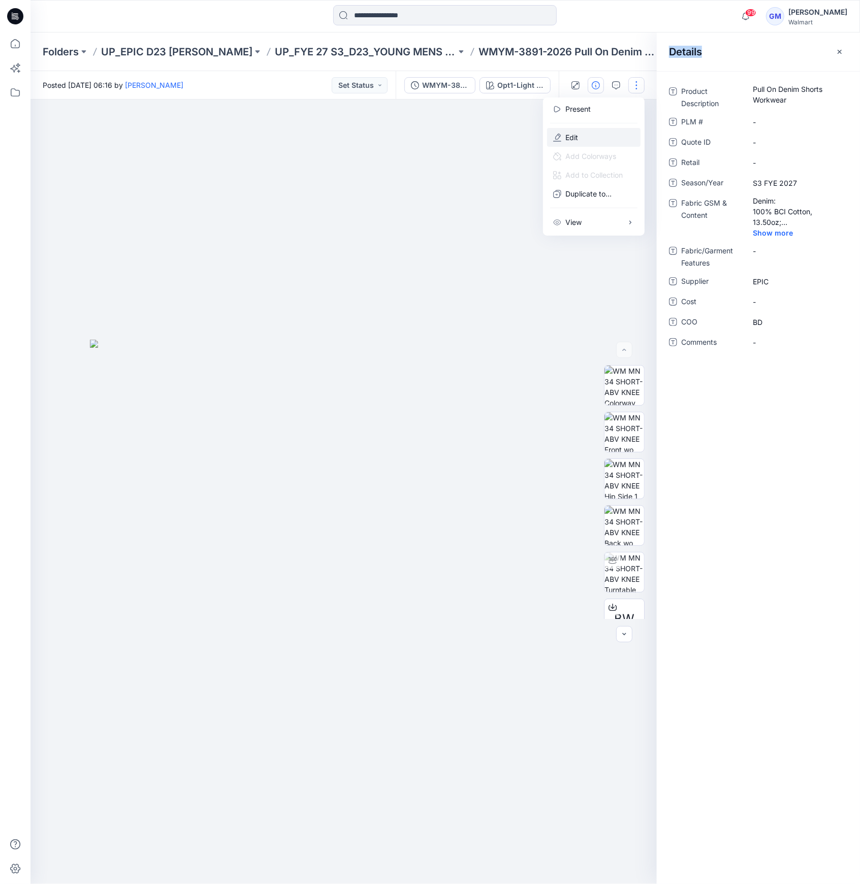
click at [609, 129] on button "Edit" at bounding box center [593, 137] width 93 height 19
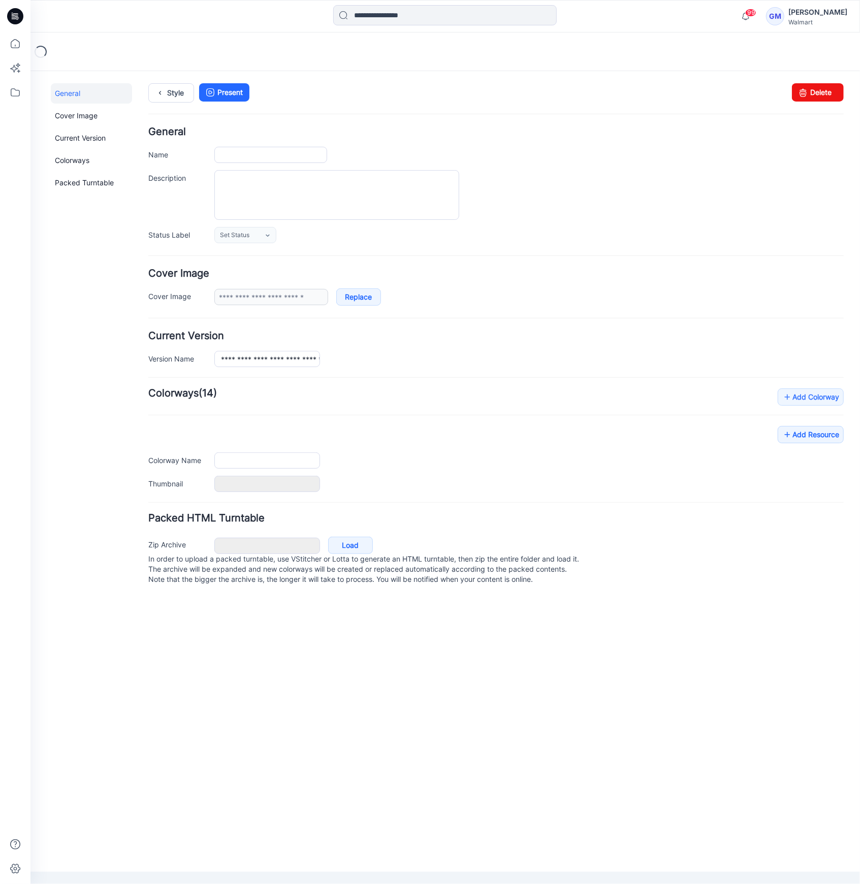
type input "**********"
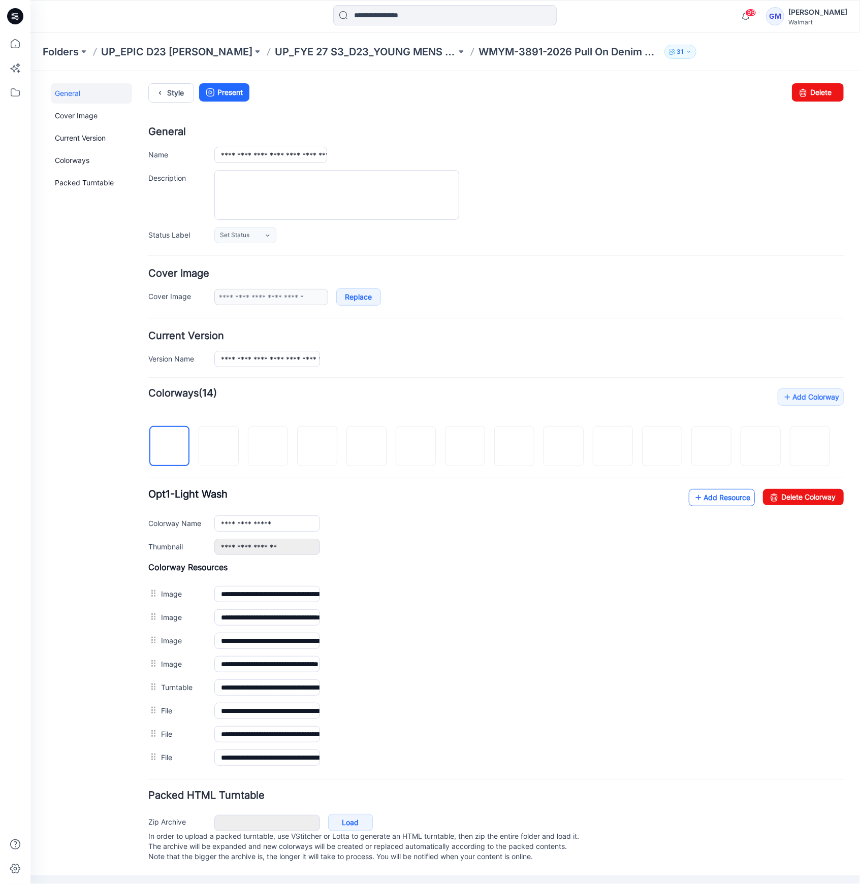
click at [705, 492] on link "Add Resource" at bounding box center [721, 496] width 66 height 17
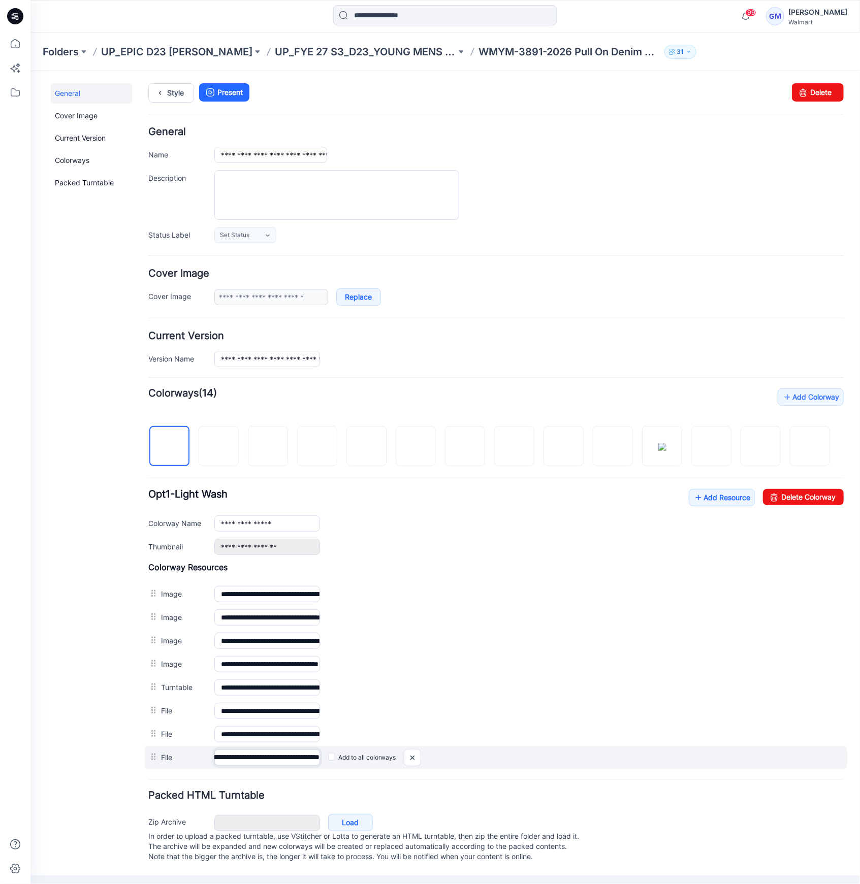
drag, startPoint x: 272, startPoint y: 754, endPoint x: 458, endPoint y: 752, distance: 186.4
click at [458, 752] on div "**********" at bounding box center [495, 756] width 702 height 23
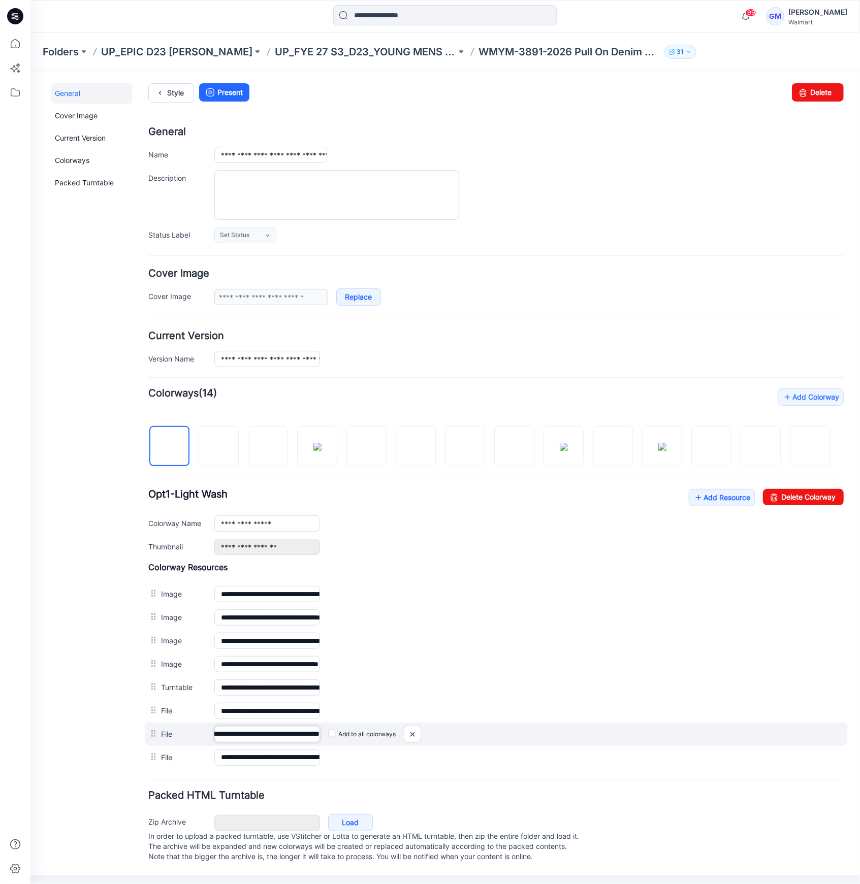
drag, startPoint x: 258, startPoint y: 730, endPoint x: 471, endPoint y: 729, distance: 212.8
click at [471, 729] on div "**********" at bounding box center [495, 733] width 702 height 23
drag, startPoint x: 415, startPoint y: 737, endPoint x: 534, endPoint y: 135, distance: 613.2
click at [415, 737] on img at bounding box center [412, 734] width 16 height 17
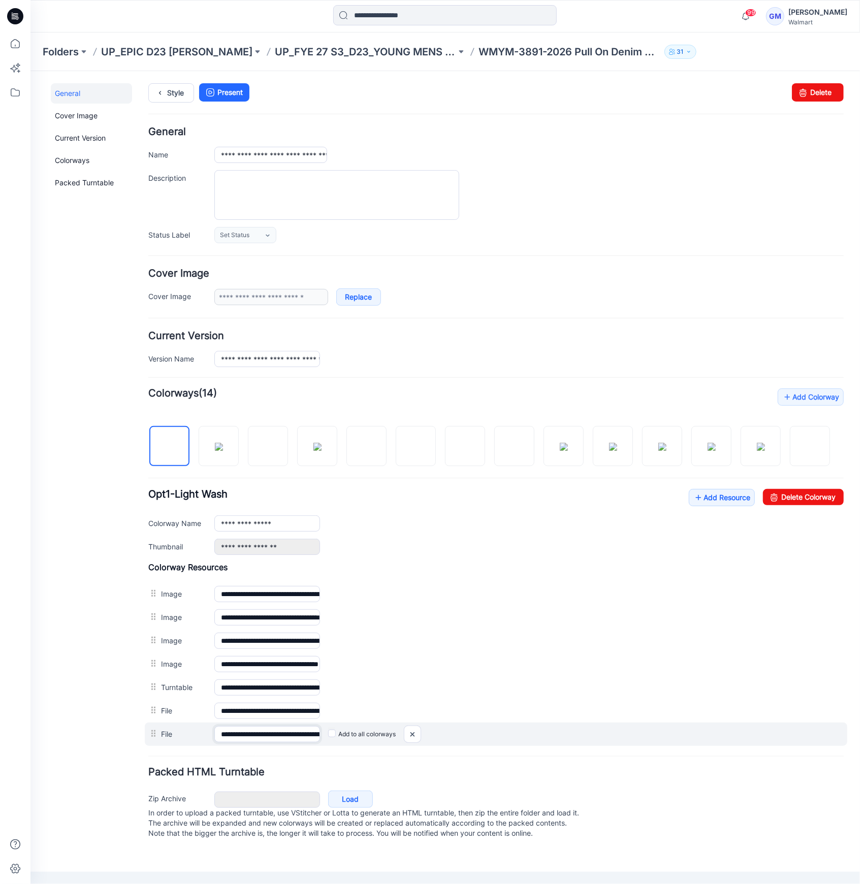
scroll to position [0, 179]
drag, startPoint x: 278, startPoint y: 733, endPoint x: 416, endPoint y: 736, distance: 137.6
click at [409, 736] on div "**********" at bounding box center [495, 733] width 702 height 23
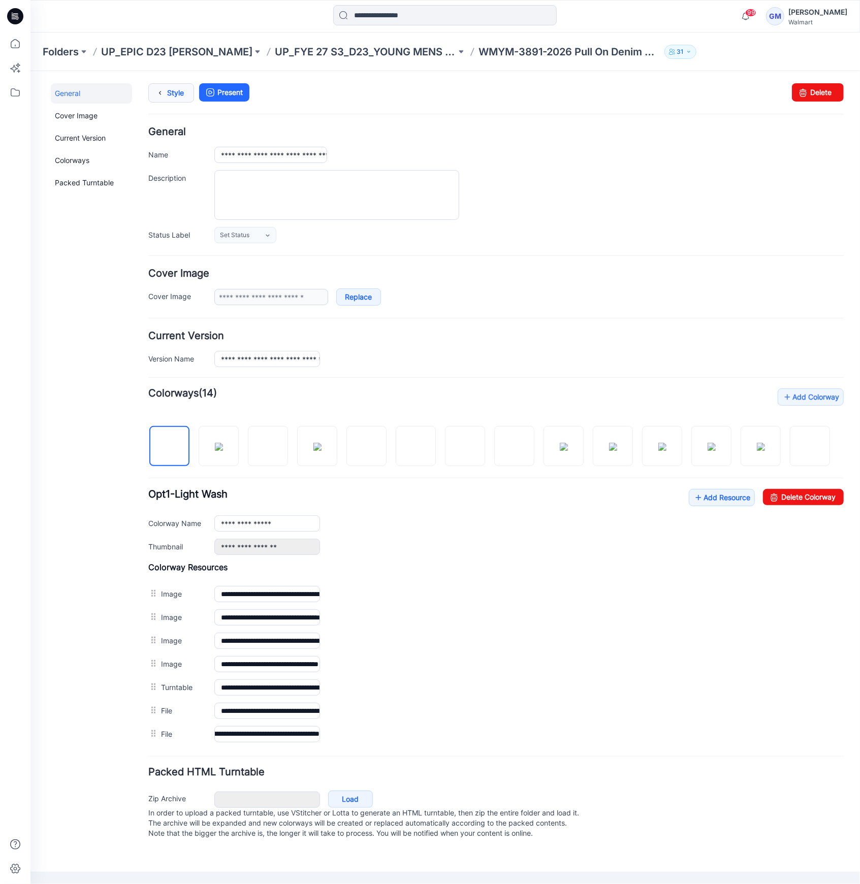
scroll to position [0, 0]
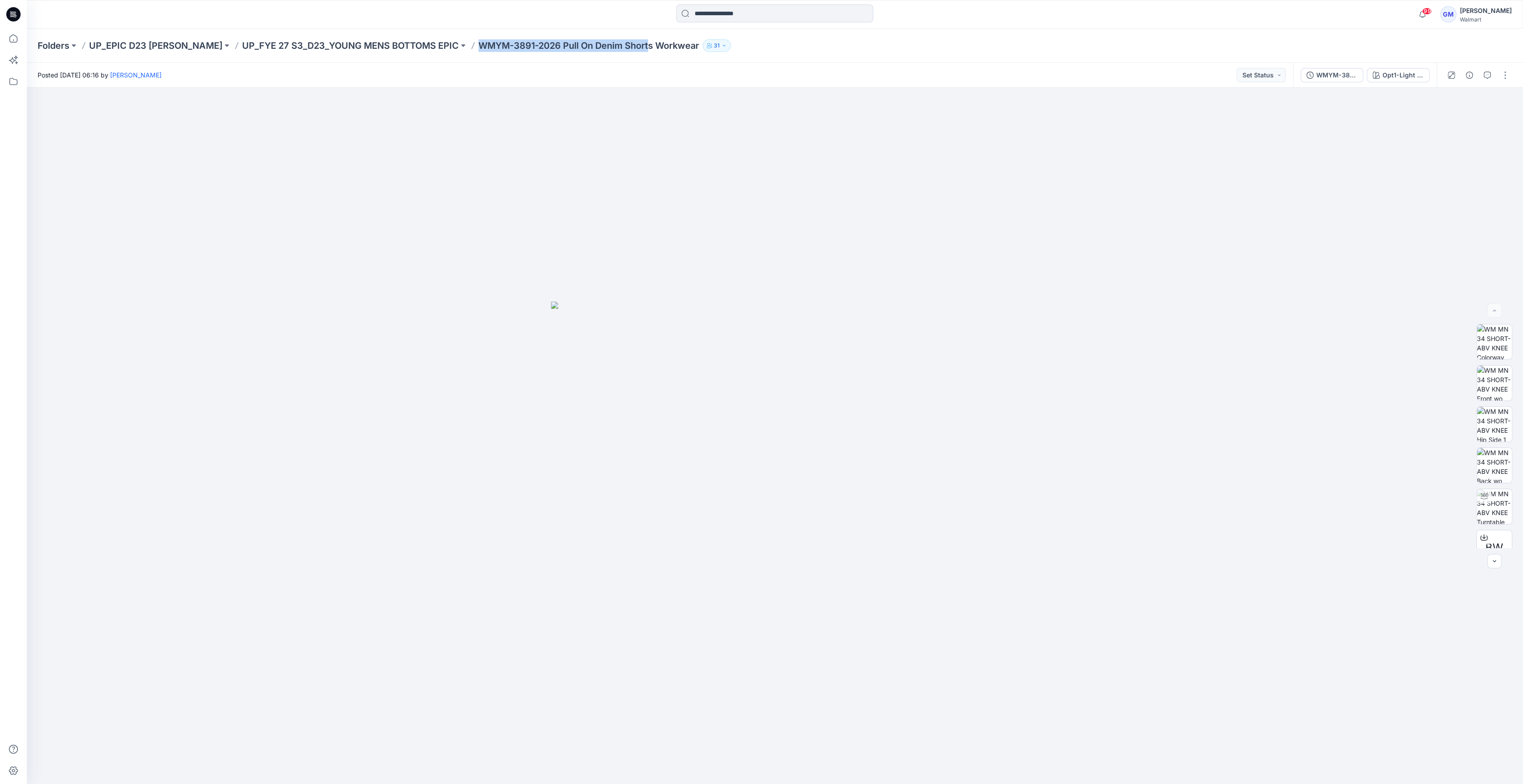
drag, startPoint x: 459, startPoint y: 48, endPoint x: 634, endPoint y: 56, distance: 175.2
click at [634, 56] on div "Folders UP_EPIC D23 YM Bottoms UP_FYE 27 S3_D23_YOUNG MENS BOTTOMS EPIC WMYM-38…" at bounding box center [775, 45] width 1497 height 34
drag, startPoint x: 637, startPoint y: 41, endPoint x: 460, endPoint y: 54, distance: 177.5
click at [460, 54] on div "Folders UP_EPIC D23 YM Bottoms UP_FYE 27 S3_D23_YOUNG MENS BOTTOMS EPIC WMYM-38…" at bounding box center [775, 45] width 1497 height 34
copy p "WMYM-3891-2026 Pull On Denim Shorts"
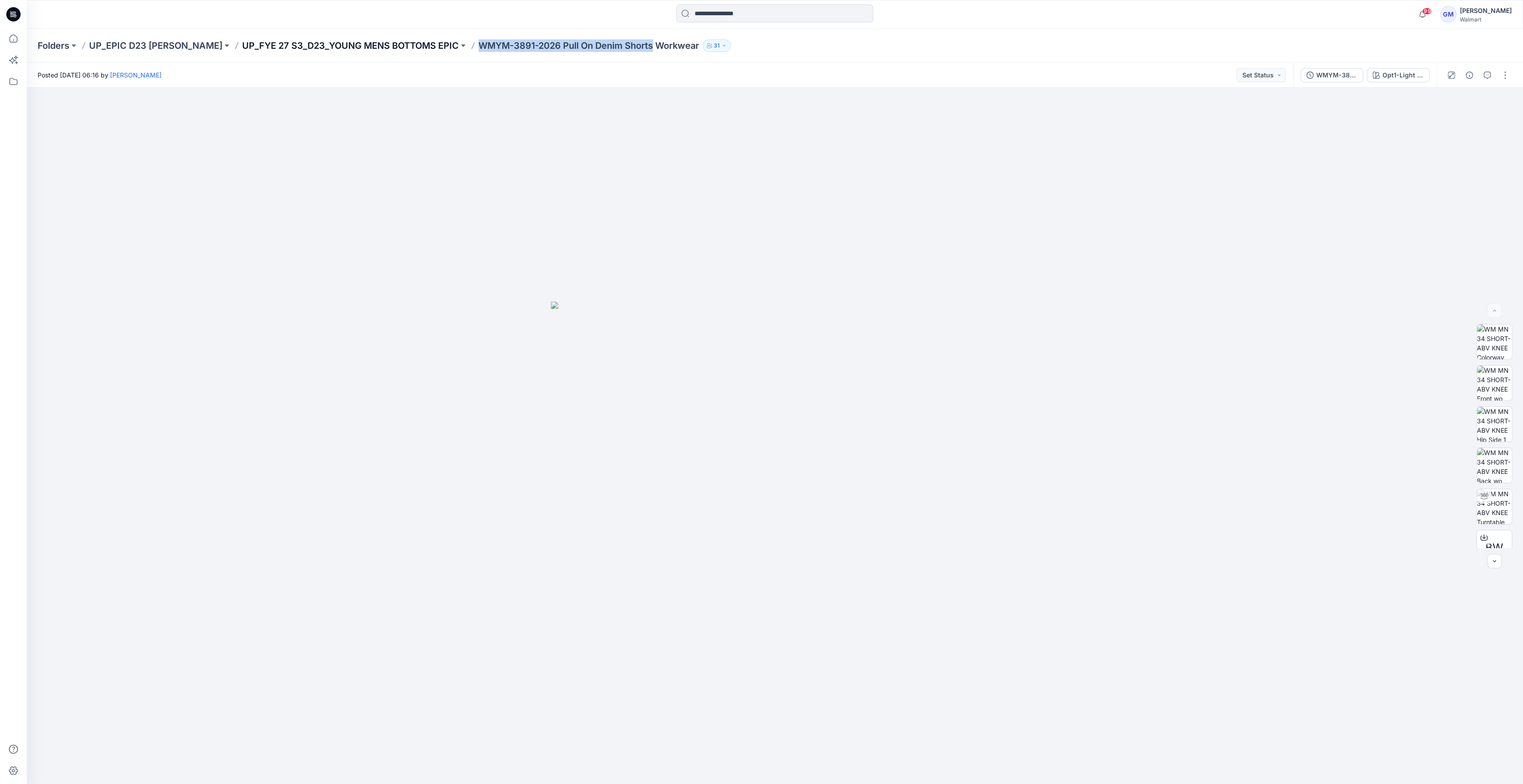
click at [419, 51] on p "UP_FYE 27 S3_D23_YOUNG MENS BOTTOMS EPIC" at bounding box center [351, 46] width 217 height 12
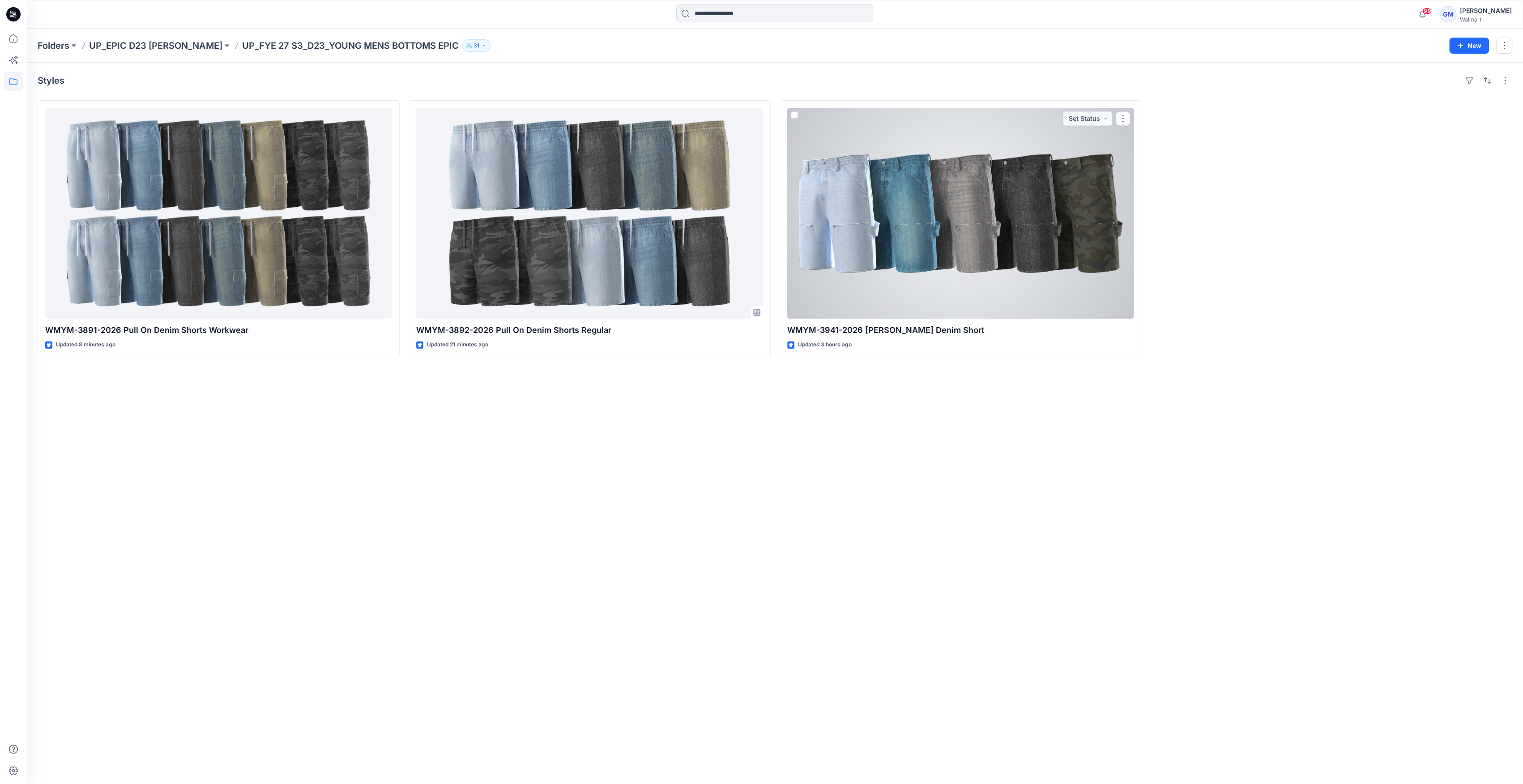
click at [757, 189] on div at bounding box center [961, 212] width 347 height 211
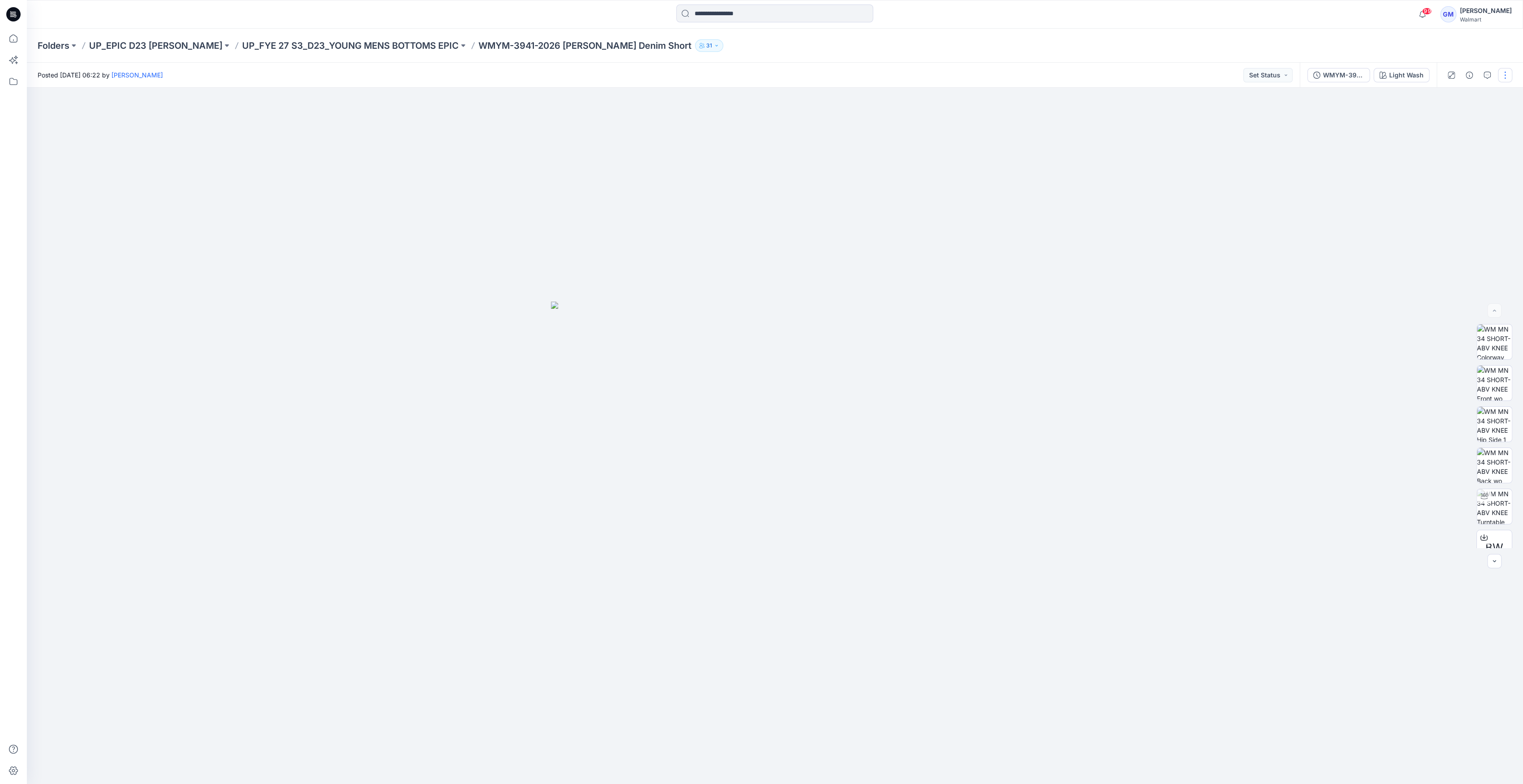
click at [757, 72] on button "button" at bounding box center [1505, 75] width 14 height 14
click at [757, 123] on p "Edit" at bounding box center [1448, 121] width 11 height 10
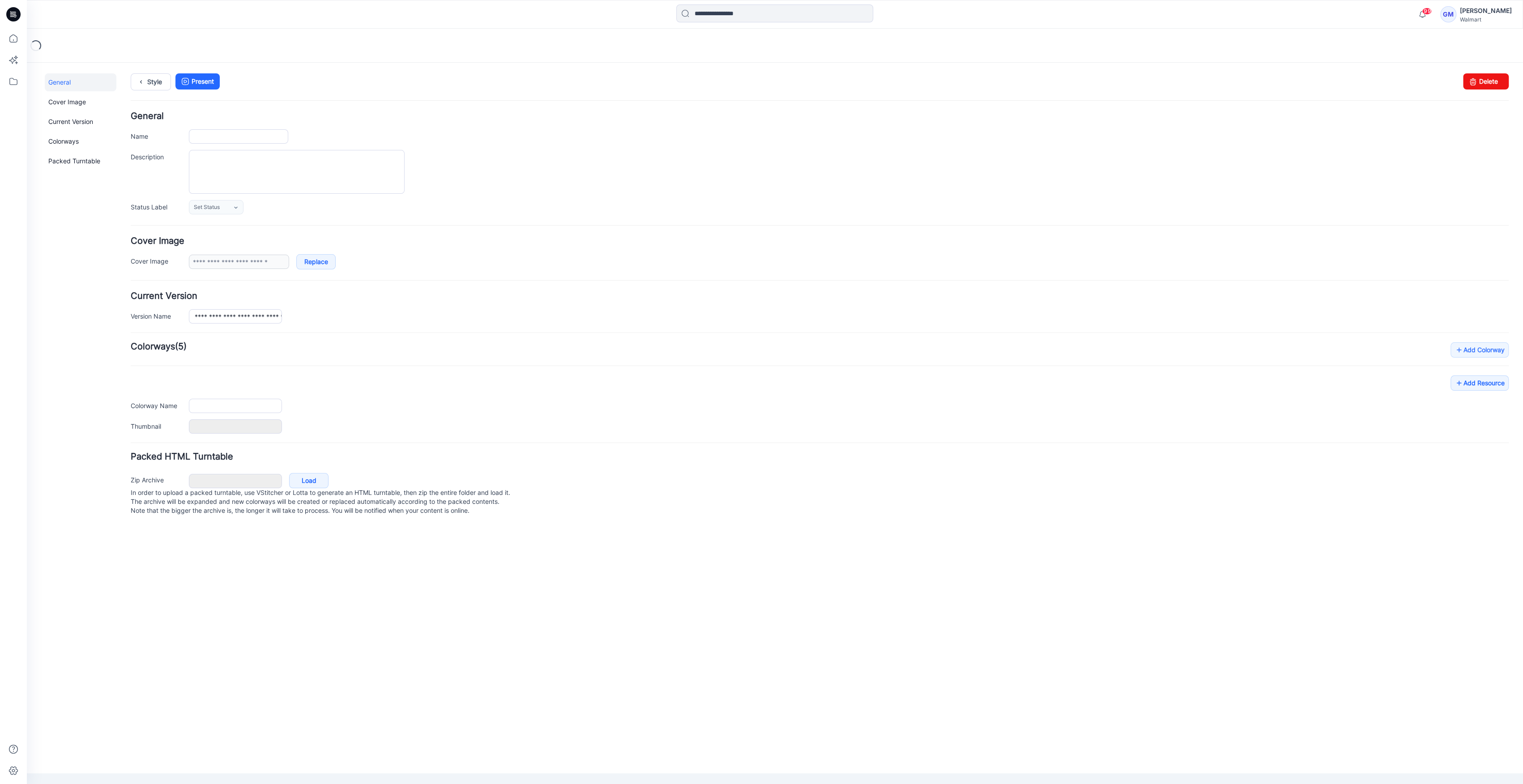
type input "**********"
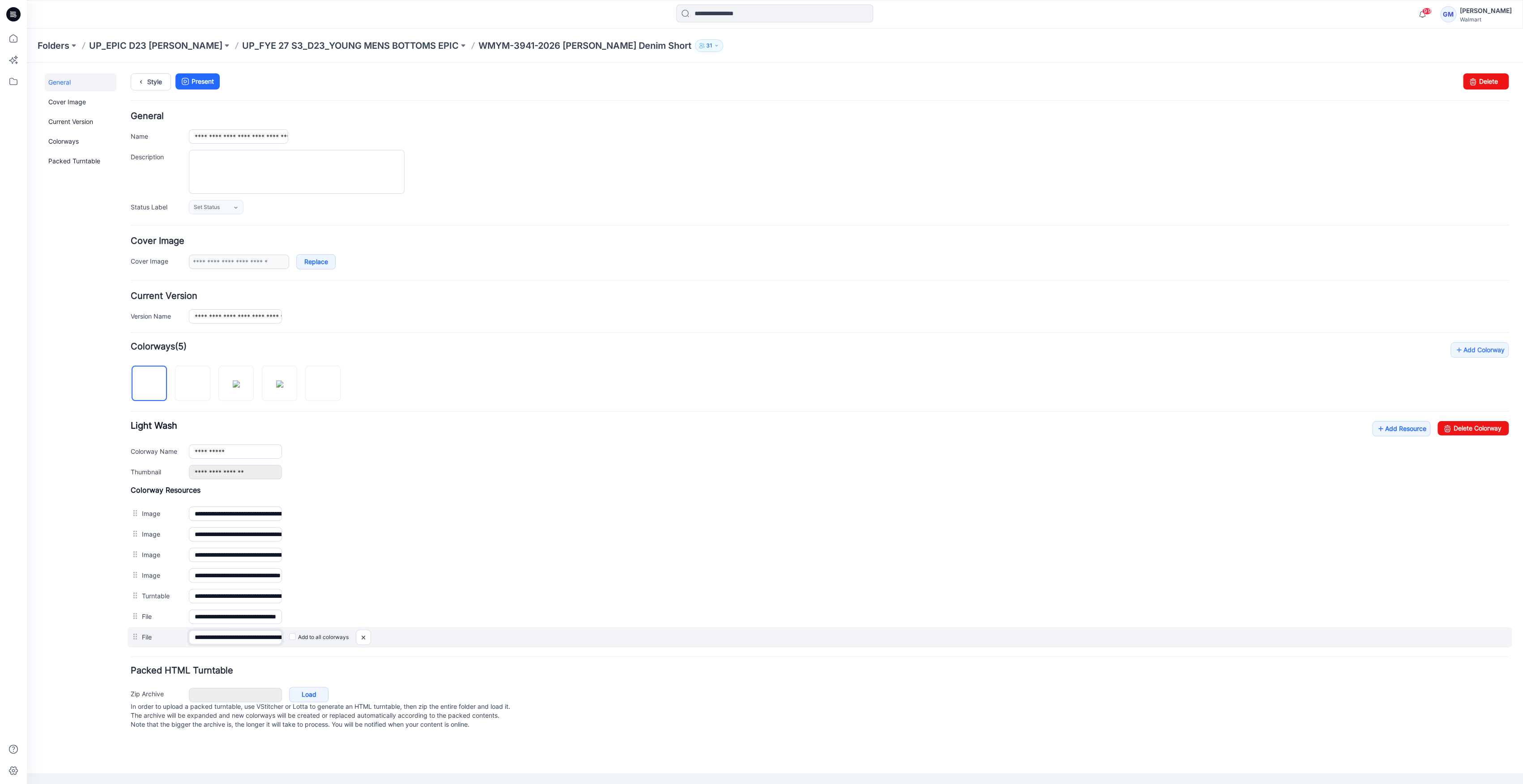
scroll to position [0, 132]
drag, startPoint x: 216, startPoint y: 639, endPoint x: 443, endPoint y: 640, distance: 227.0
click at [443, 640] on div "**********" at bounding box center [820, 636] width 1385 height 20
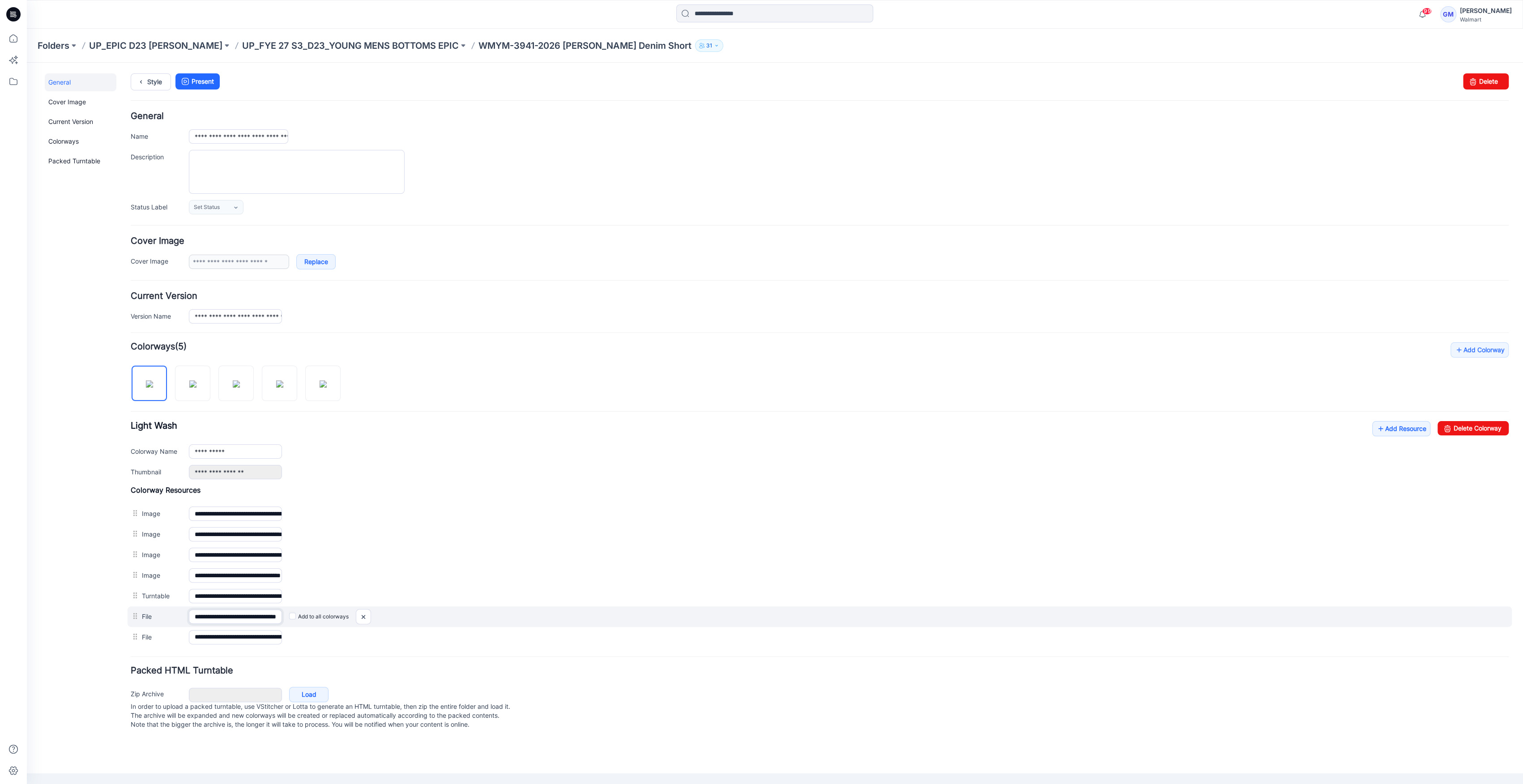
scroll to position [0, 40]
drag, startPoint x: 229, startPoint y: 612, endPoint x: 488, endPoint y: 619, distance: 259.1
click at [488, 619] on div "**********" at bounding box center [820, 616] width 1385 height 20
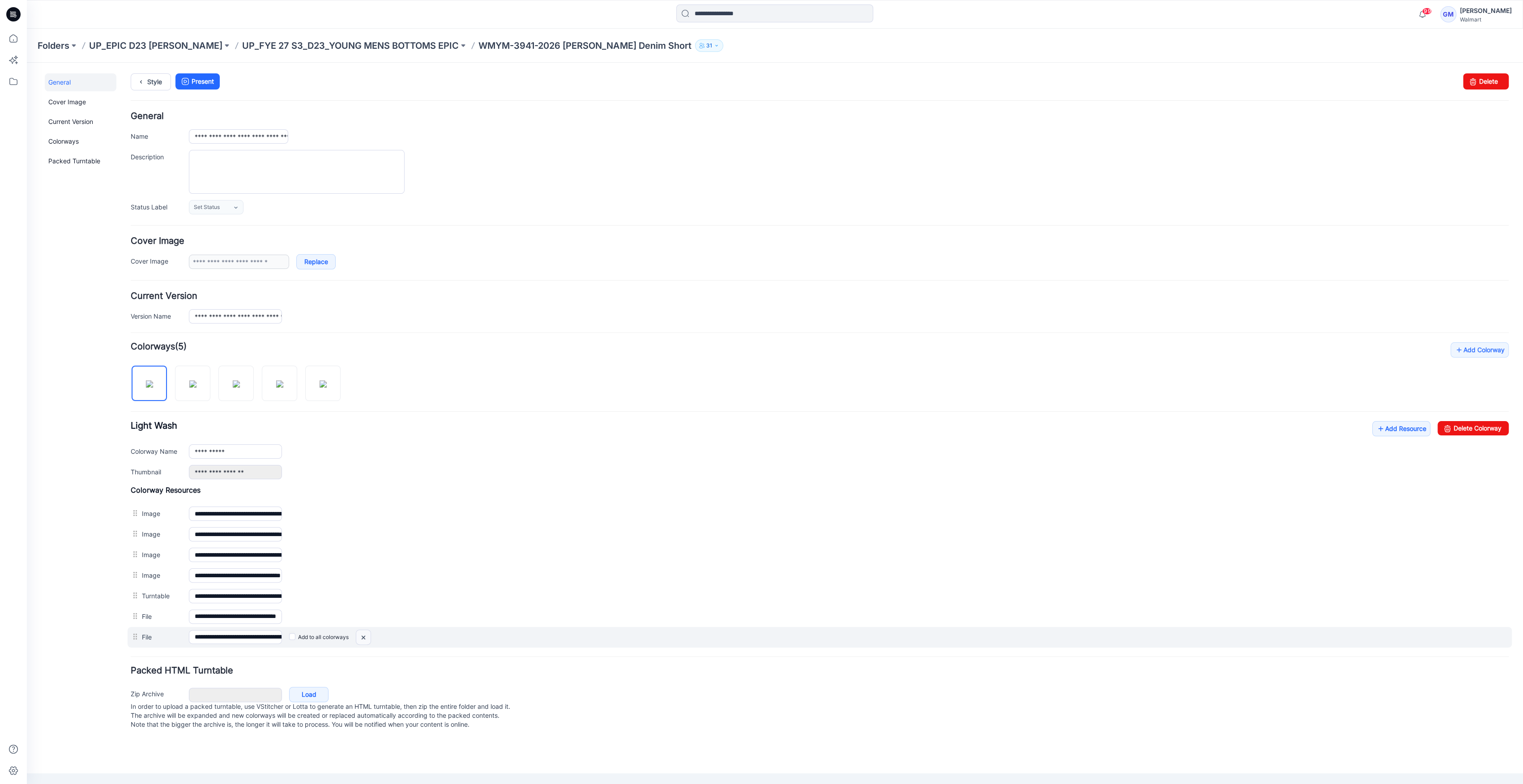
scroll to position [0, 0]
click at [370, 635] on img at bounding box center [363, 637] width 14 height 15
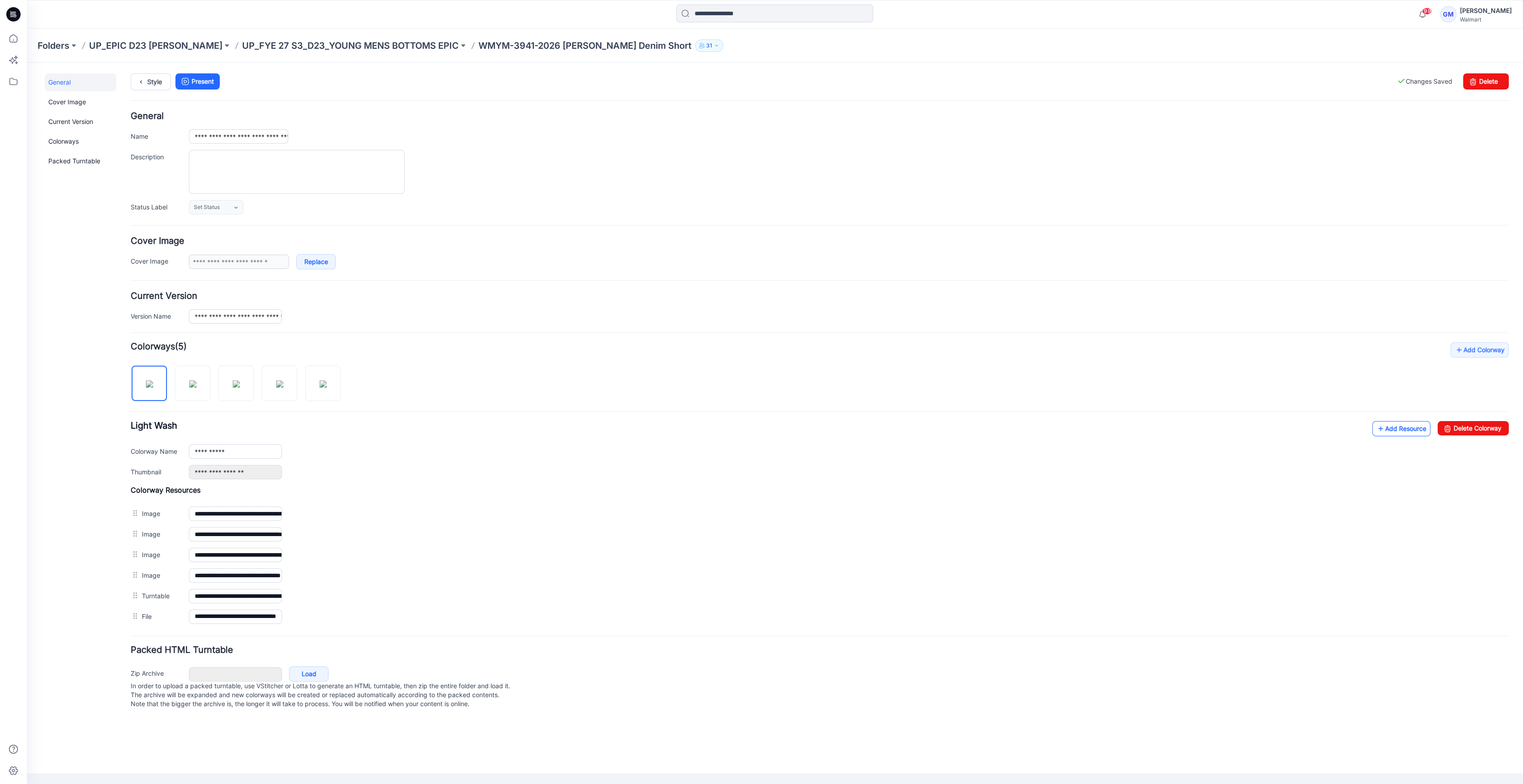
click at [1409, 428] on link "Add Resource" at bounding box center [1401, 428] width 58 height 15
click at [1415, 424] on link "Add Resource" at bounding box center [1401, 428] width 58 height 15
click at [1404, 429] on link "Add Resource" at bounding box center [1401, 428] width 58 height 15
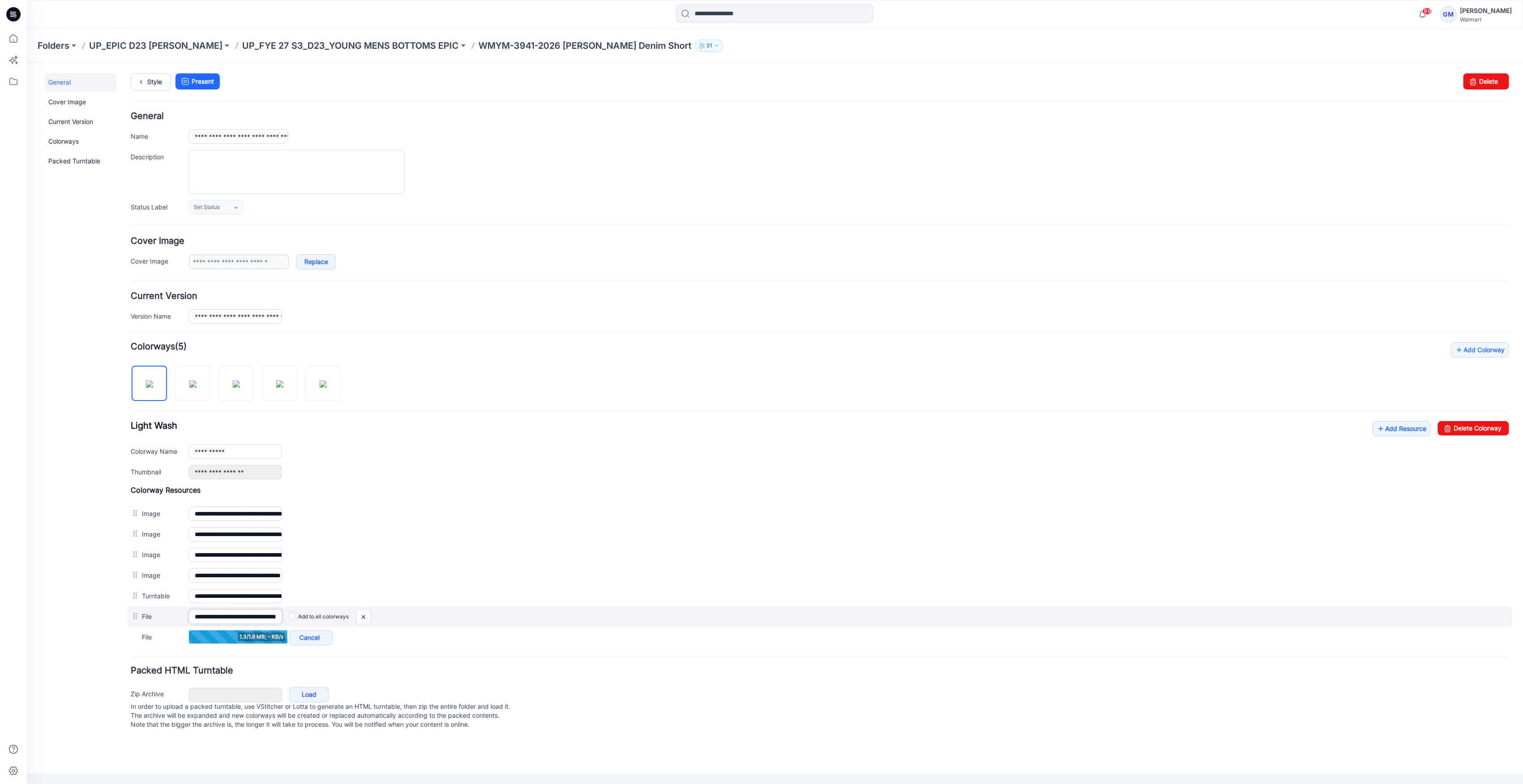
scroll to position [0, 40]
drag, startPoint x: 248, startPoint y: 618, endPoint x: 390, endPoint y: 607, distance: 142.4
click at [448, 607] on div "**********" at bounding box center [820, 616] width 1385 height 20
drag, startPoint x: 264, startPoint y: 622, endPoint x: 491, endPoint y: 613, distance: 227.2
click at [491, 613] on div "**********" at bounding box center [820, 616] width 1385 height 20
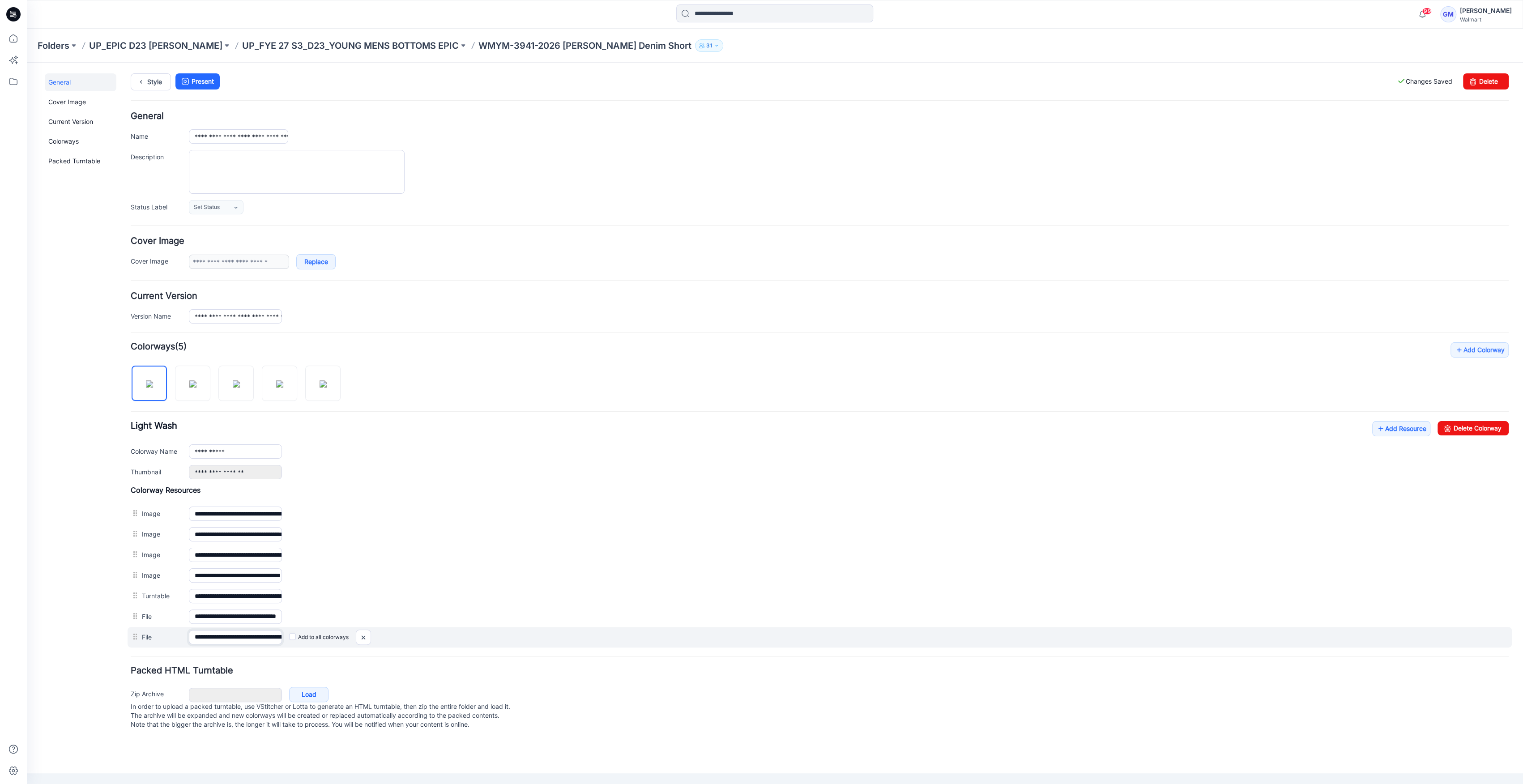
scroll to position [0, 132]
drag, startPoint x: 250, startPoint y: 635, endPoint x: 522, endPoint y: 632, distance: 272.0
click at [522, 632] on div "**********" at bounding box center [820, 636] width 1385 height 20
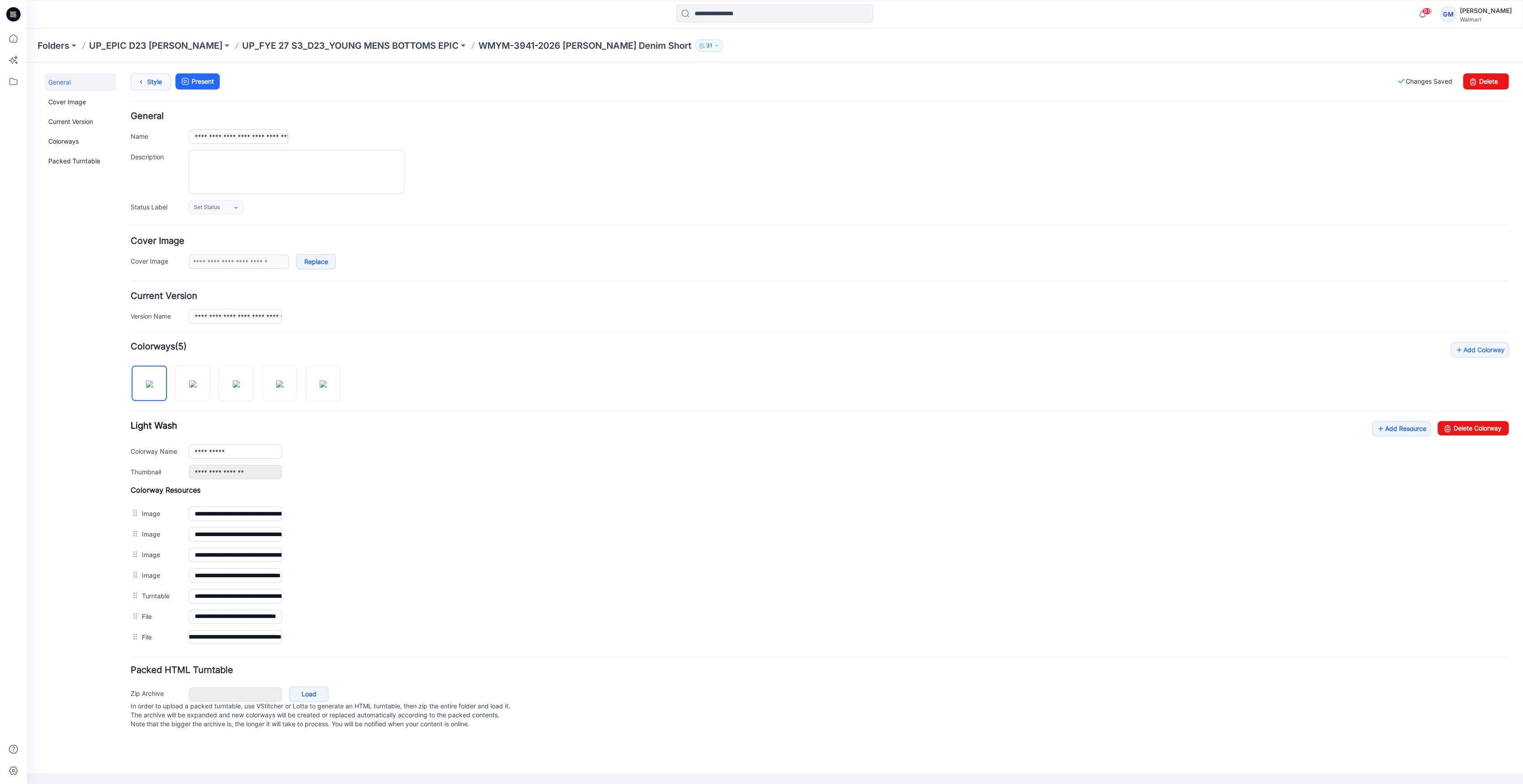
scroll to position [0, 0]
click at [152, 85] on link "Style" at bounding box center [151, 81] width 41 height 17
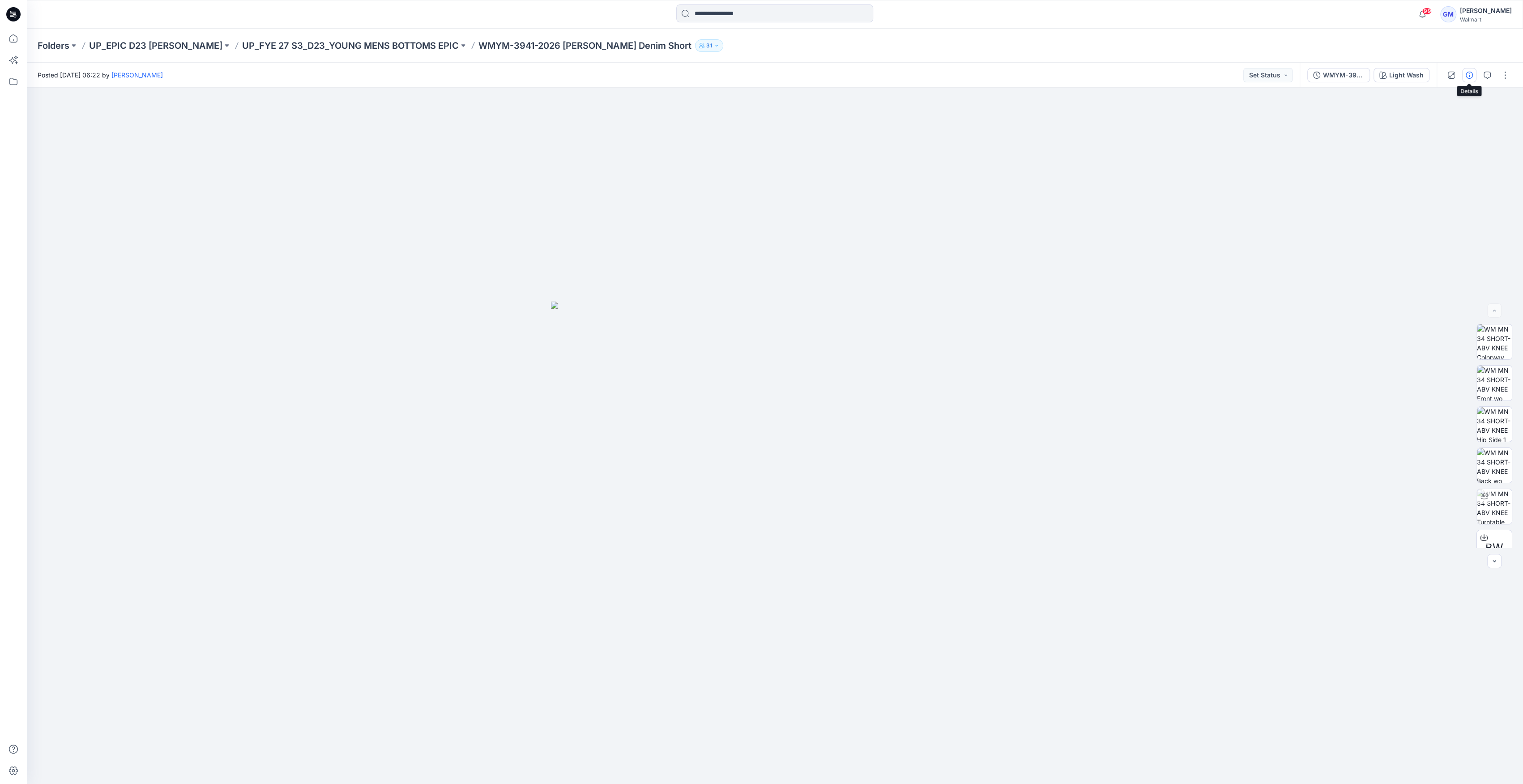
click at [1467, 75] on icon "button" at bounding box center [1469, 75] width 7 height 7
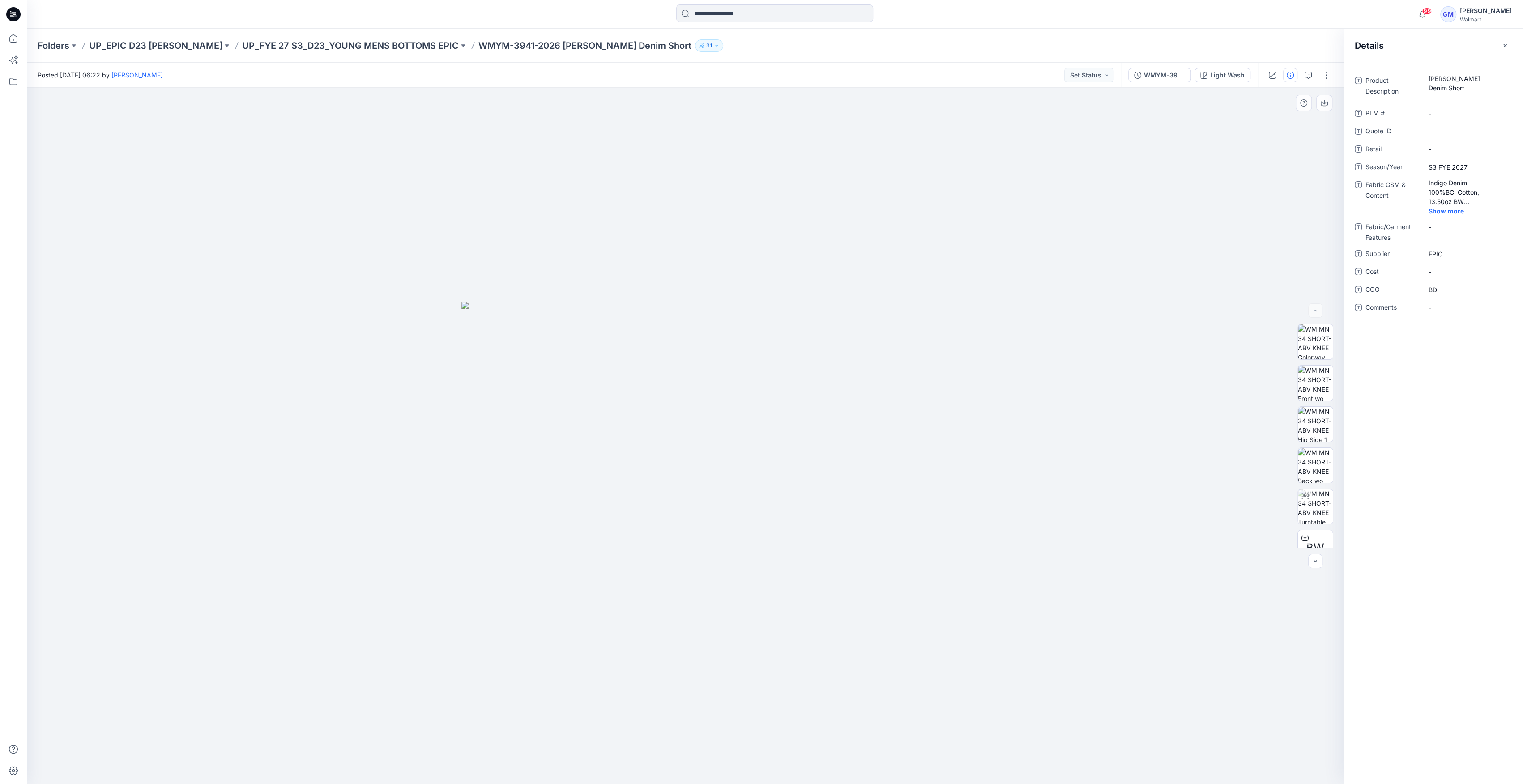
click at [1111, 226] on div at bounding box center [685, 436] width 1317 height 696
